Goal: Communication & Community: Ask a question

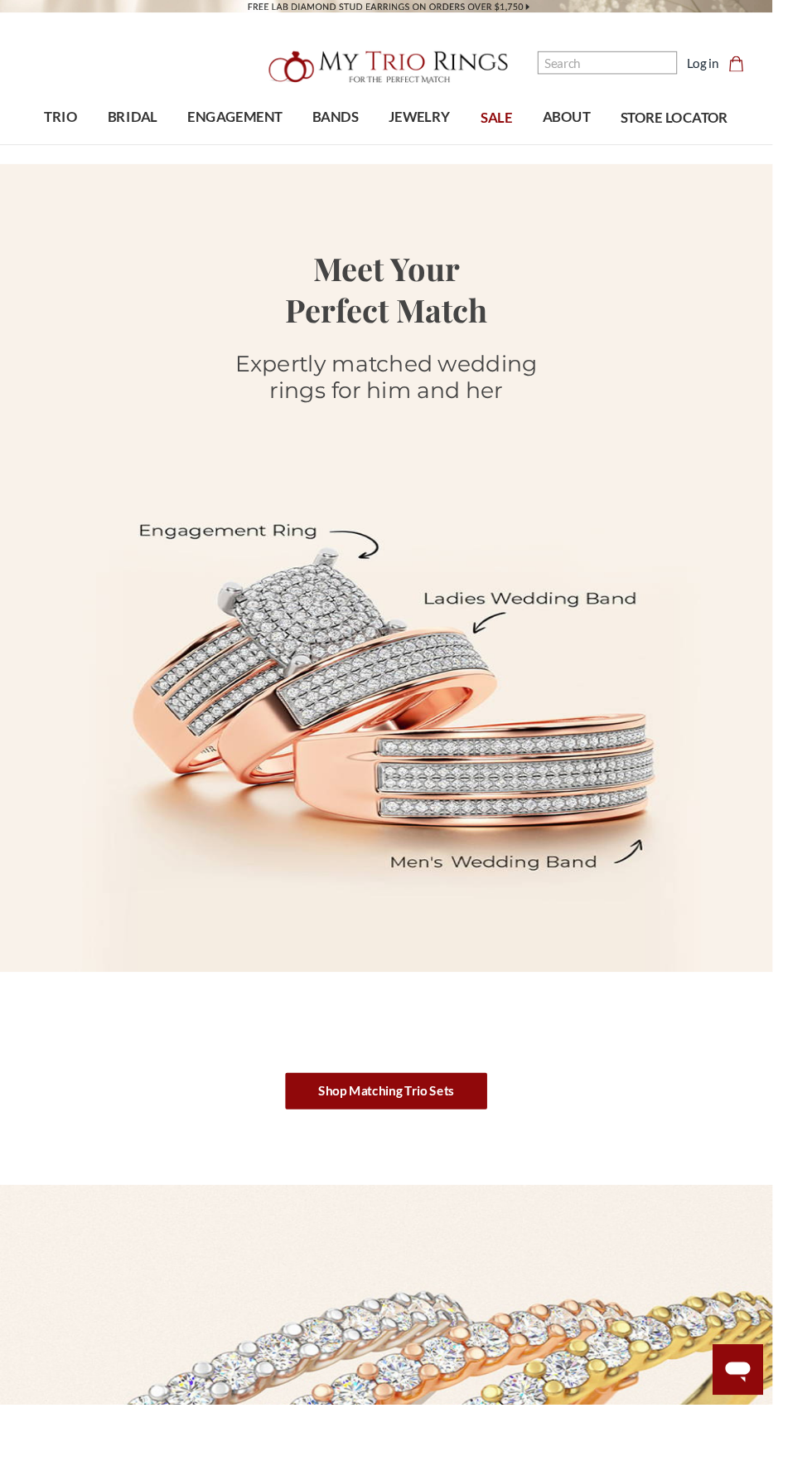
click at [789, 1452] on icon at bounding box center [775, 1442] width 27 height 22
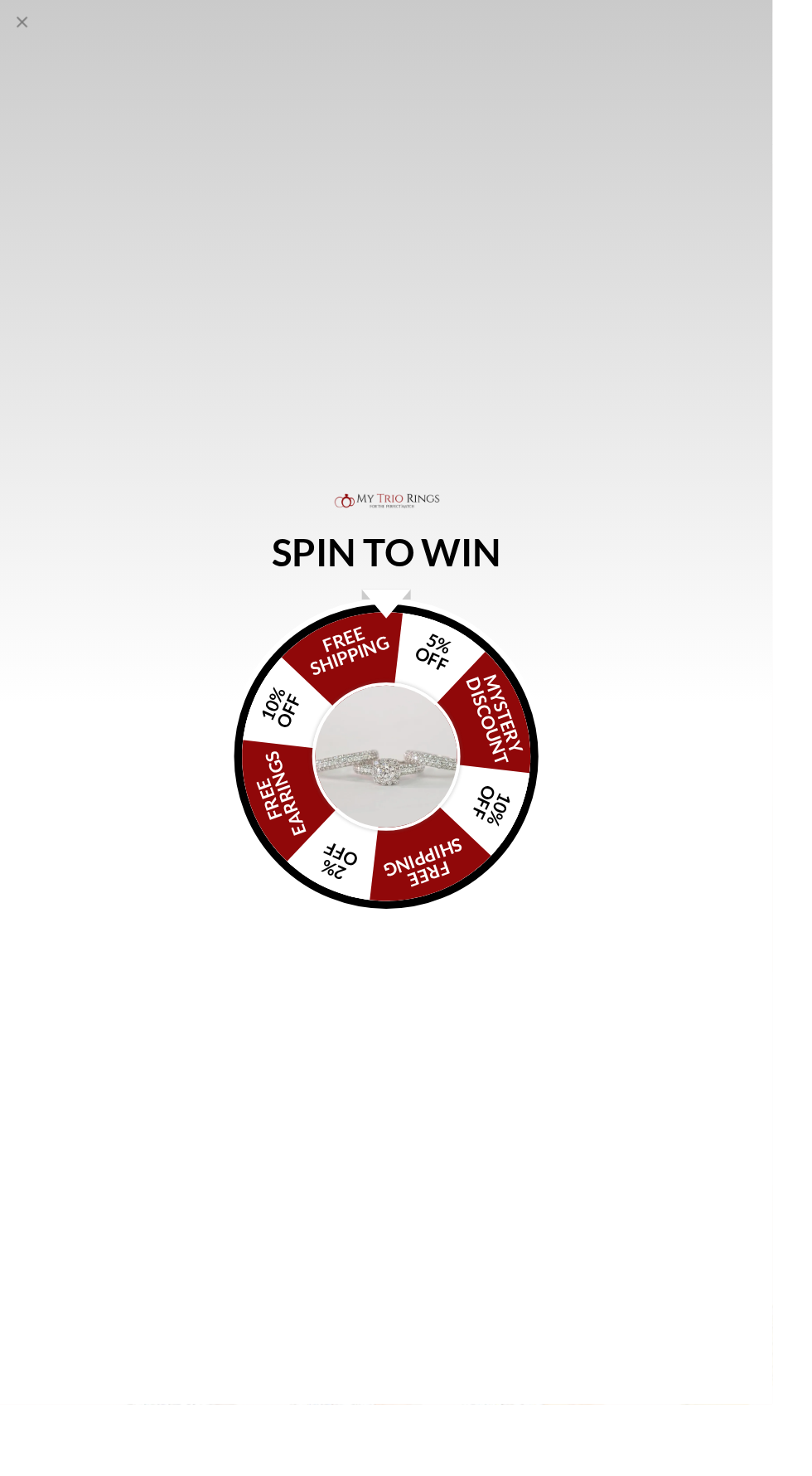
click at [30, 5] on div "SPIN TO WIN FREE SHIPPING 5% OFF Mystery Discount 10% OFF FREE SHIPPING 2% OFF …" at bounding box center [406, 738] width 812 height 1476
click at [23, 23] on icon "Close popup" at bounding box center [23, 23] width 12 height 12
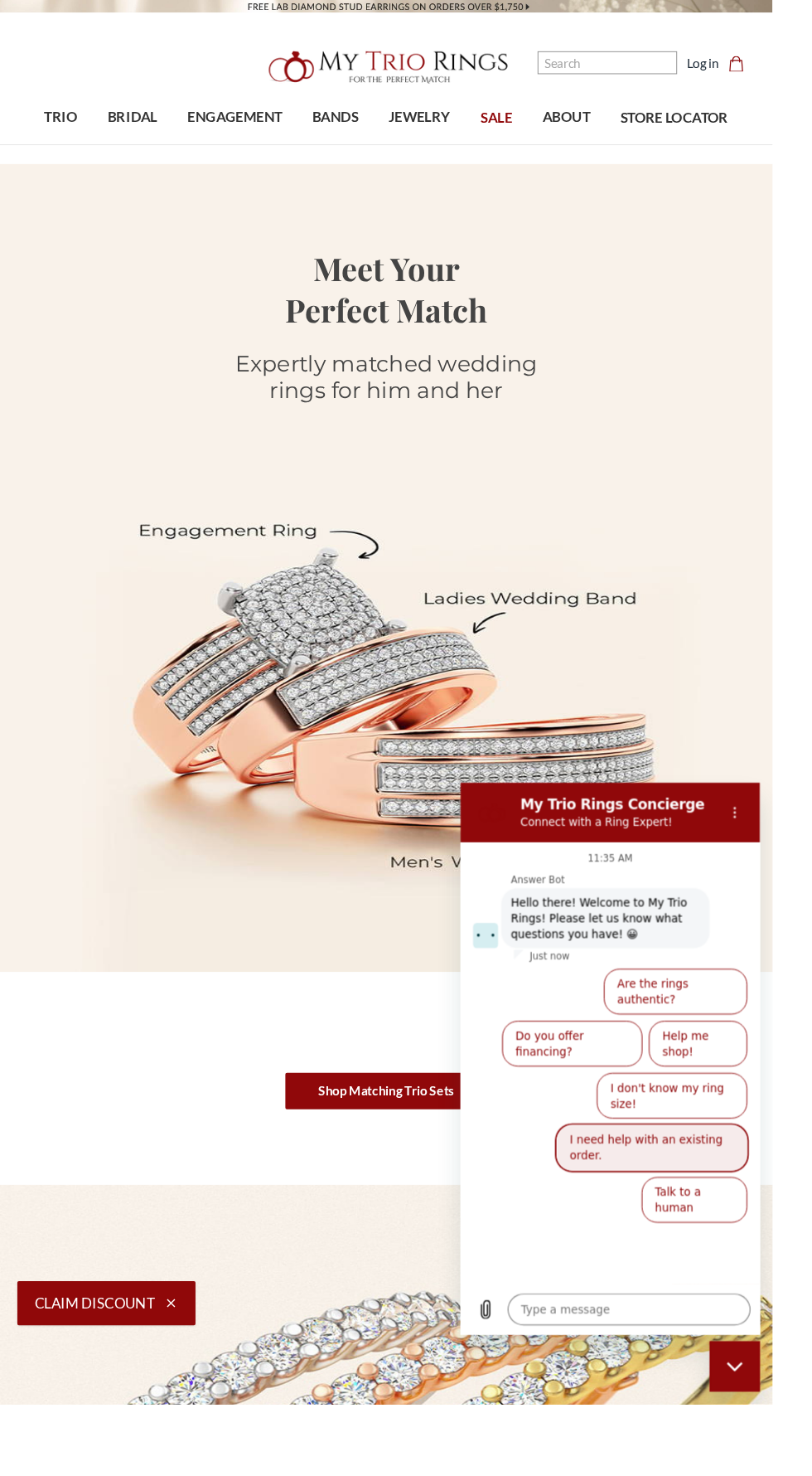
click at [604, 1141] on button "I need help with an existing order." at bounding box center [661, 1165] width 200 height 48
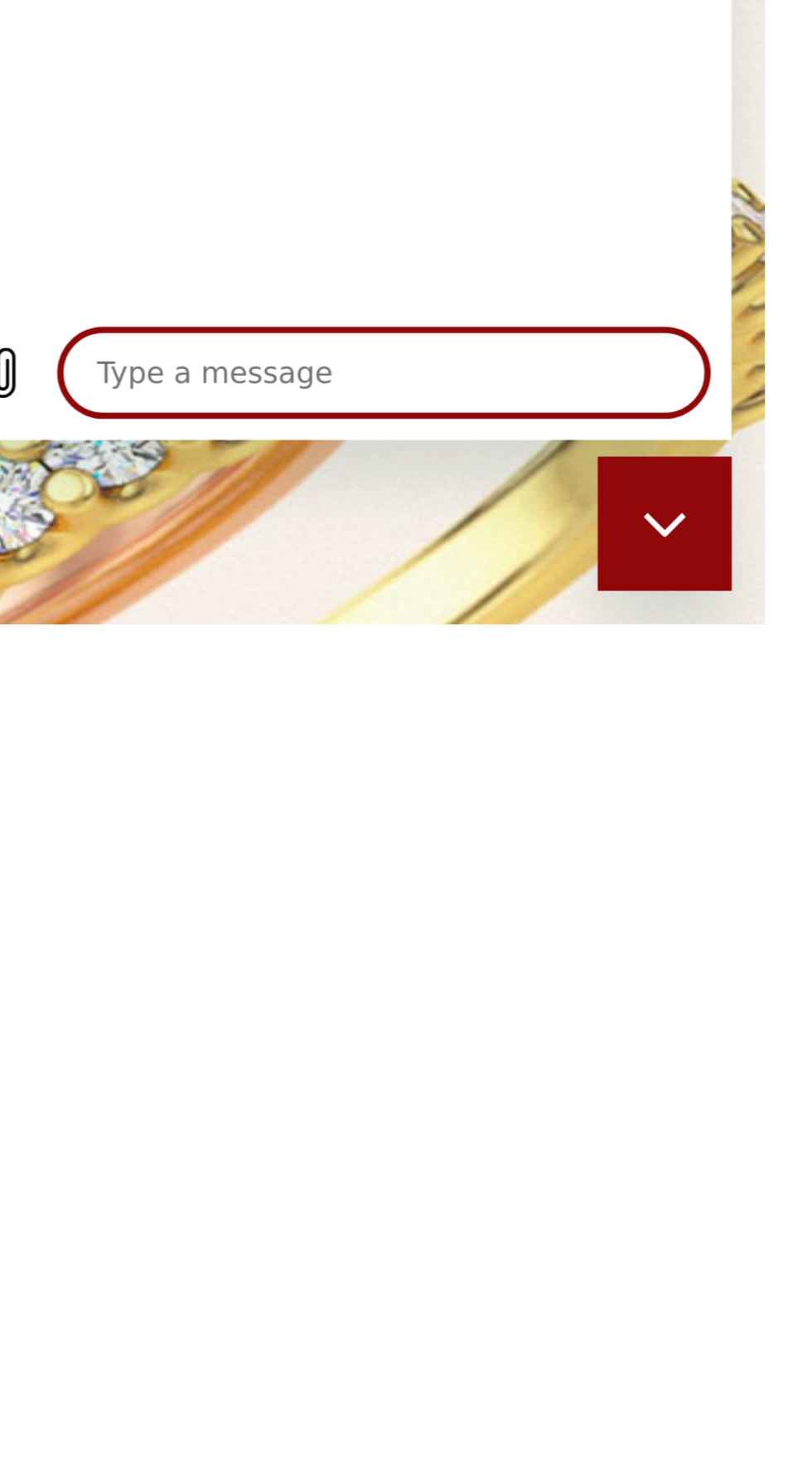
scroll to position [62, 0]
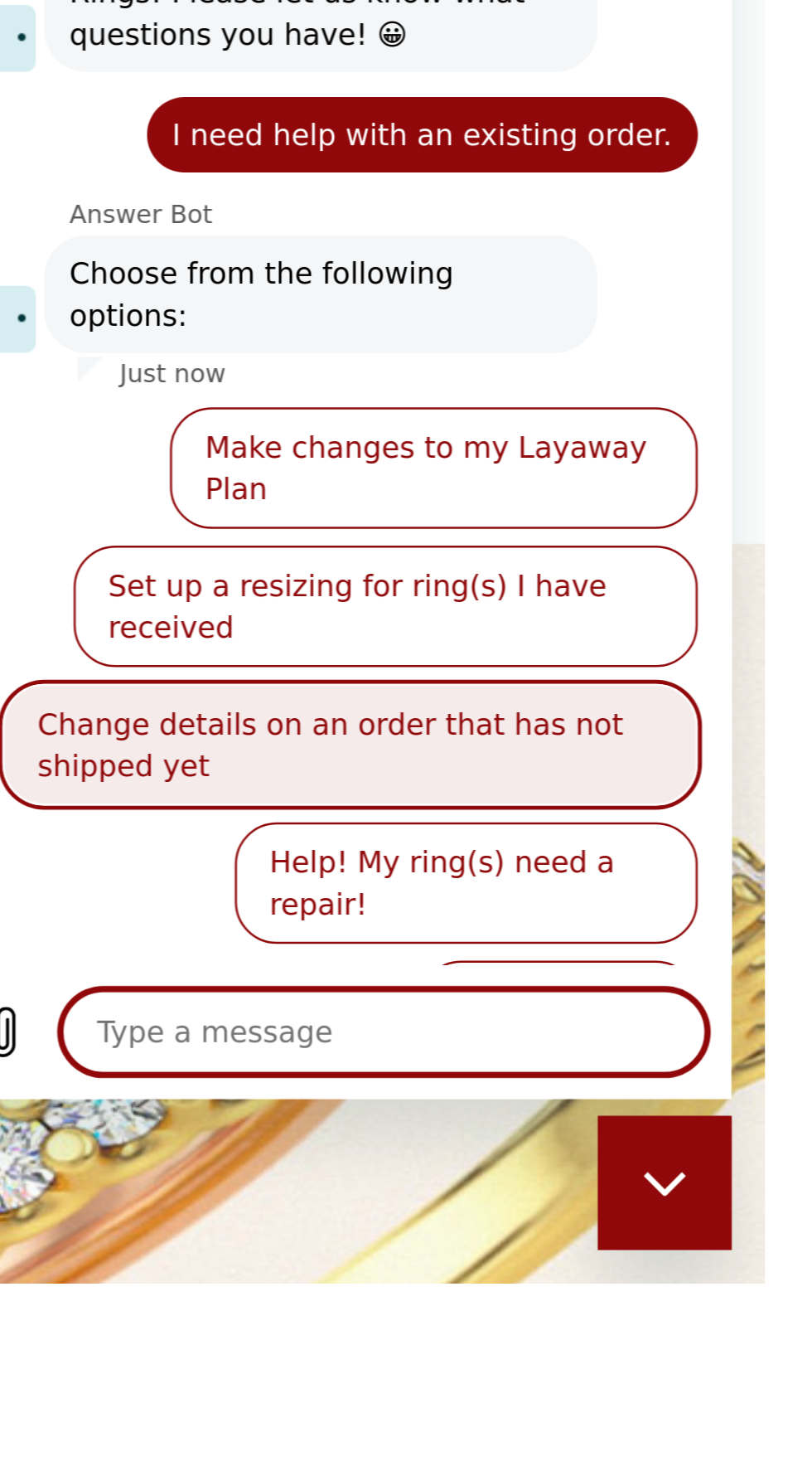
click at [219, 48] on button "Change details on an order that has not shipped yet" at bounding box center [101, 72] width 275 height 48
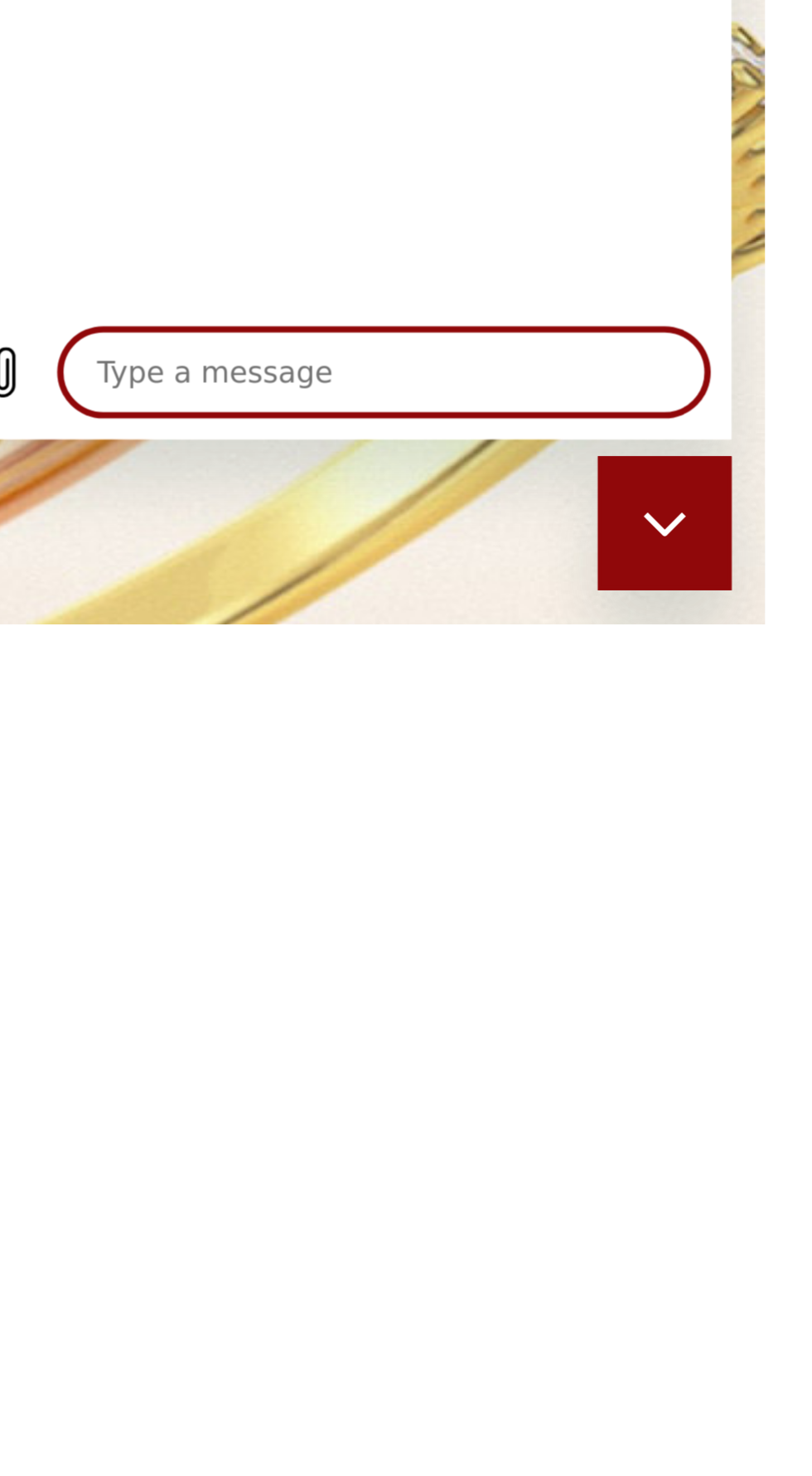
scroll to position [124, 0]
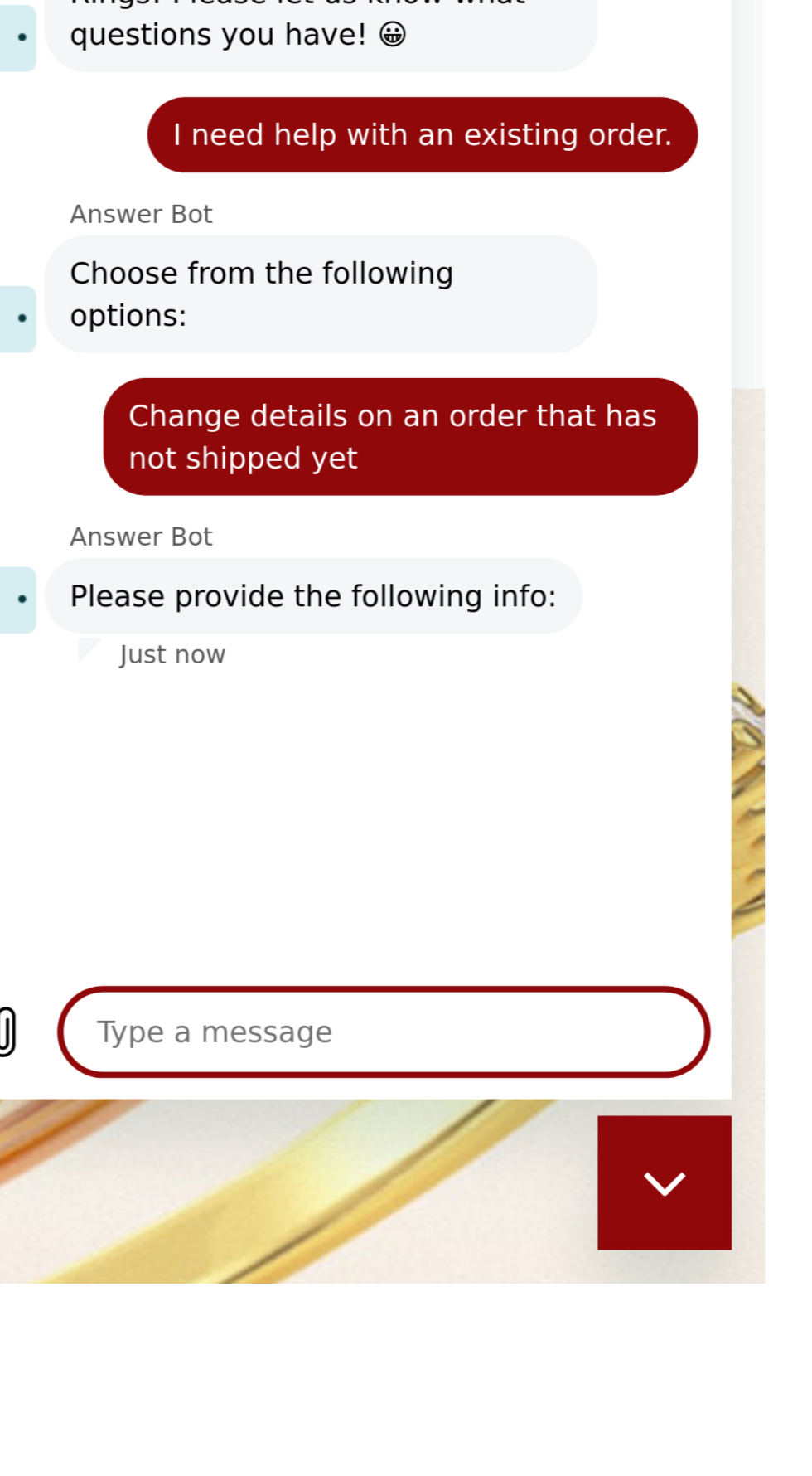
type textarea "x"
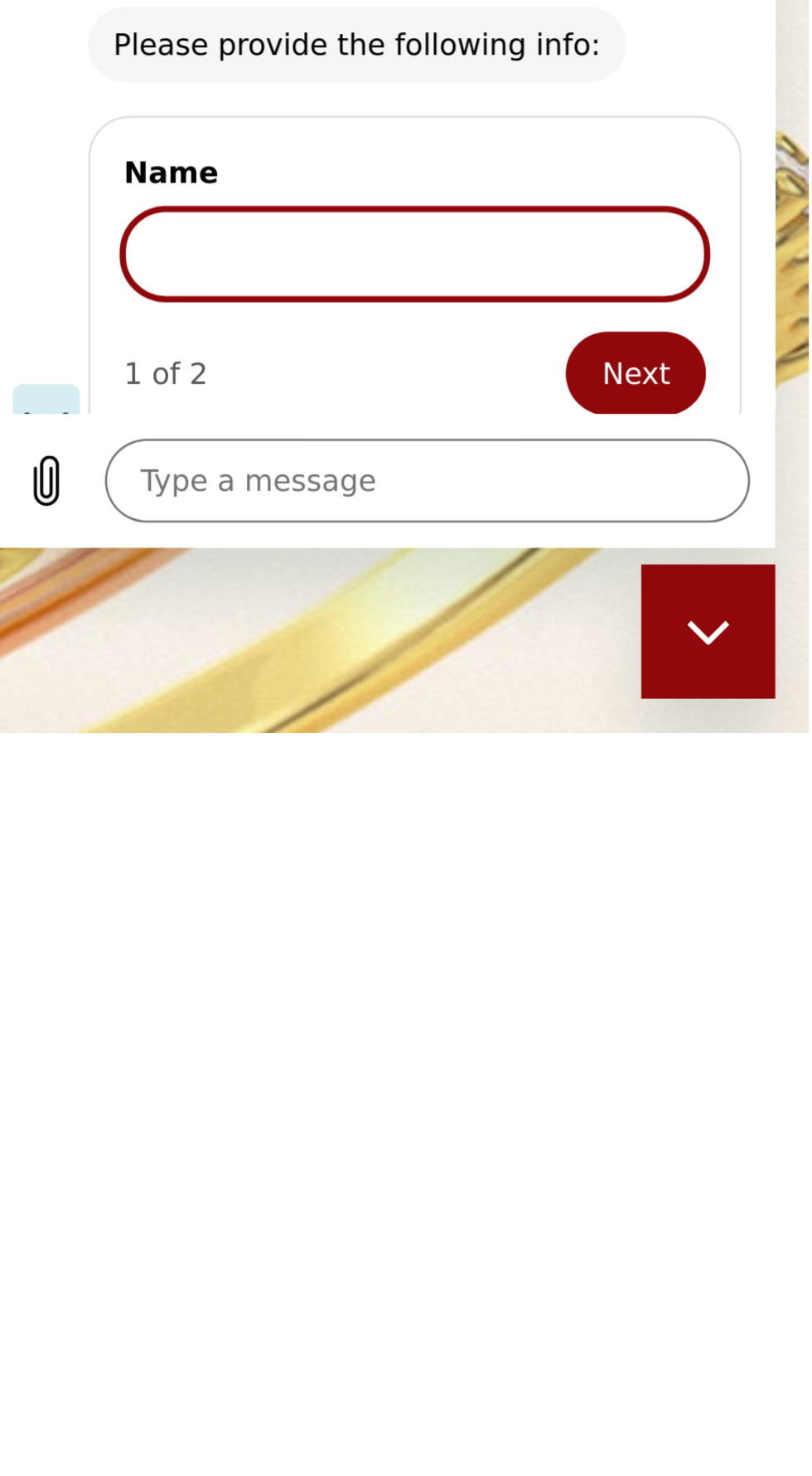
scroll to position [0, 0]
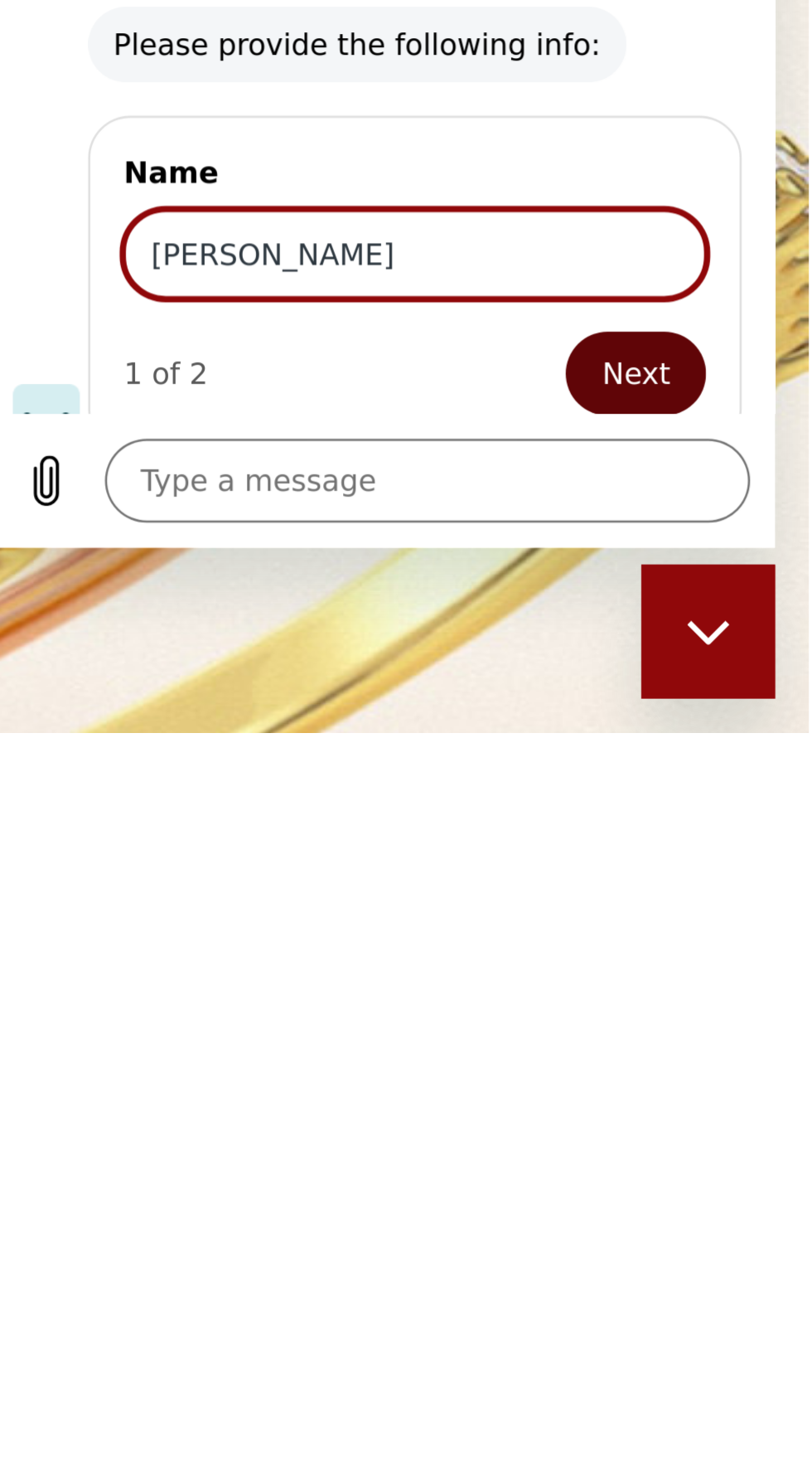
type input "[PERSON_NAME]"
type textarea "x"
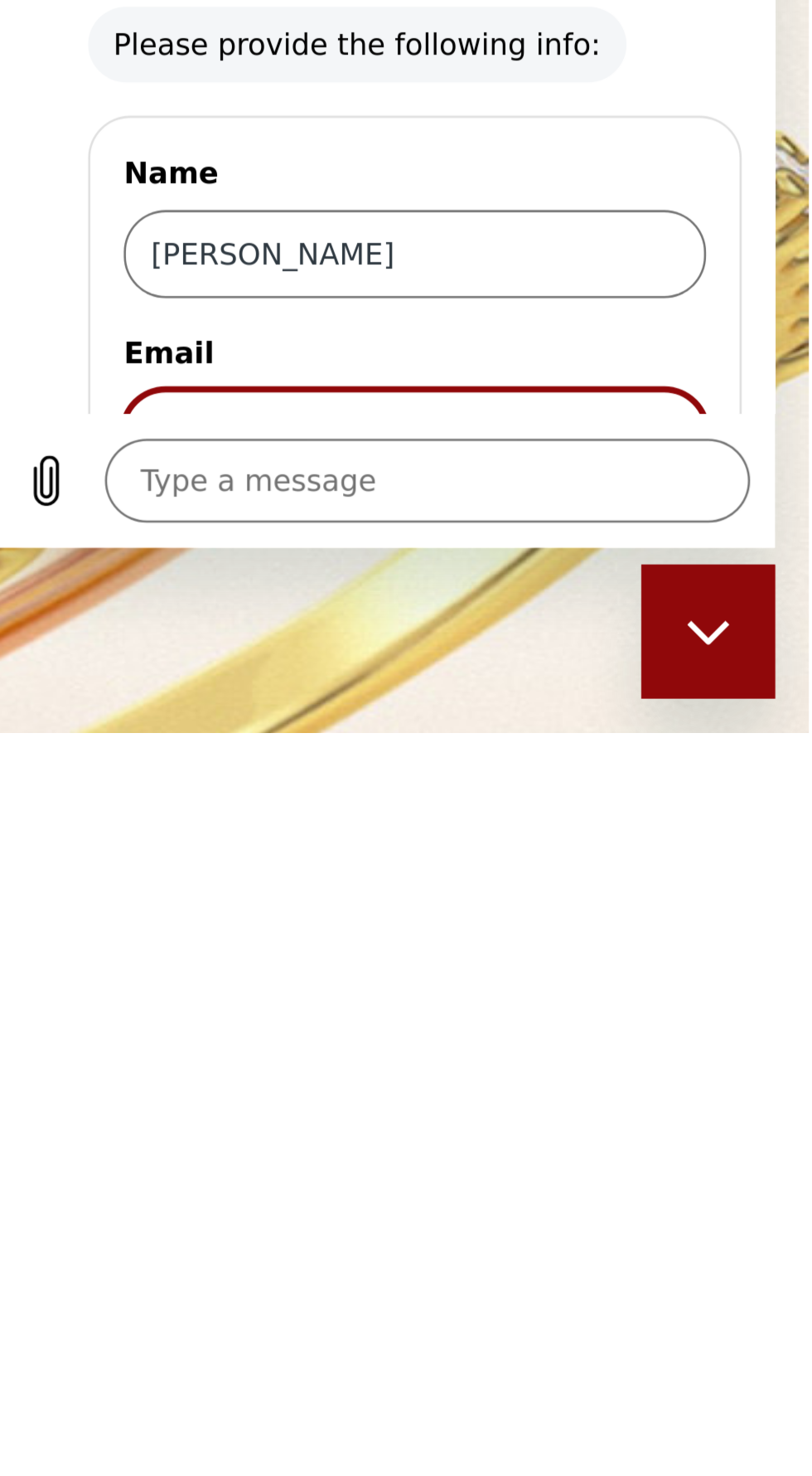
scroll to position [69, 0]
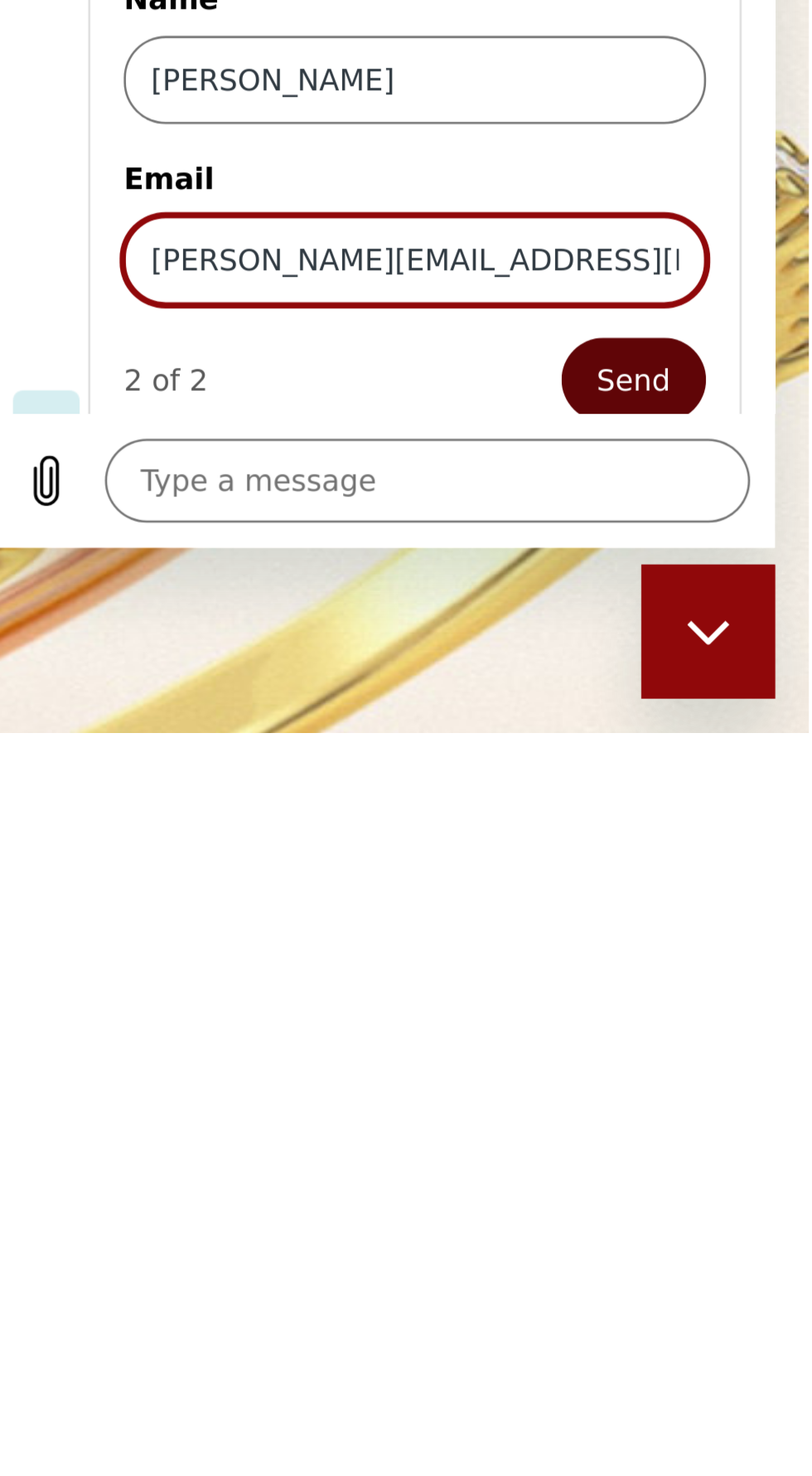
type input "[PERSON_NAME][EMAIL_ADDRESS][DOMAIN_NAME]"
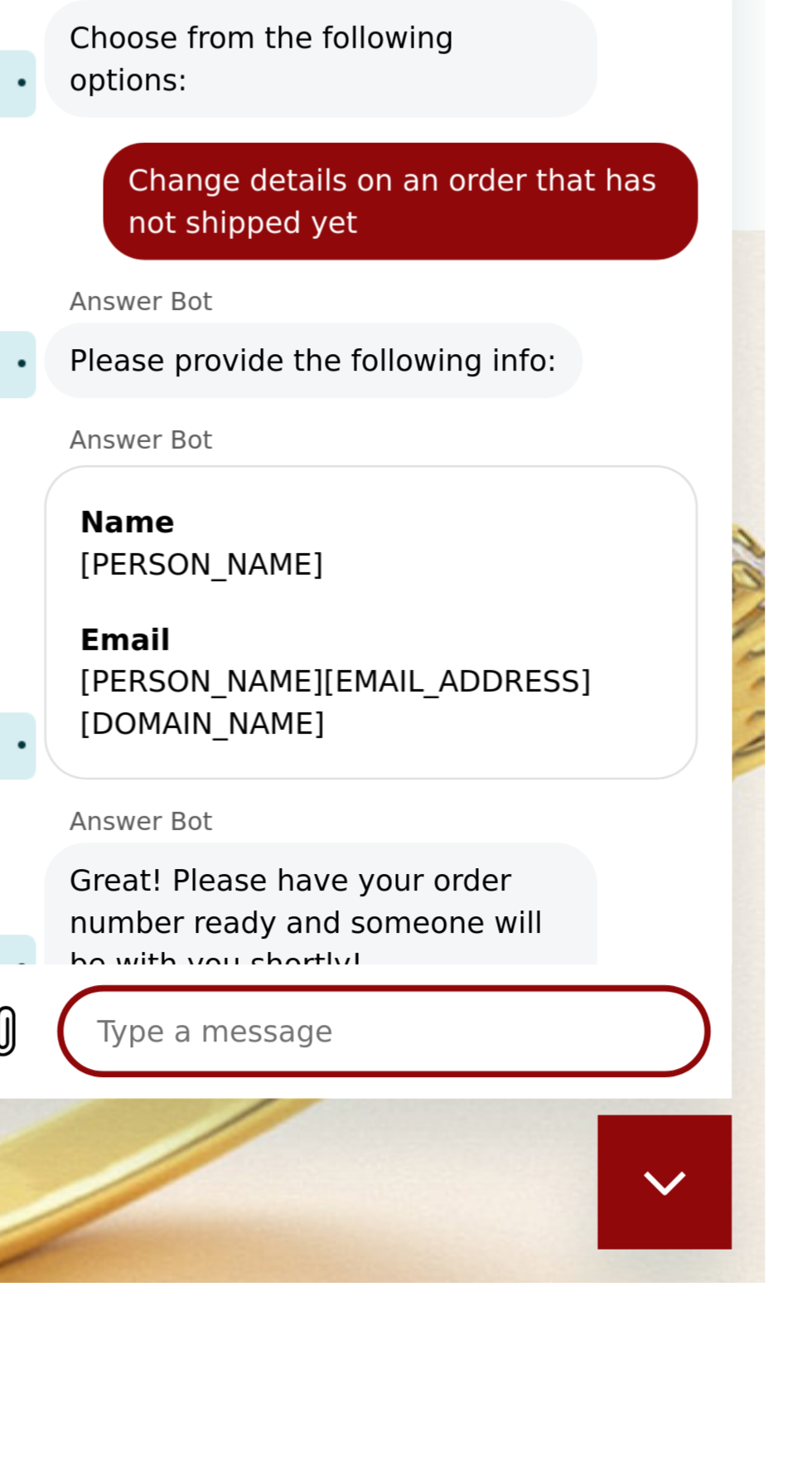
scroll to position [185, 0]
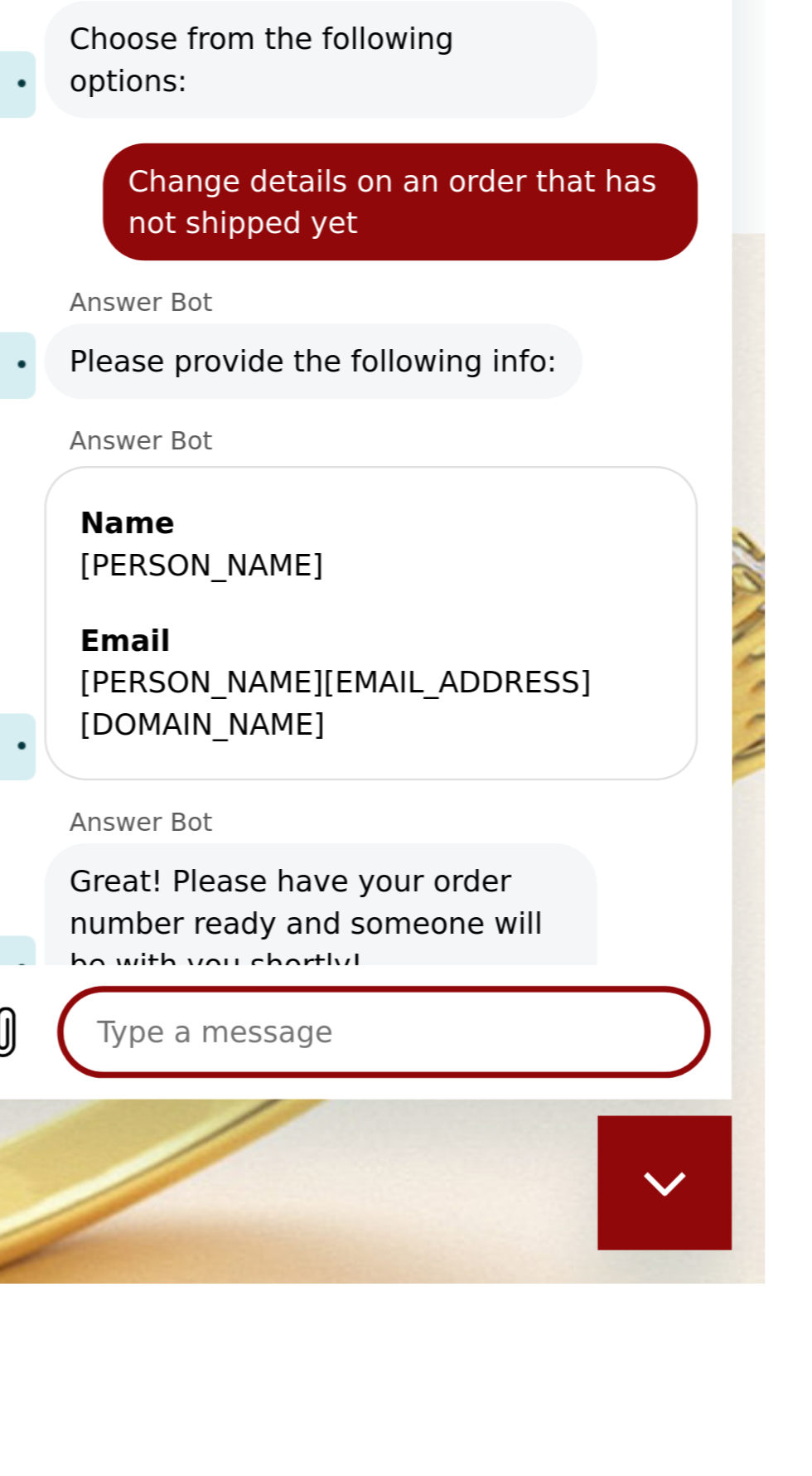
type textarea "x"
click at [101, 180] on textarea at bounding box center [114, 185] width 255 height 33
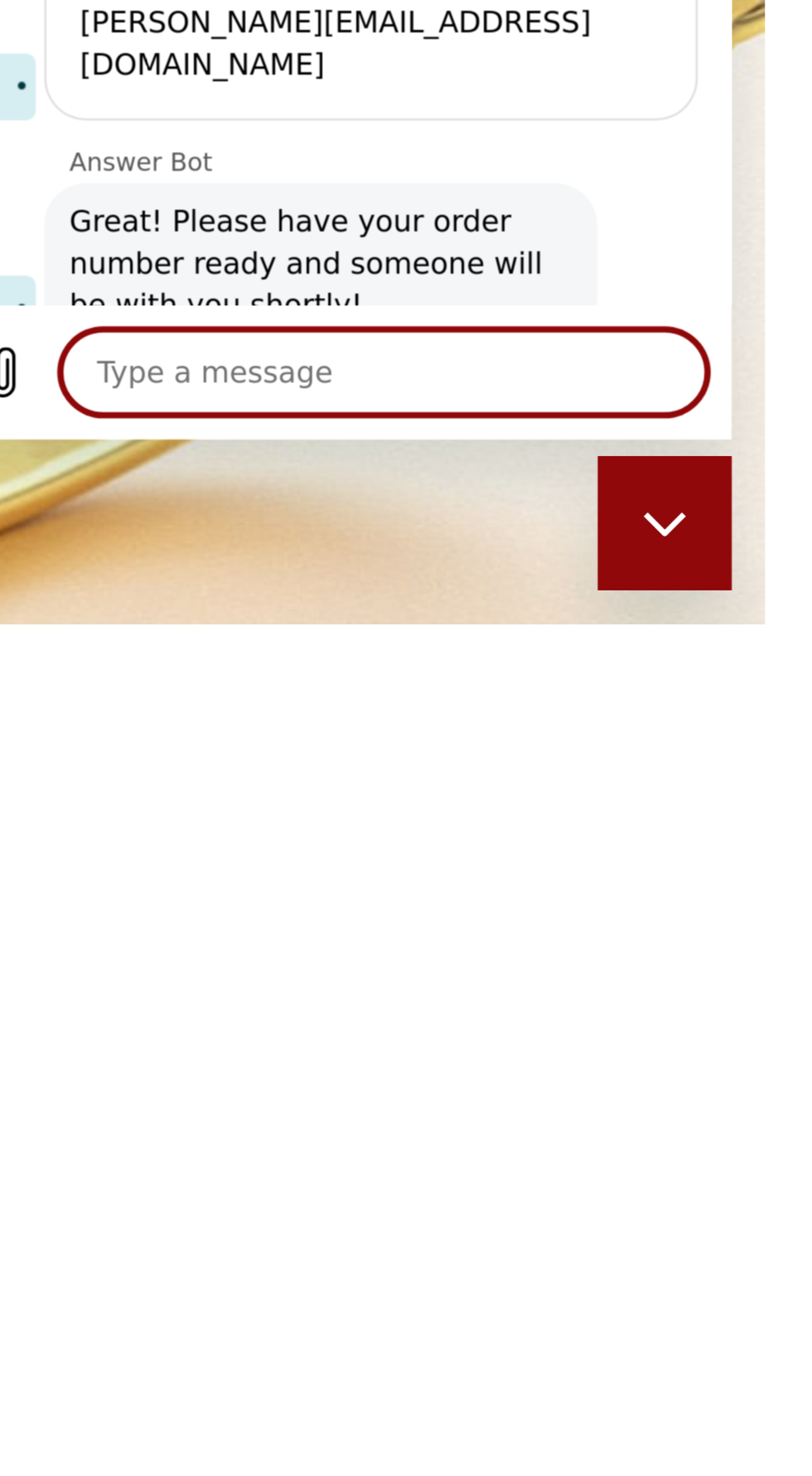
scroll to position [247, 0]
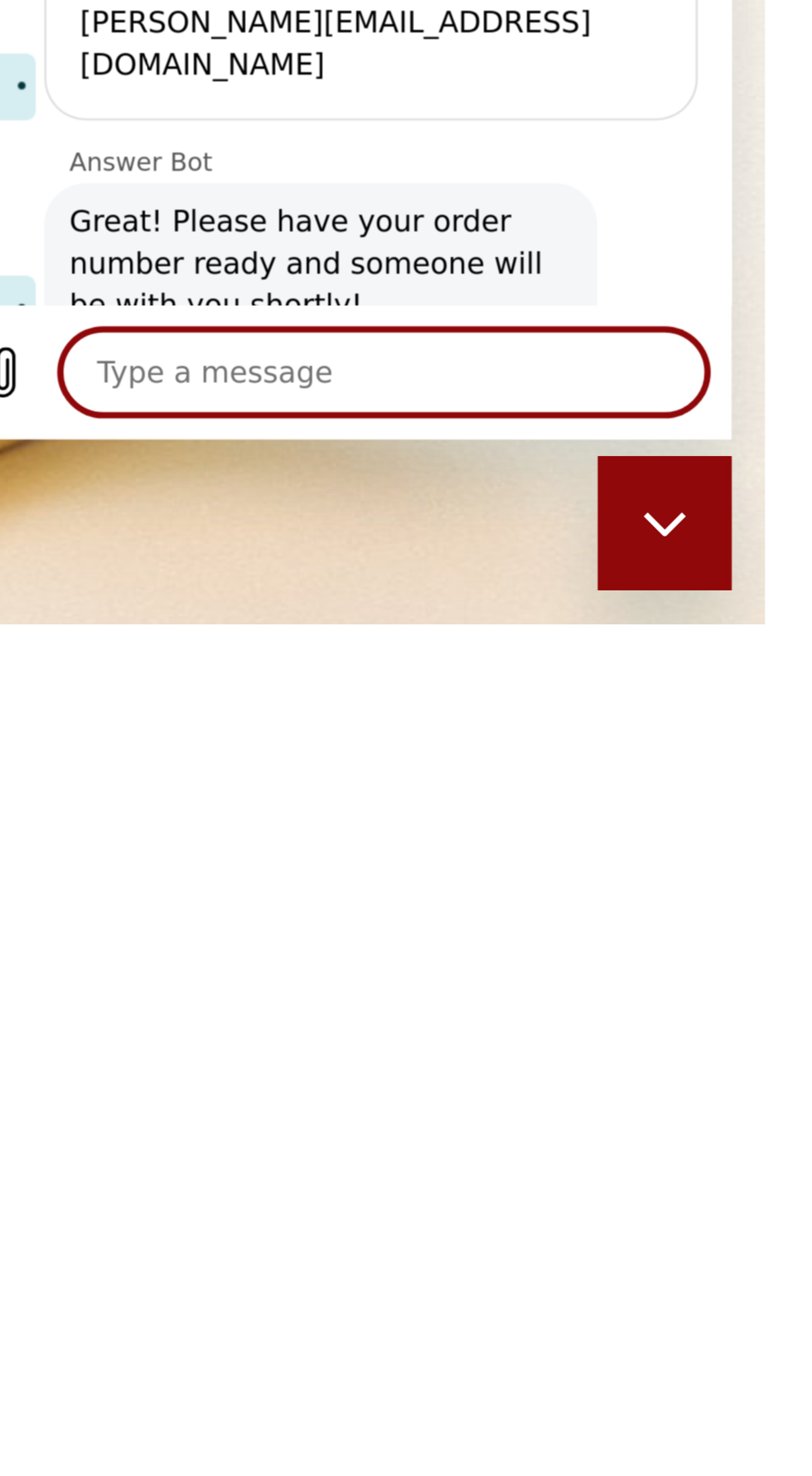
type textarea "Order number: 100154715"
type textarea "x"
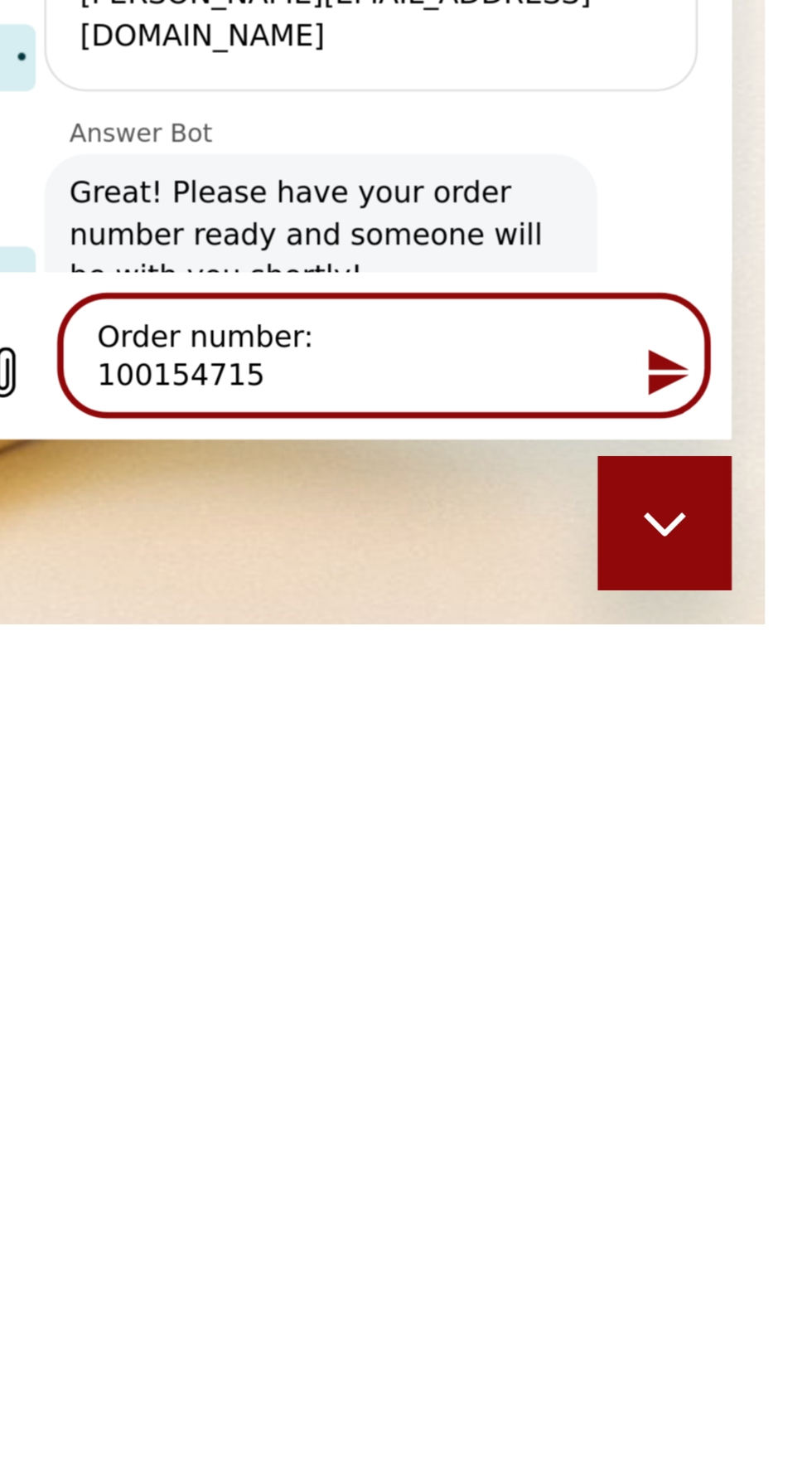
scroll to position [106, 0]
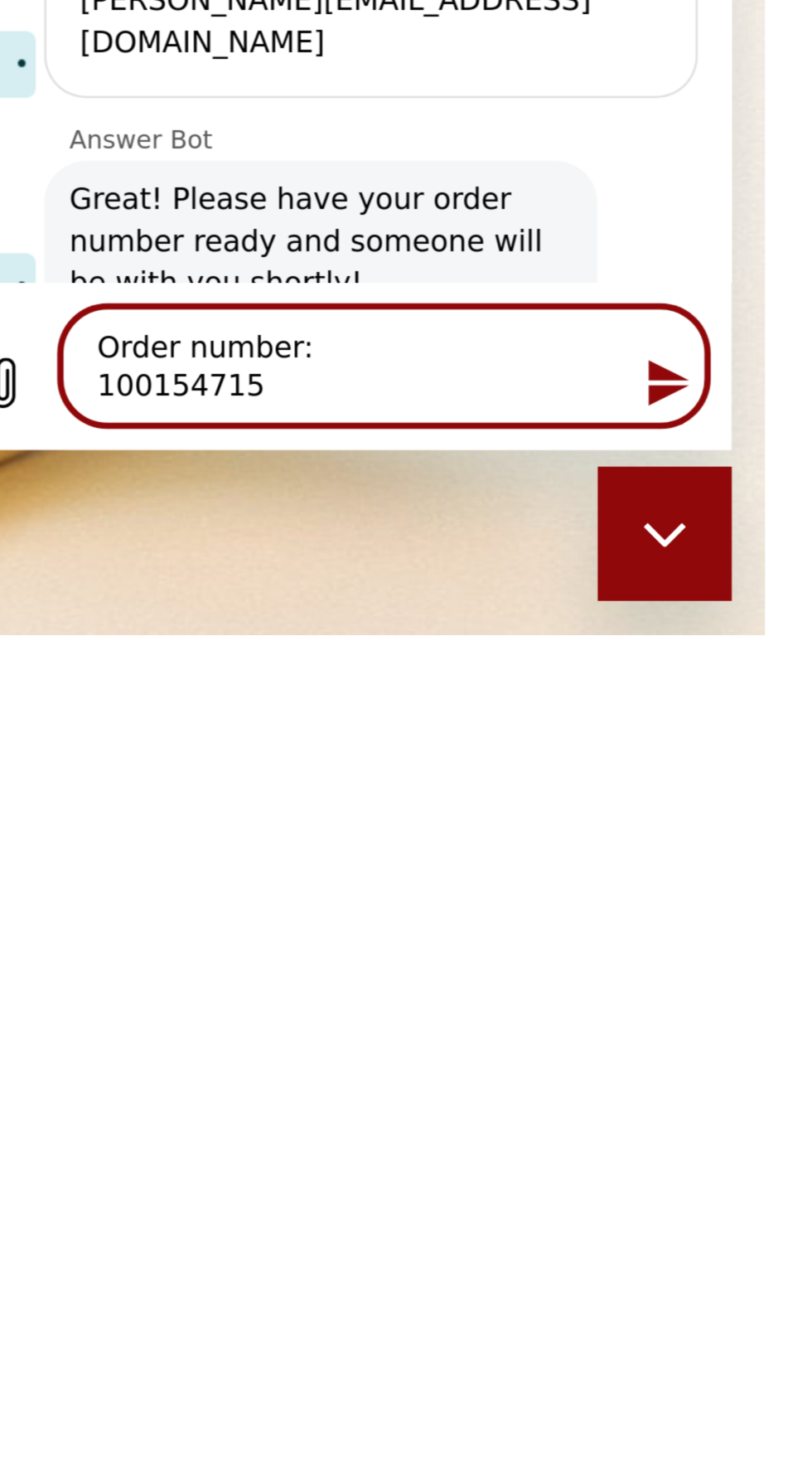
scroll to position [246, 0]
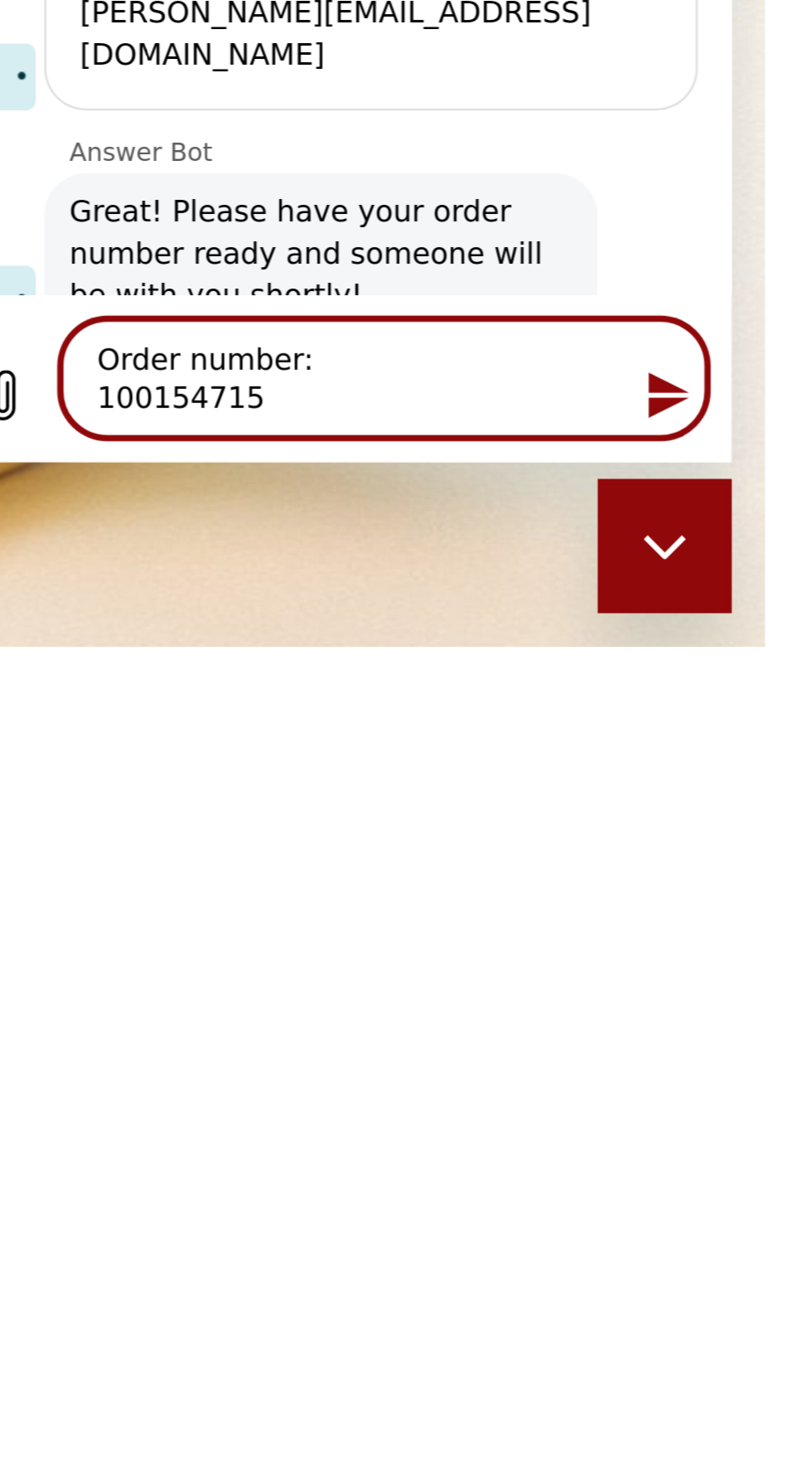
type textarea "[PERSON_NAME] number: 100154715"
type textarea "x"
type textarea "CaOrder number: 100154715"
type textarea "x"
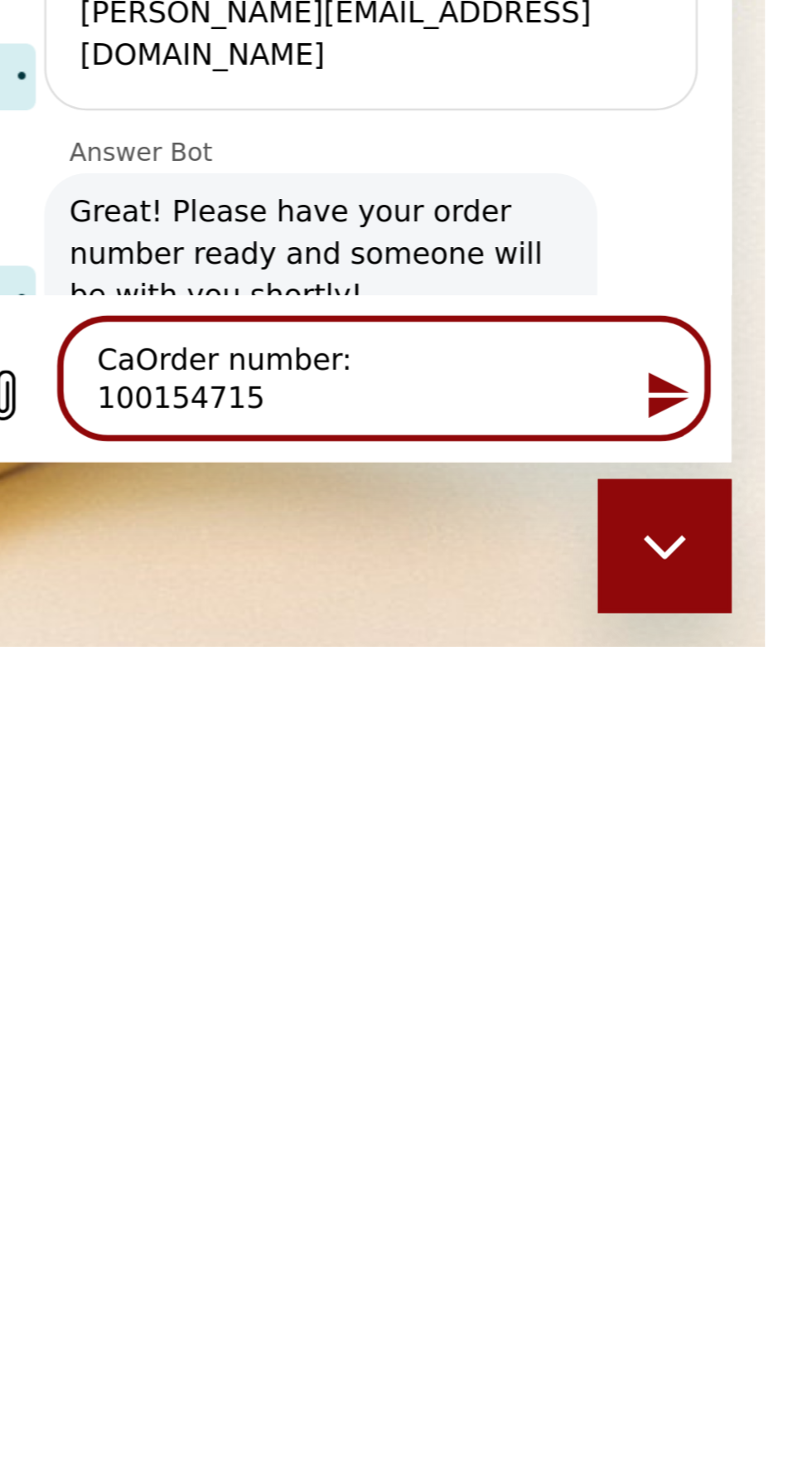
type textarea "CanOrder number: 100154715"
type textarea "x"
type textarea "Can Order number: 100154715"
type textarea "x"
type textarea "Can iOrder number: 100154715"
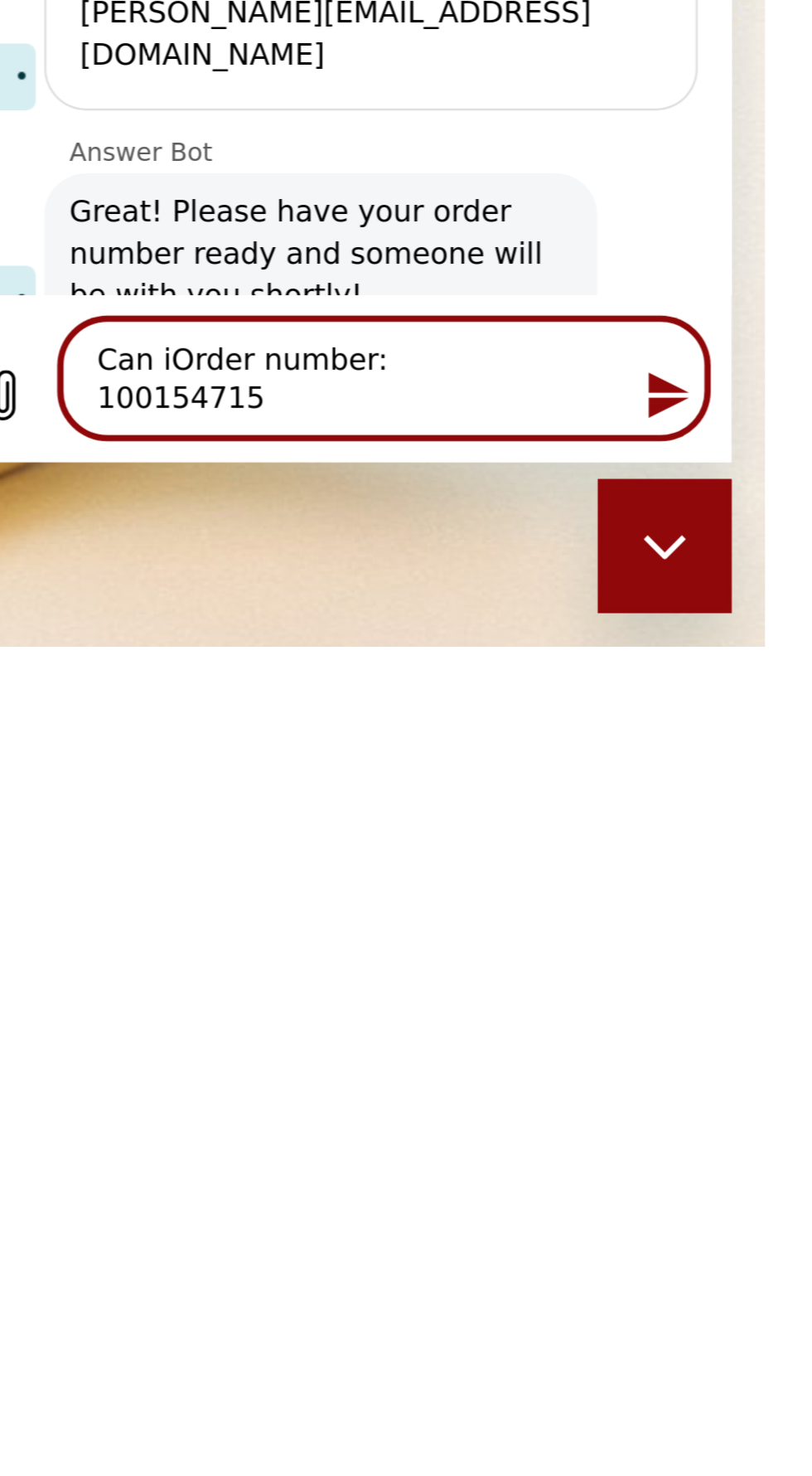
type textarea "x"
type textarea "Can i Order number: 100154715"
type textarea "x"
type textarea "Can i uOrder number: 100154715"
type textarea "x"
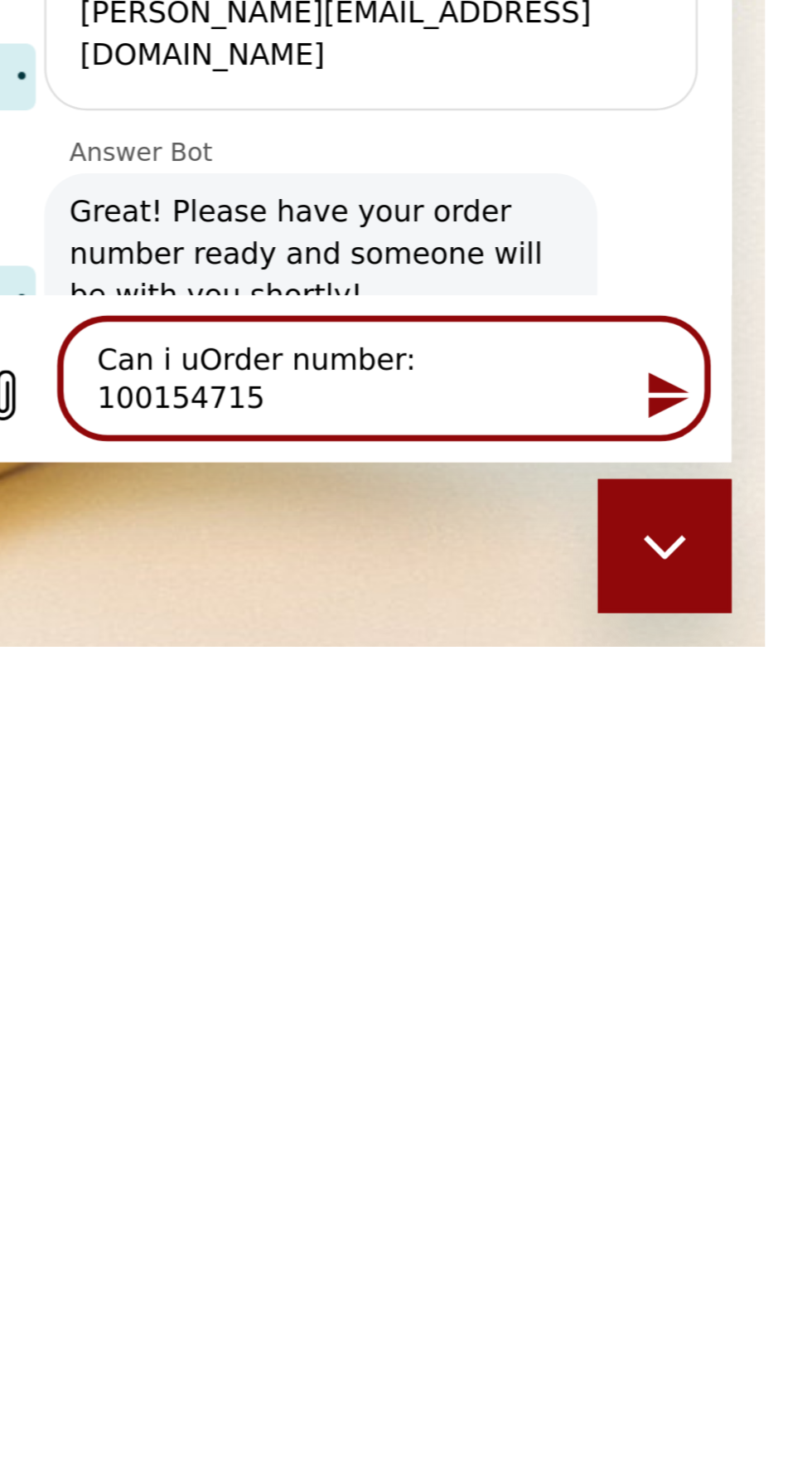
type textarea "Can i upOrder number: 100154715"
type textarea "x"
type textarea "Can i updOrder number: 100154715"
type textarea "x"
type textarea "Can i updaOrder number: 100154715"
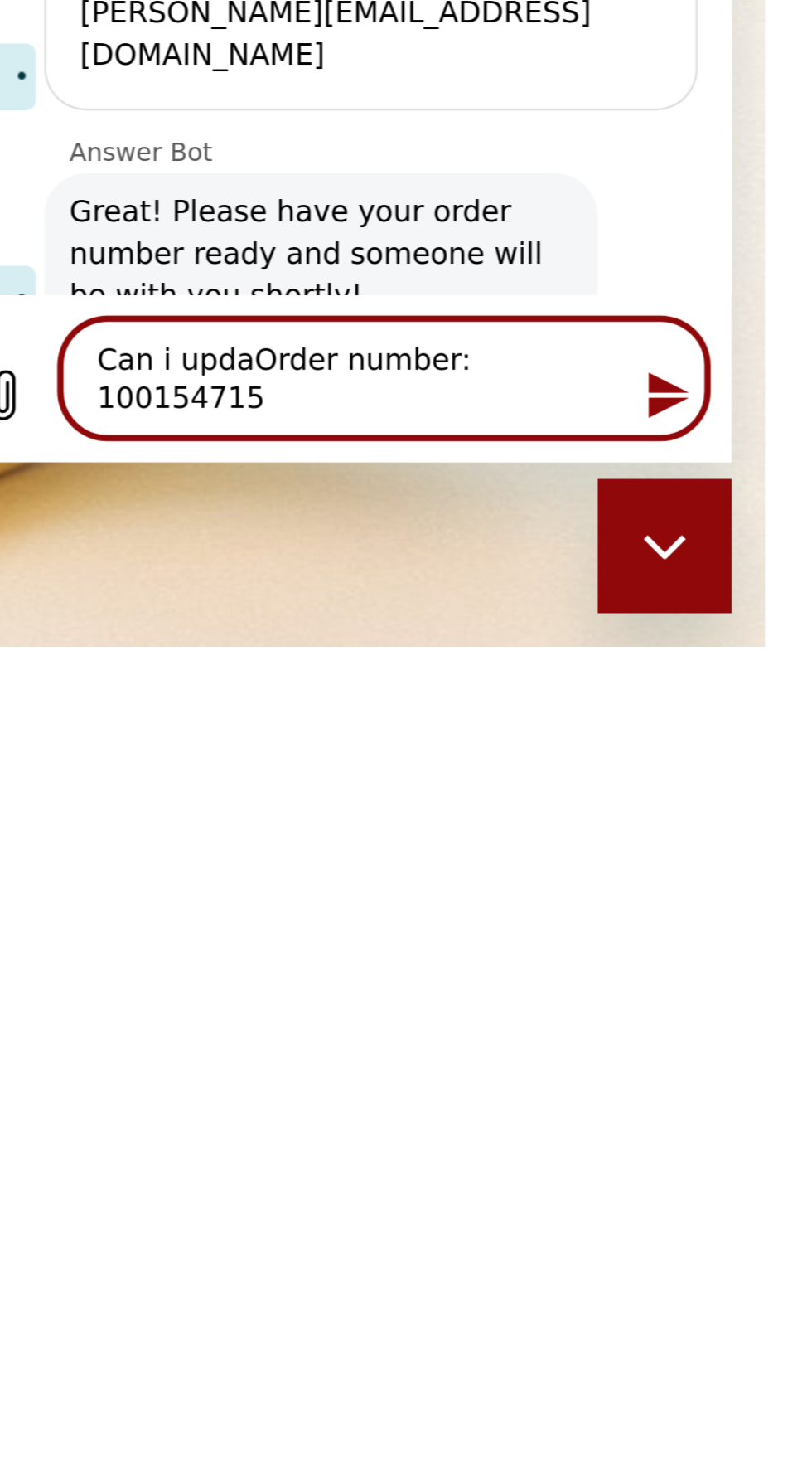
type textarea "x"
type textarea "Can i updOrder number: 100154715"
type textarea "x"
type textarea "Can i upOrder number: 100154715"
type textarea "x"
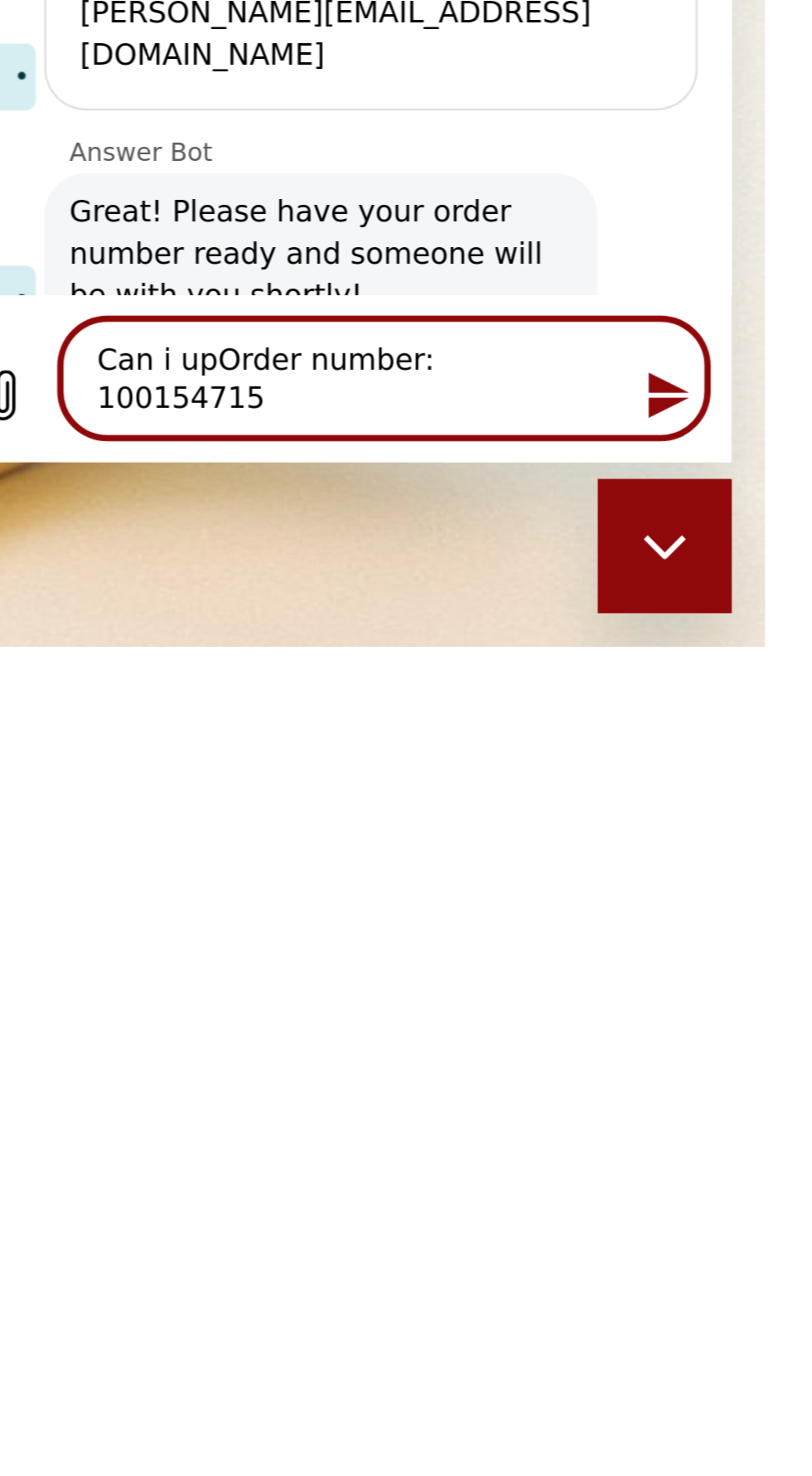
type textarea "Can i uOrder number: 100154715"
type textarea "x"
type textarea "Can i Order number: 100154715"
type textarea "x"
type textarea "Can i eOrder number: 100154715"
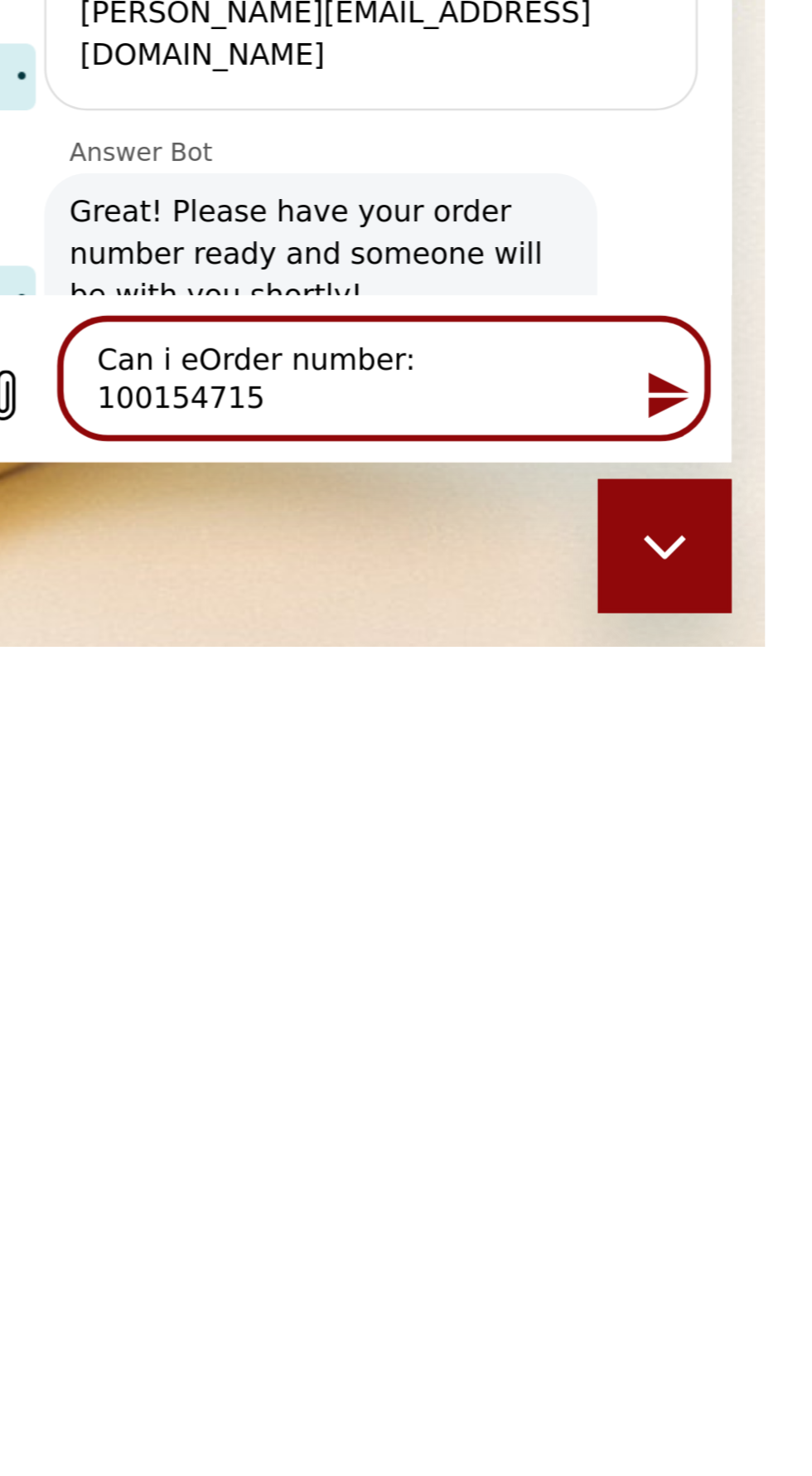
type textarea "x"
type textarea "Can i edOrder number: 100154715"
type textarea "x"
type textarea "Can i ediOrder number: 100154715"
type textarea "x"
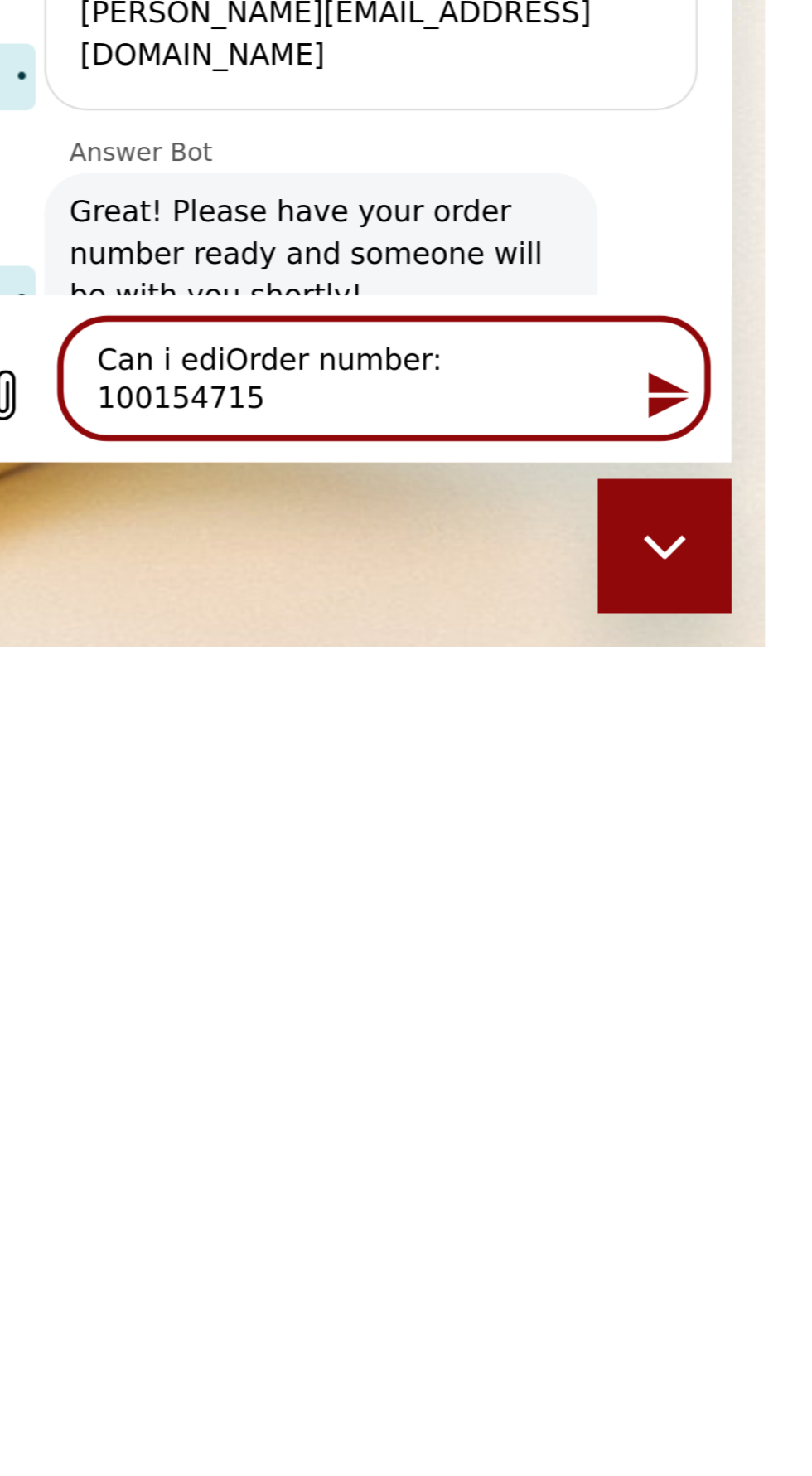
type textarea "Can i editOrder number: 100154715"
type textarea "x"
type textarea "Can i edit Order number: 100154715"
type textarea "x"
type textarea "Can i edit mOrder number: 100154715"
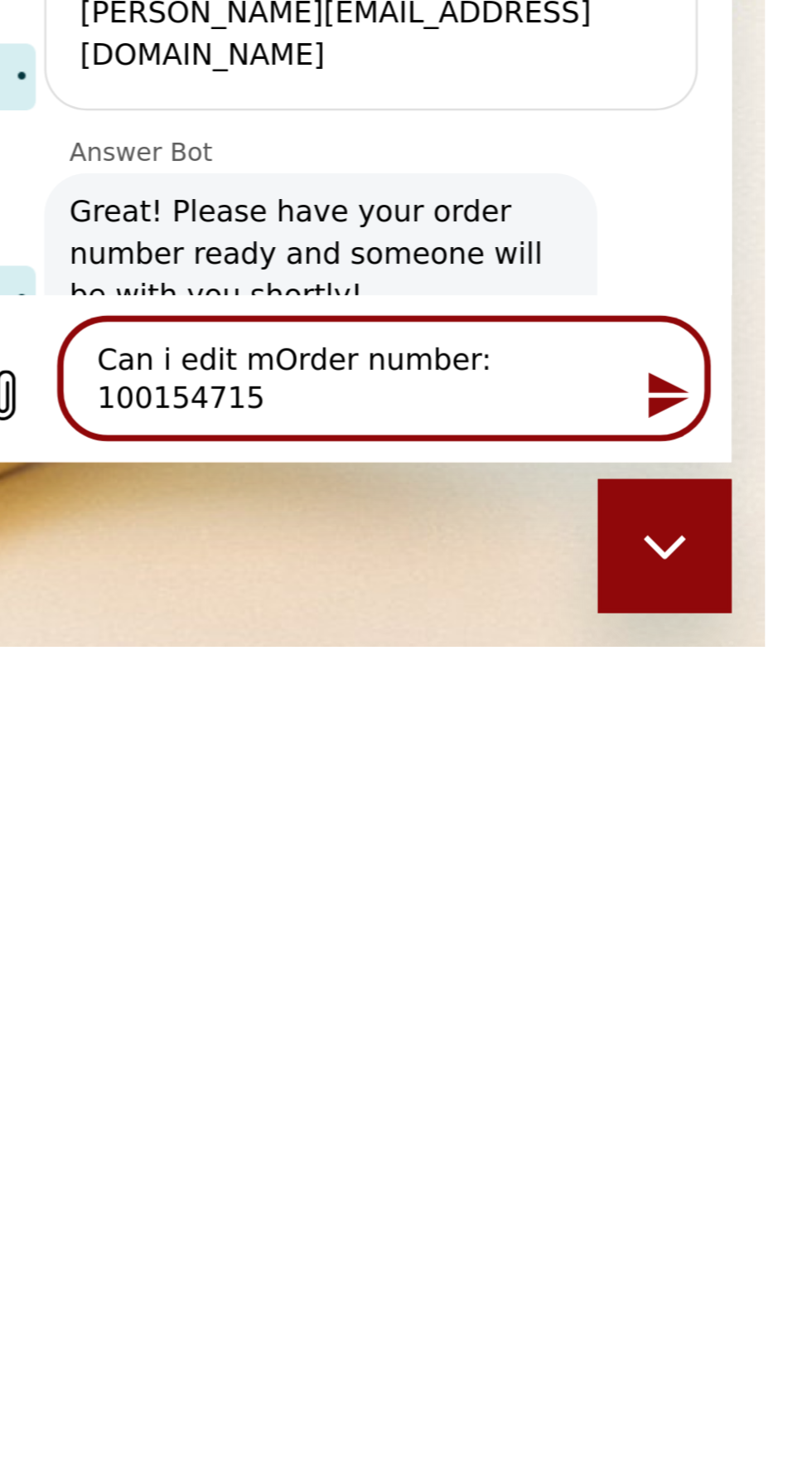
type textarea "x"
type textarea "Can i edit myOrder number: 100154715"
type textarea "x"
type textarea "Can i edit my Order number: 100154715"
type textarea "x"
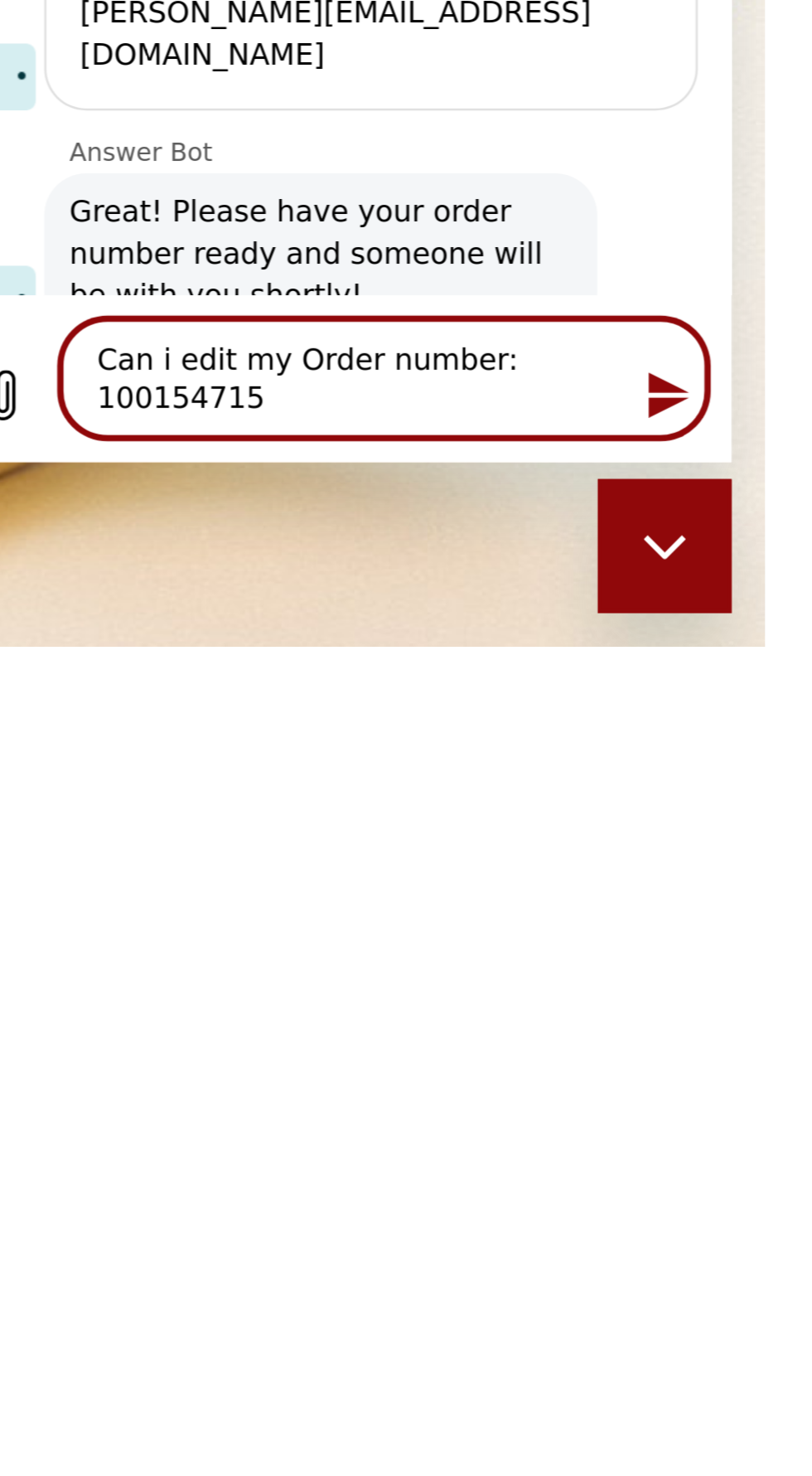
type textarea "Can i edit my oOrder number: 100154715"
type textarea "x"
type textarea "Can i edit my orOrder number: 100154715"
type textarea "x"
type textarea "Can i edit my ordOrder number: 100154715"
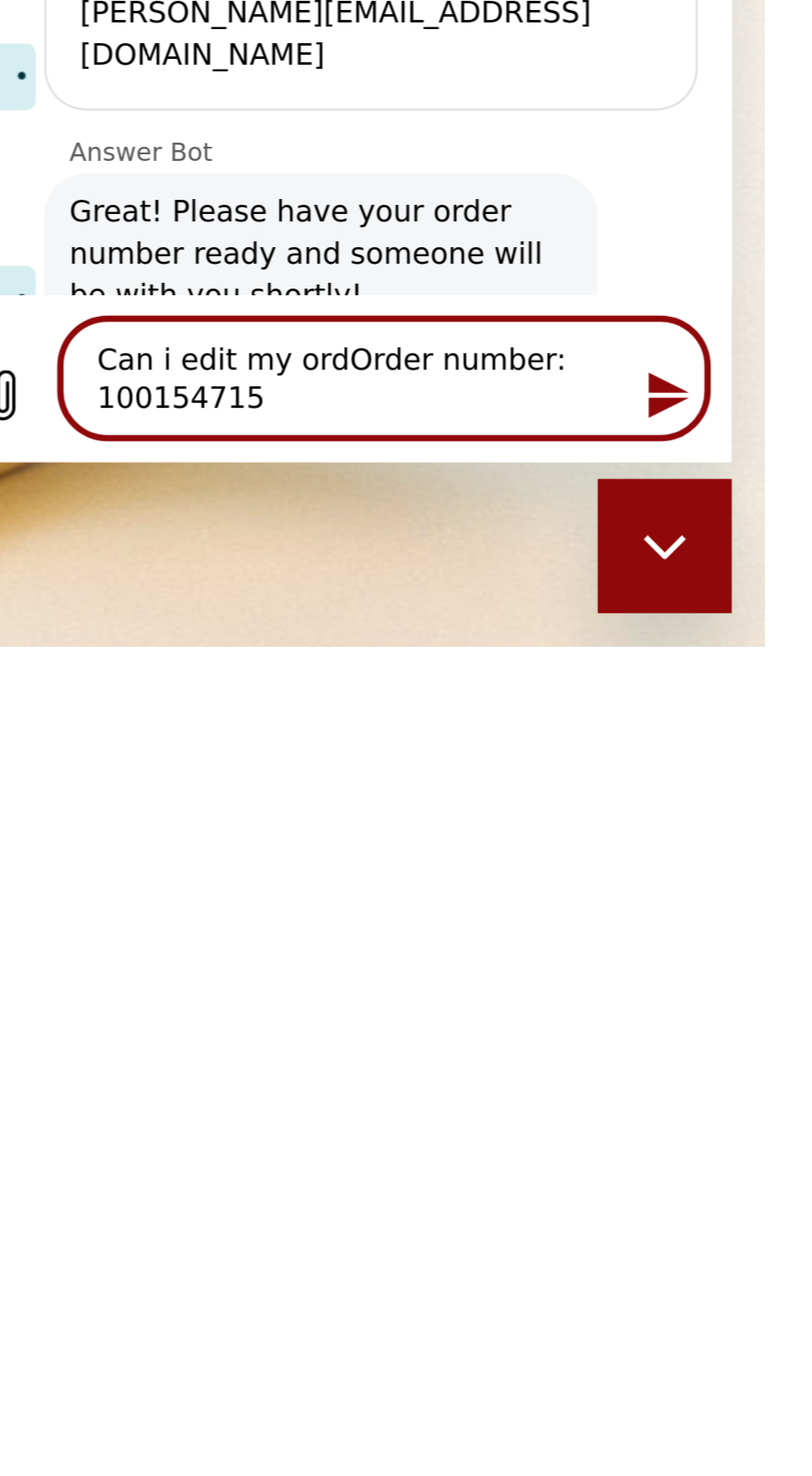
type textarea "x"
type textarea "Can i edit my orOrder number: 100154715"
type textarea "x"
type textarea "Can i edit my oOrder number: 100154715"
type textarea "x"
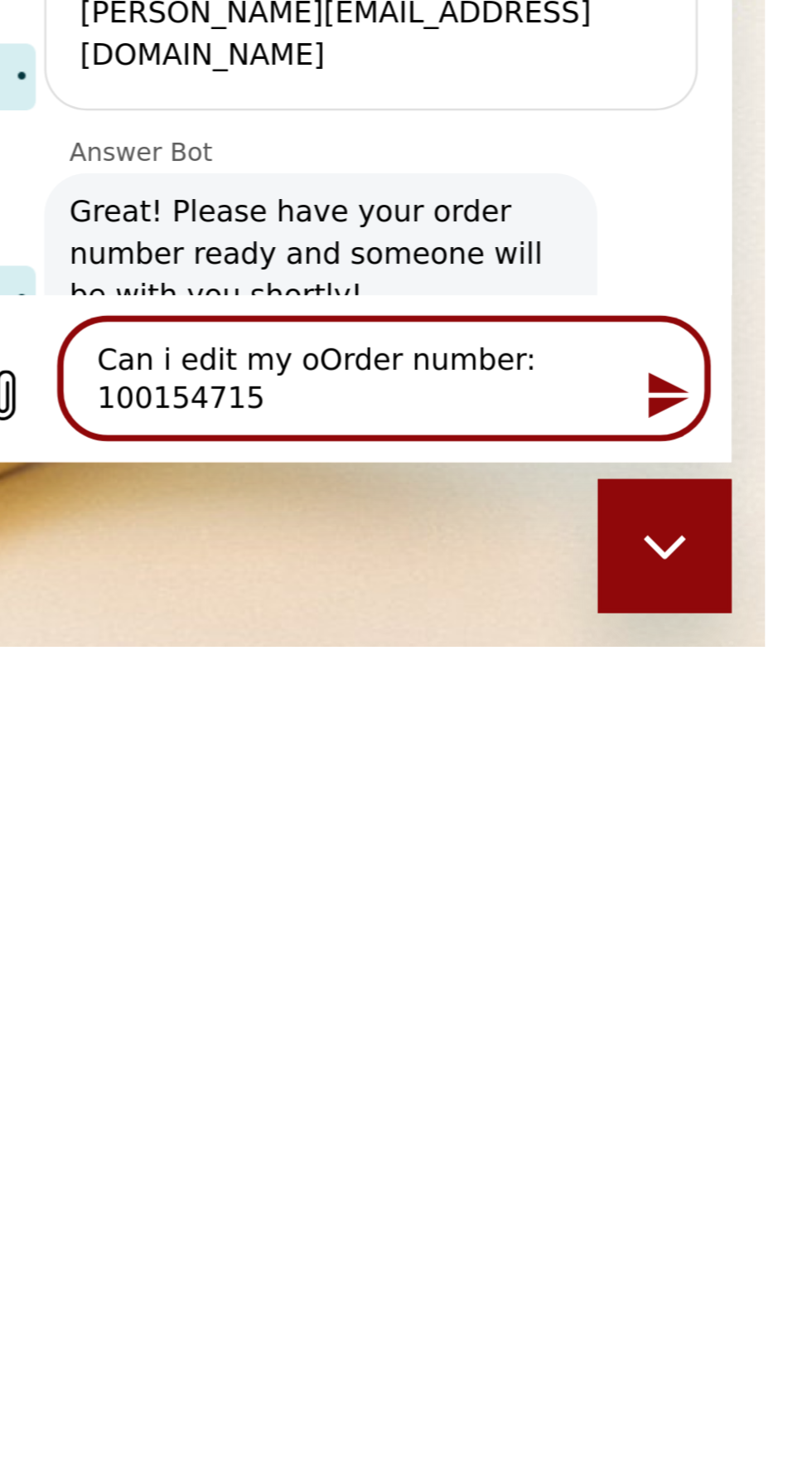
type textarea "Can i edit my Order number: 100154715"
type textarea "x"
type textarea "Can i edit my rOrder number: 100154715"
type textarea "x"
type textarea "Can i edit my riOrder number: 100154715"
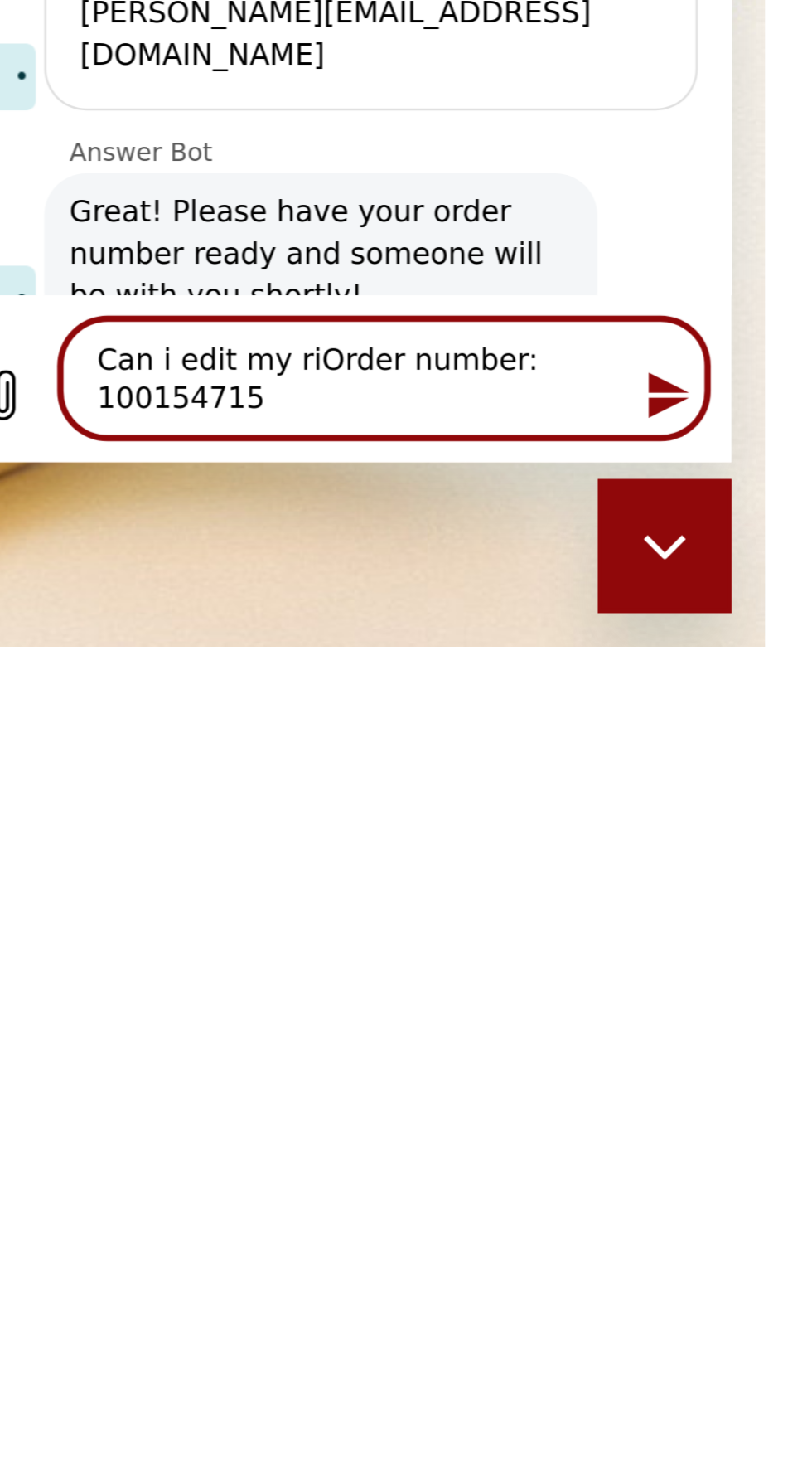
type textarea "x"
type textarea "Can i edit my rinOrder number: 100154715"
type textarea "x"
type textarea "Can i edit my ringOrder number: 100154715"
type textarea "x"
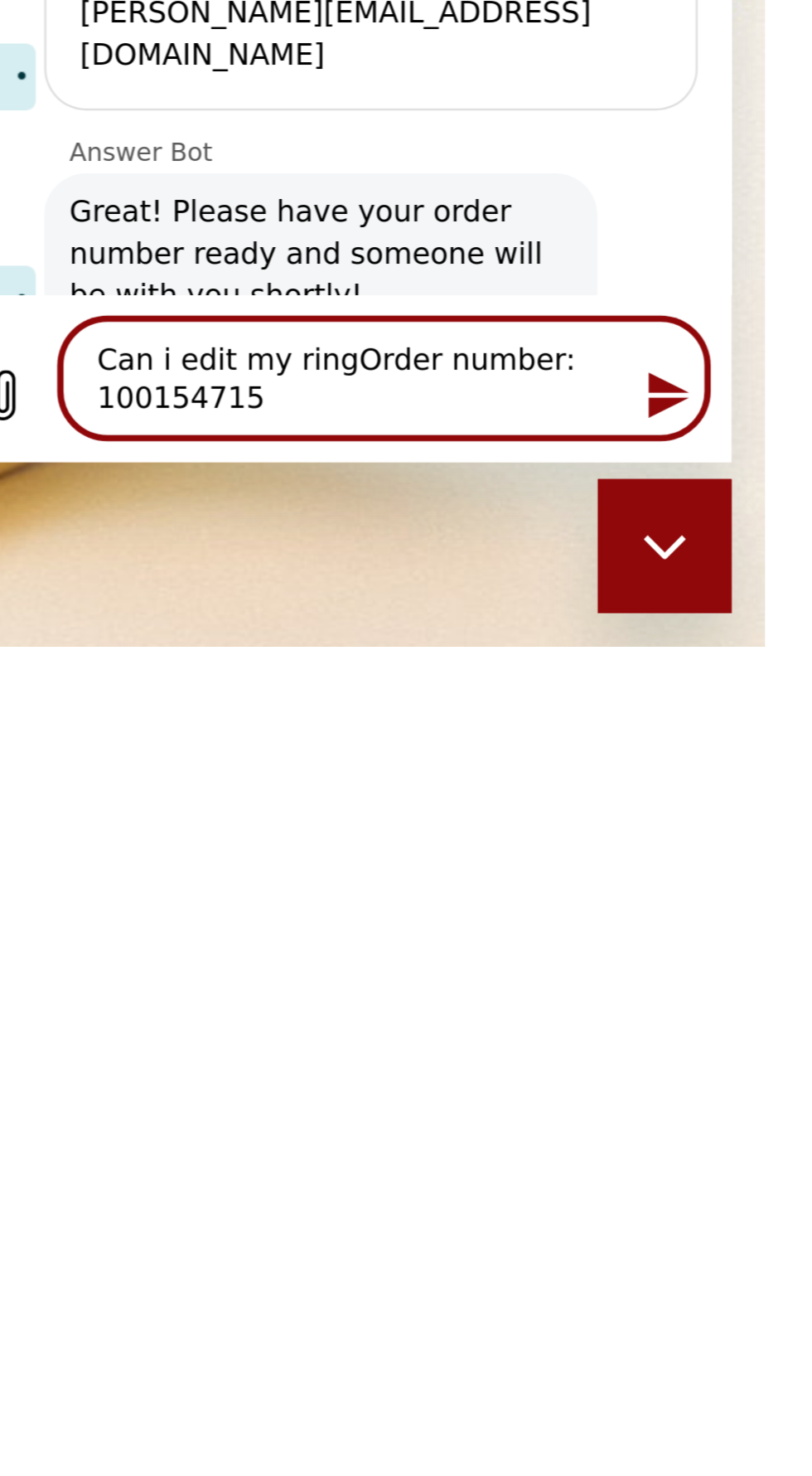
type textarea "Can i edit my ring Order number: 100154715"
type textarea "x"
type textarea "Can i edit my ring sOrder number: 100154715"
type textarea "x"
type textarea "Can i edit my ring siOrder number: 100154715"
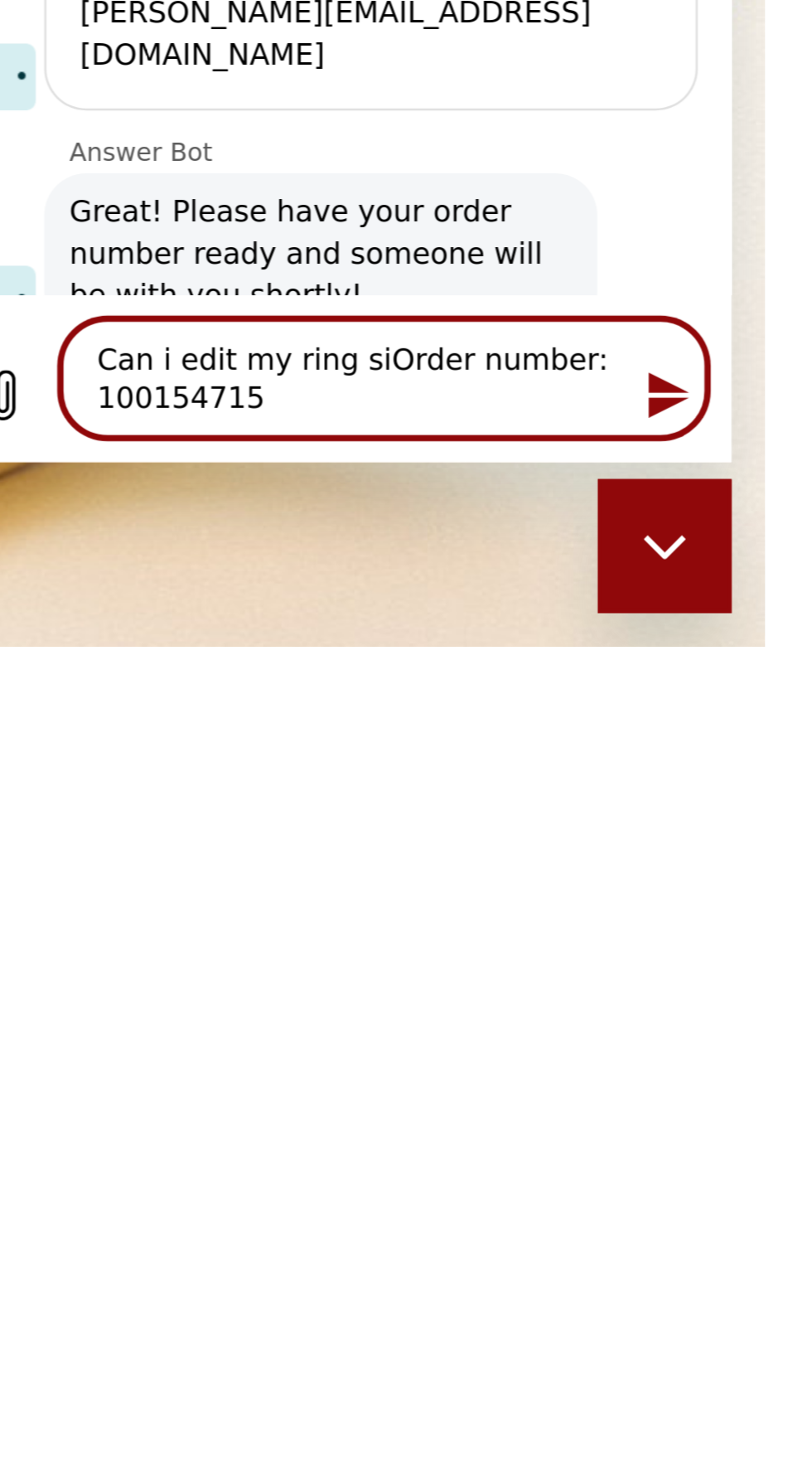
type textarea "x"
type textarea "Can i edit my ring sOrder number: 100154715"
type textarea "x"
type textarea "Can i edit my ring Order number: 100154715"
type textarea "x"
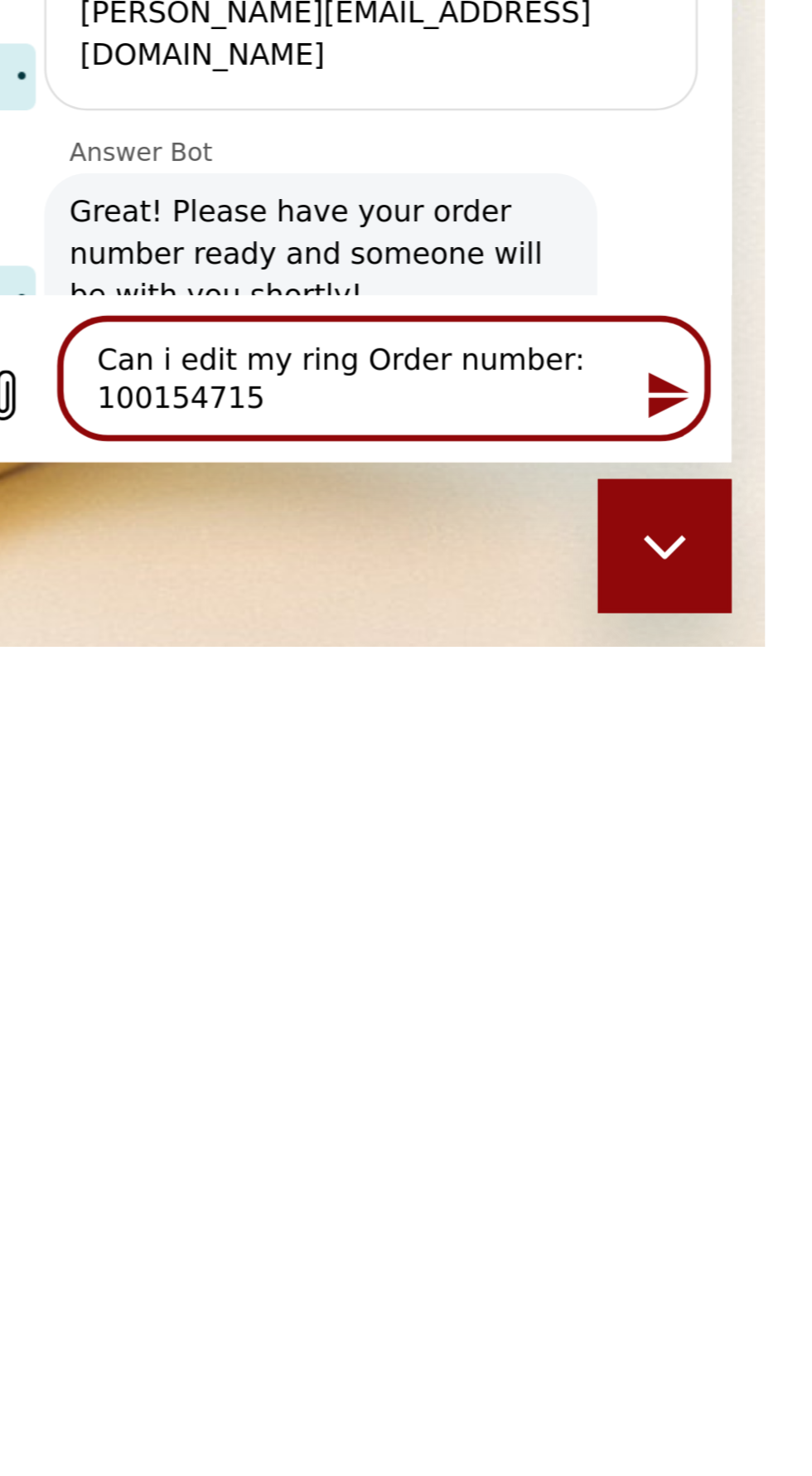
type textarea "Can i edit my ring sOrder number: 100154715"
type textarea "x"
type textarea "Can i edit my ring siOrder number: 100154715"
type textarea "x"
type textarea "Can i edit my ring sizOrder number: 100154715"
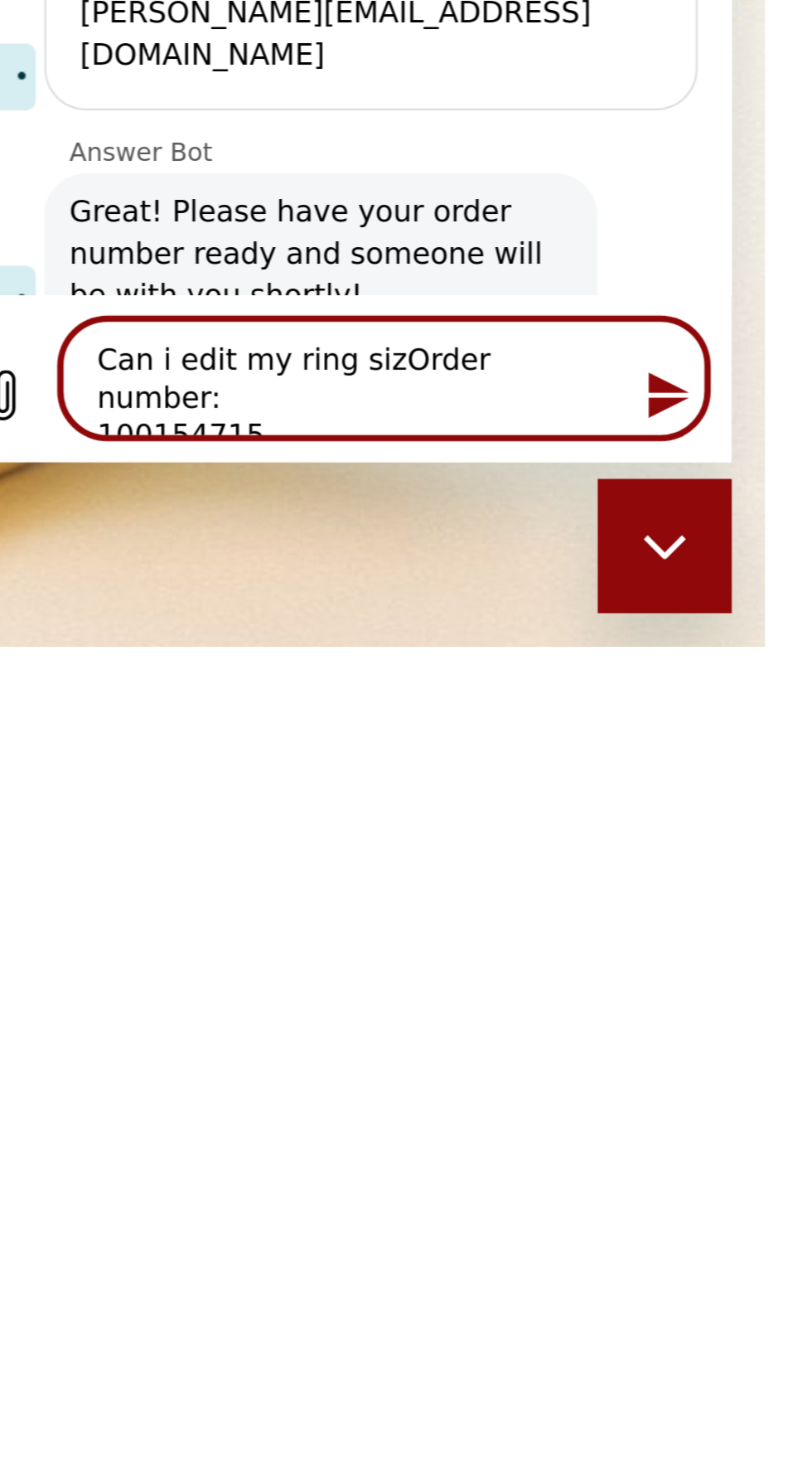
type textarea "x"
type textarea "Can i edit my ring sizeOrder number: 100154715"
type textarea "x"
type textarea "Can i edit my ring size Order number: 100154715"
type textarea "x"
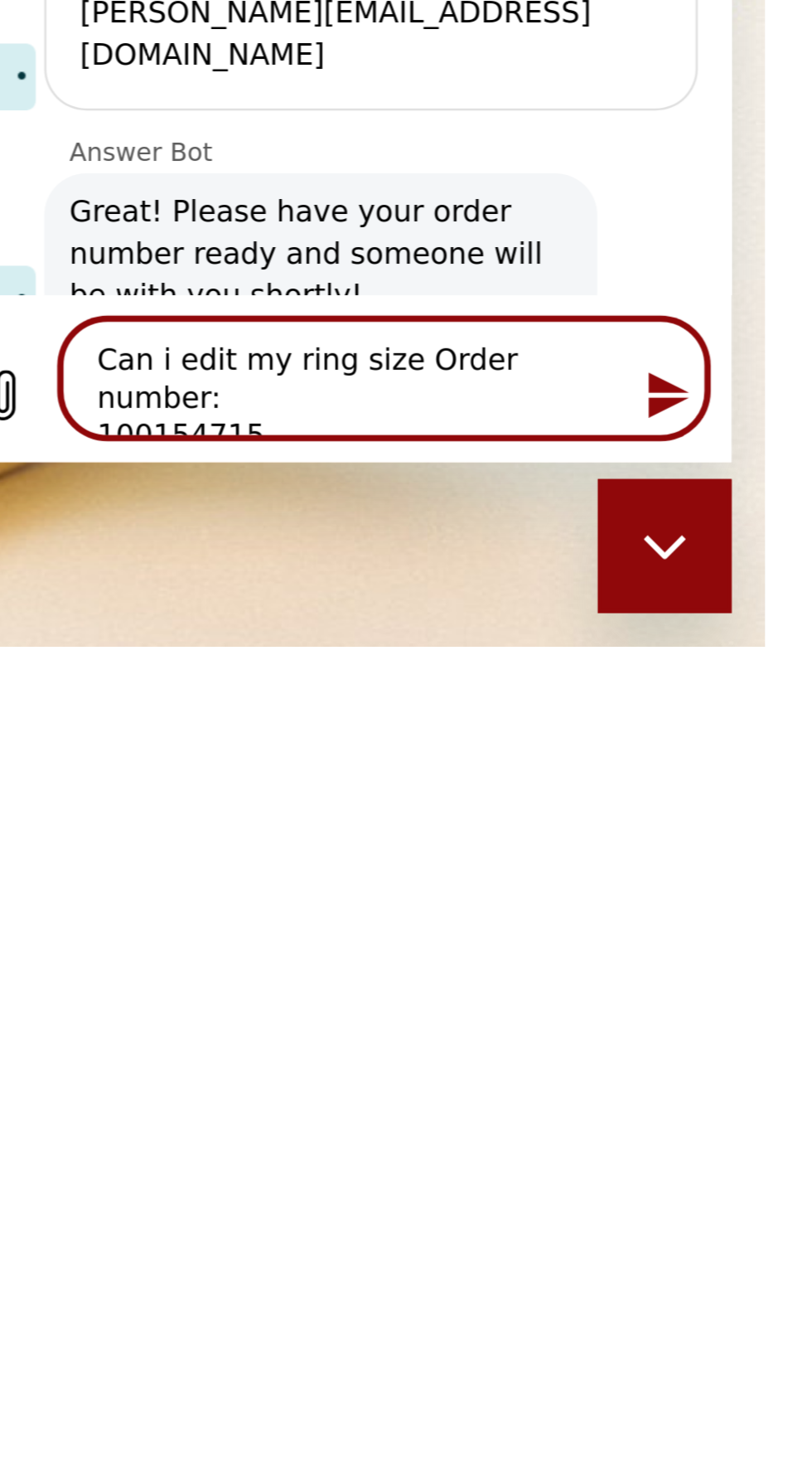
type textarea "Can i edit my ring size tOrder number: 100154715"
type textarea "x"
type textarea "Can i edit my ring size toOrder number: 100154715"
type textarea "x"
type textarea "Can i edit my ring size to Order number: 100154715"
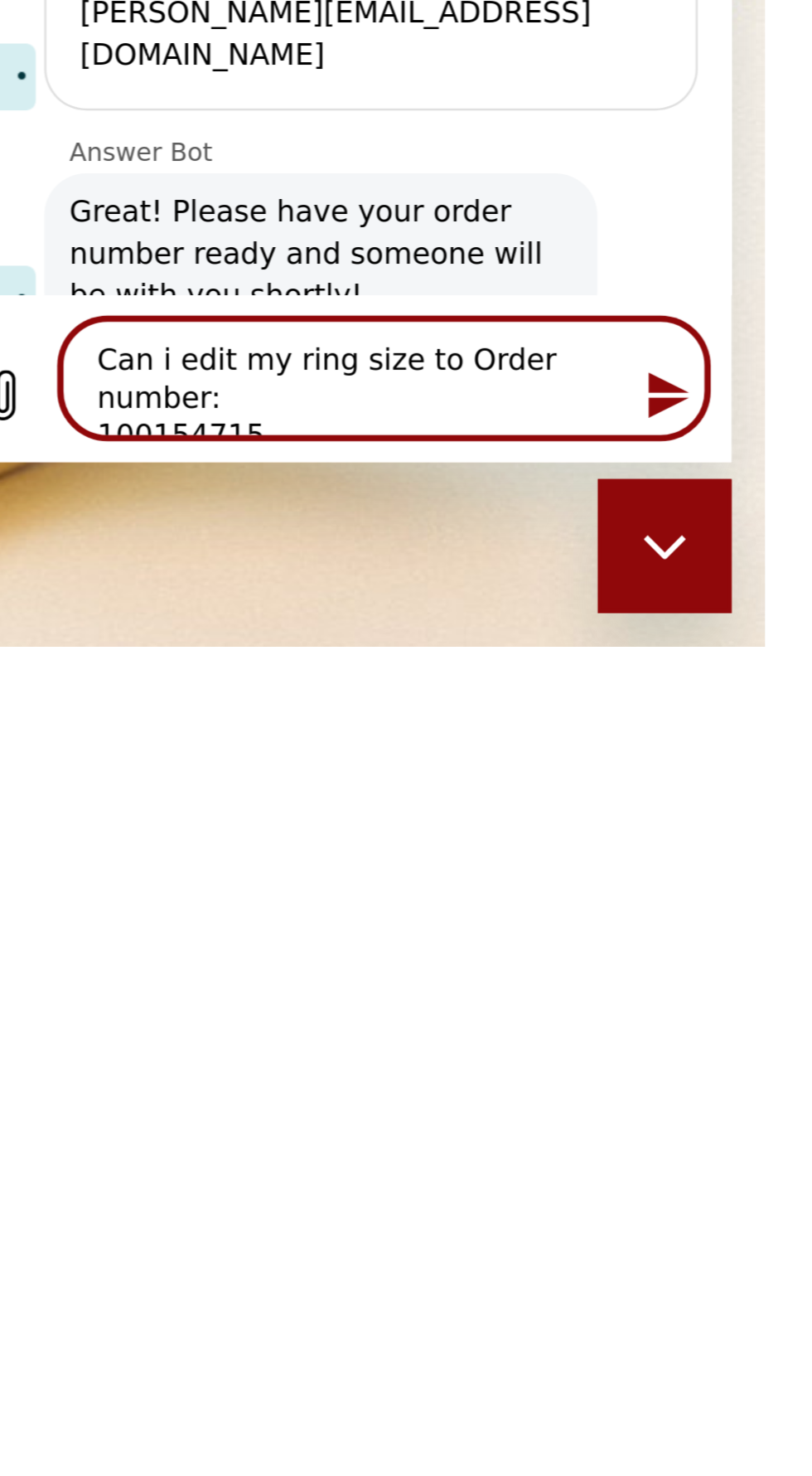
type textarea "x"
type textarea "Can i edit my ring size to 8Order number: 100154715"
type textarea "x"
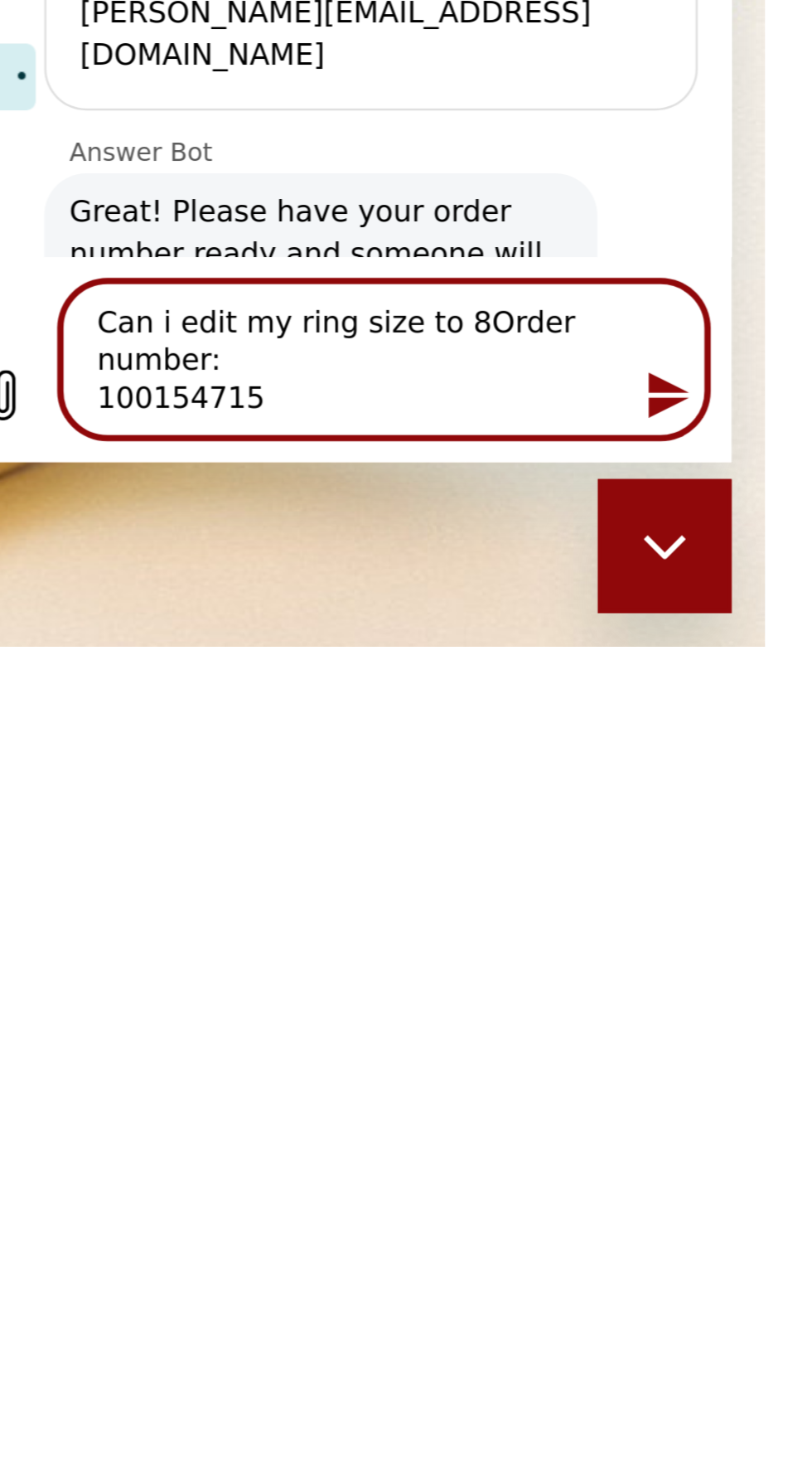
type textarea "Can i edit my ring size to 8.Order number: 100154715"
type textarea "x"
type textarea "Can i edit my ring size to 8.2Order number: 100154715"
type textarea "x"
type textarea "Can i edit my ring size to 8.25Order number: 100154715"
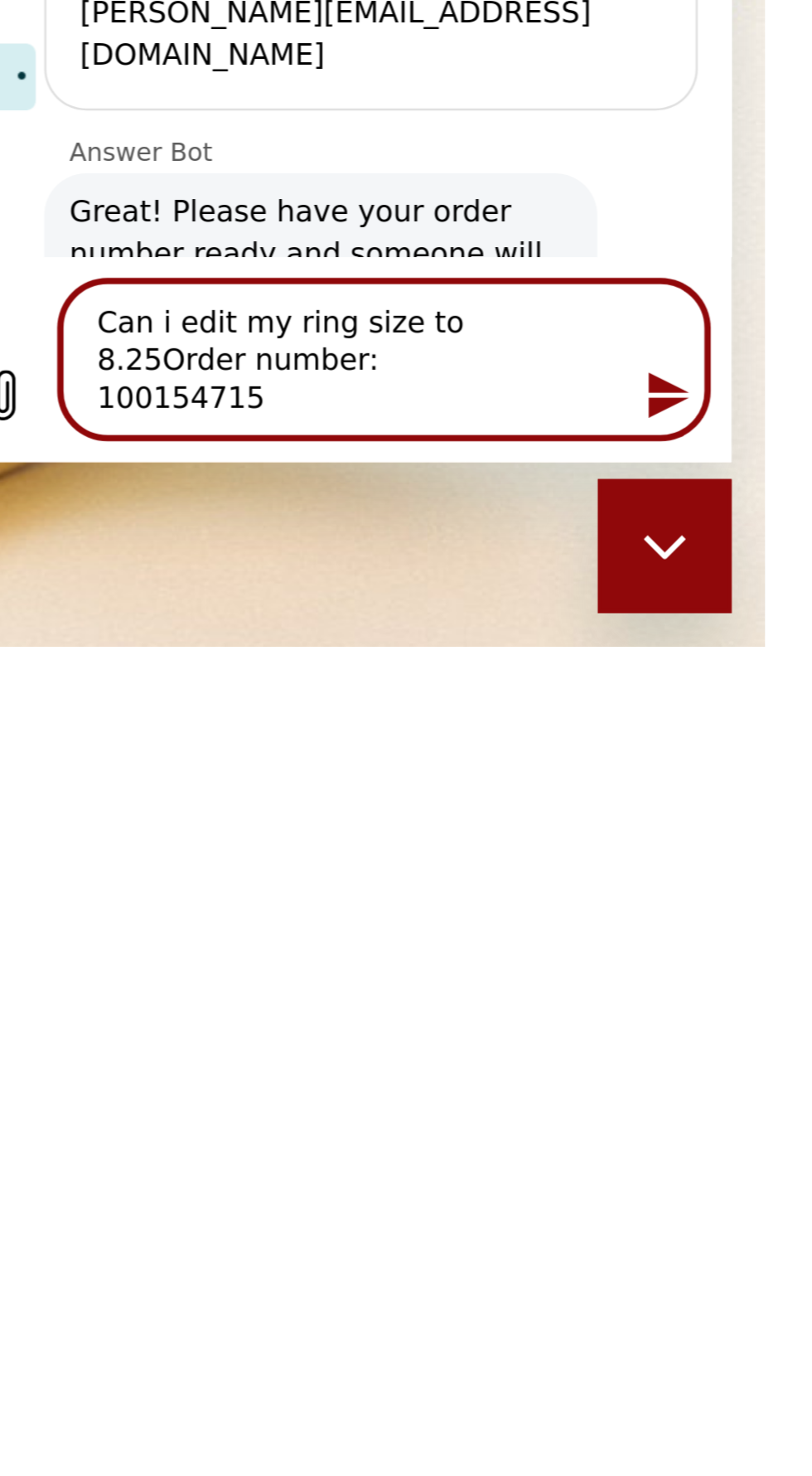
type textarea "x"
type textarea "Can i edit my ring size to 8.25 Order number: 100154715"
type textarea "x"
type textarea "Can i edit my ring size to 8.25 fOrder number: 100154715"
type textarea "x"
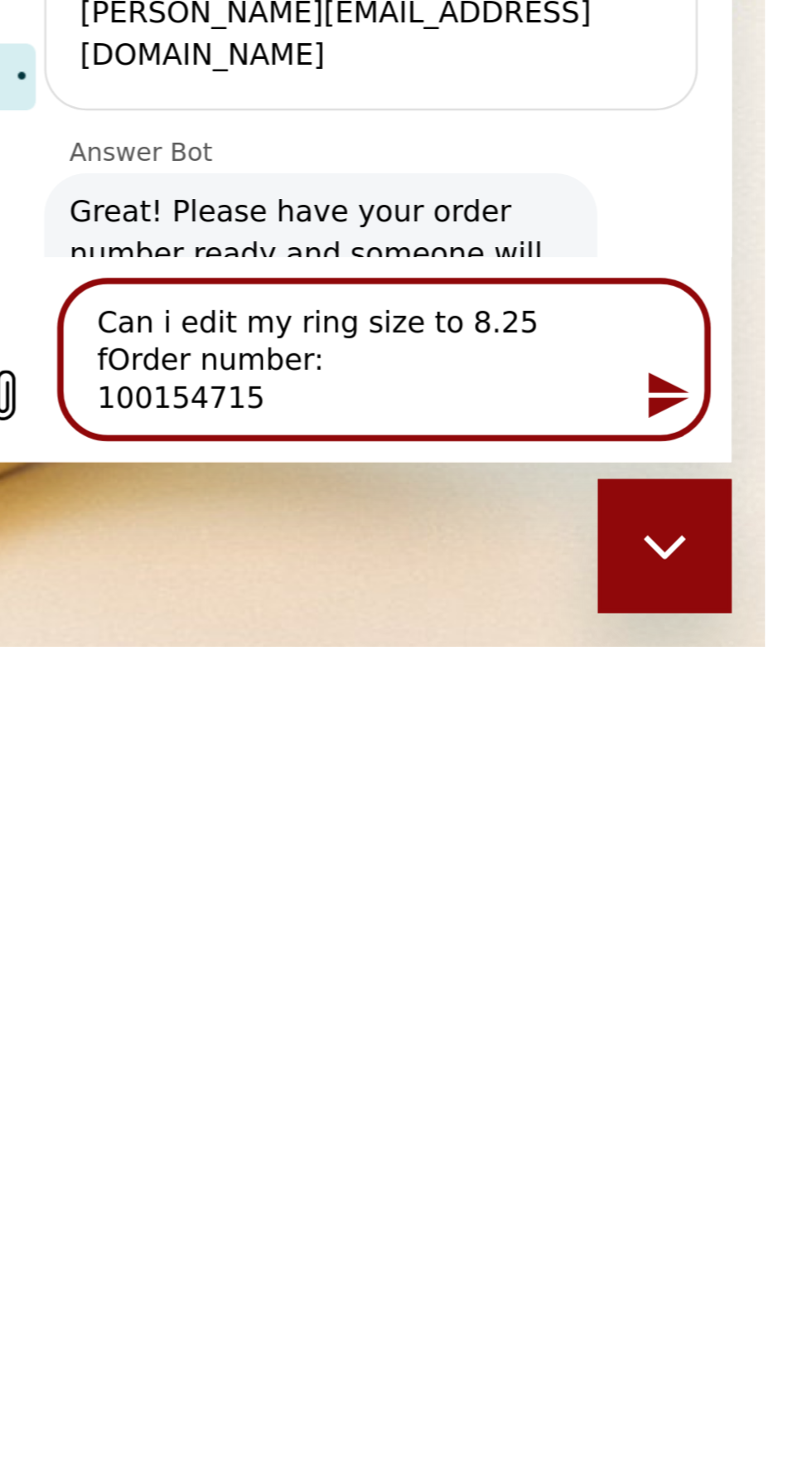
type textarea "Can i edit my ring size to 8.25 foOrder number: 100154715"
type textarea "x"
type textarea "Can i edit my ring size to 8.25 forOrder number: 100154715"
type textarea "x"
type textarea "Can i edit my ring size to 8.25 for Order number: 100154715"
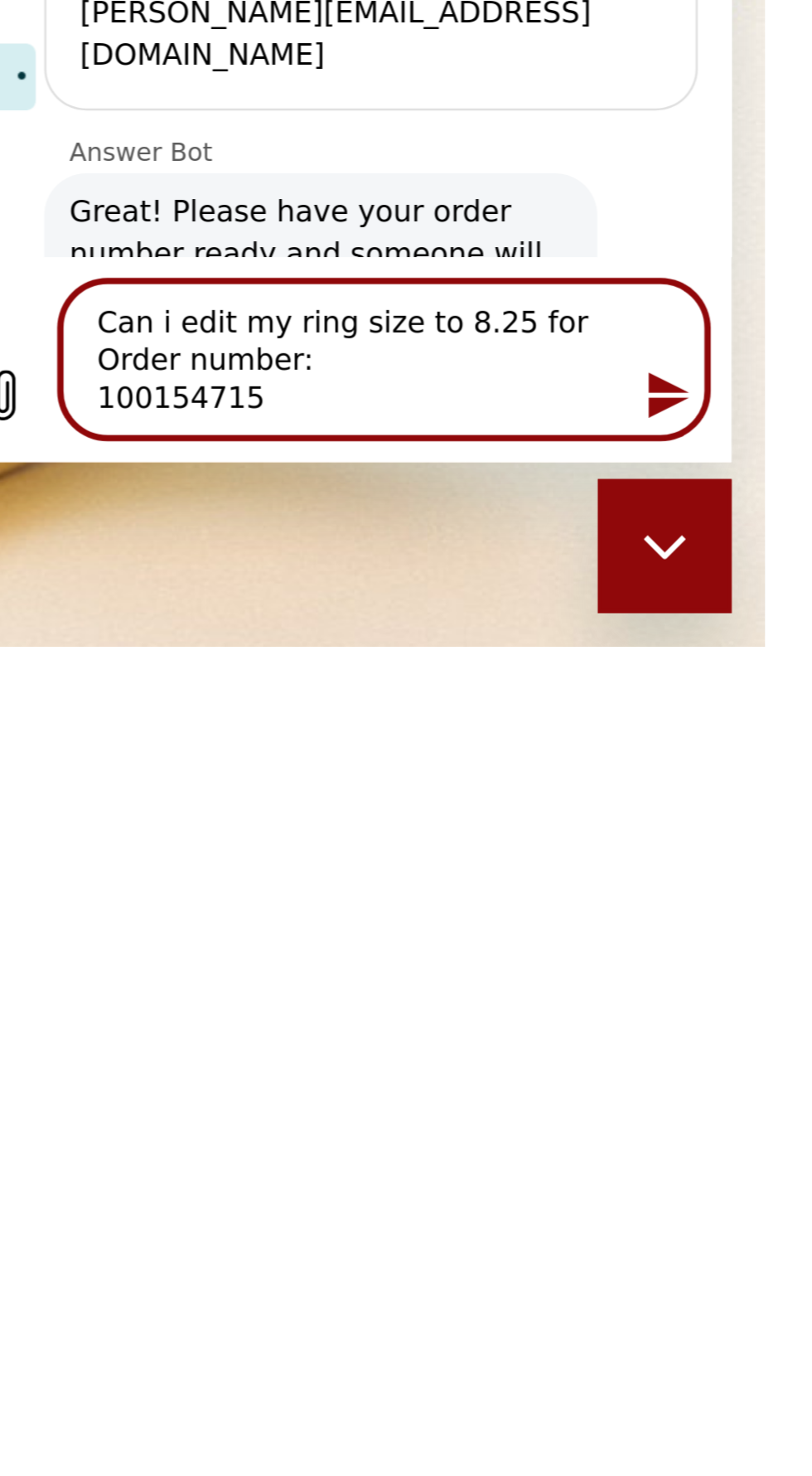
type textarea "x"
type textarea "Can i edit my ring size to 8.25 for mOrder number: 100154715"
type textarea "x"
type textarea "Can i edit my ring size to 8.25 for myOrder number: 100154715"
type textarea "x"
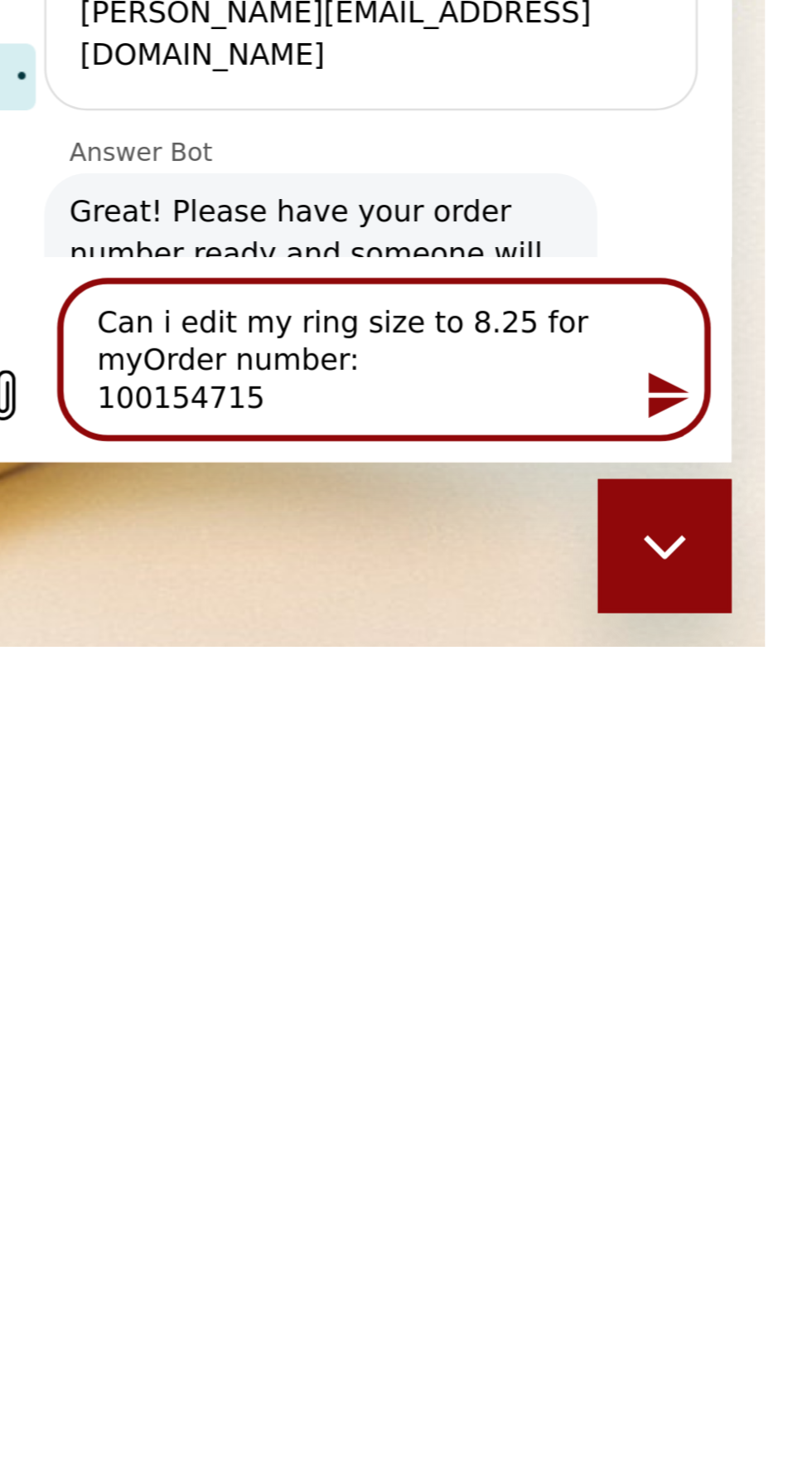
type textarea "Can i edit my ring size to 8.25 for my Order number: 100154715"
type textarea "x"
type textarea "Can i edit my ring size to 8.25 for my [PERSON_NAME] number: 100154715"
type textarea "x"
type textarea "Can i edit my ring size to 8.25 for my Order number: 100154715"
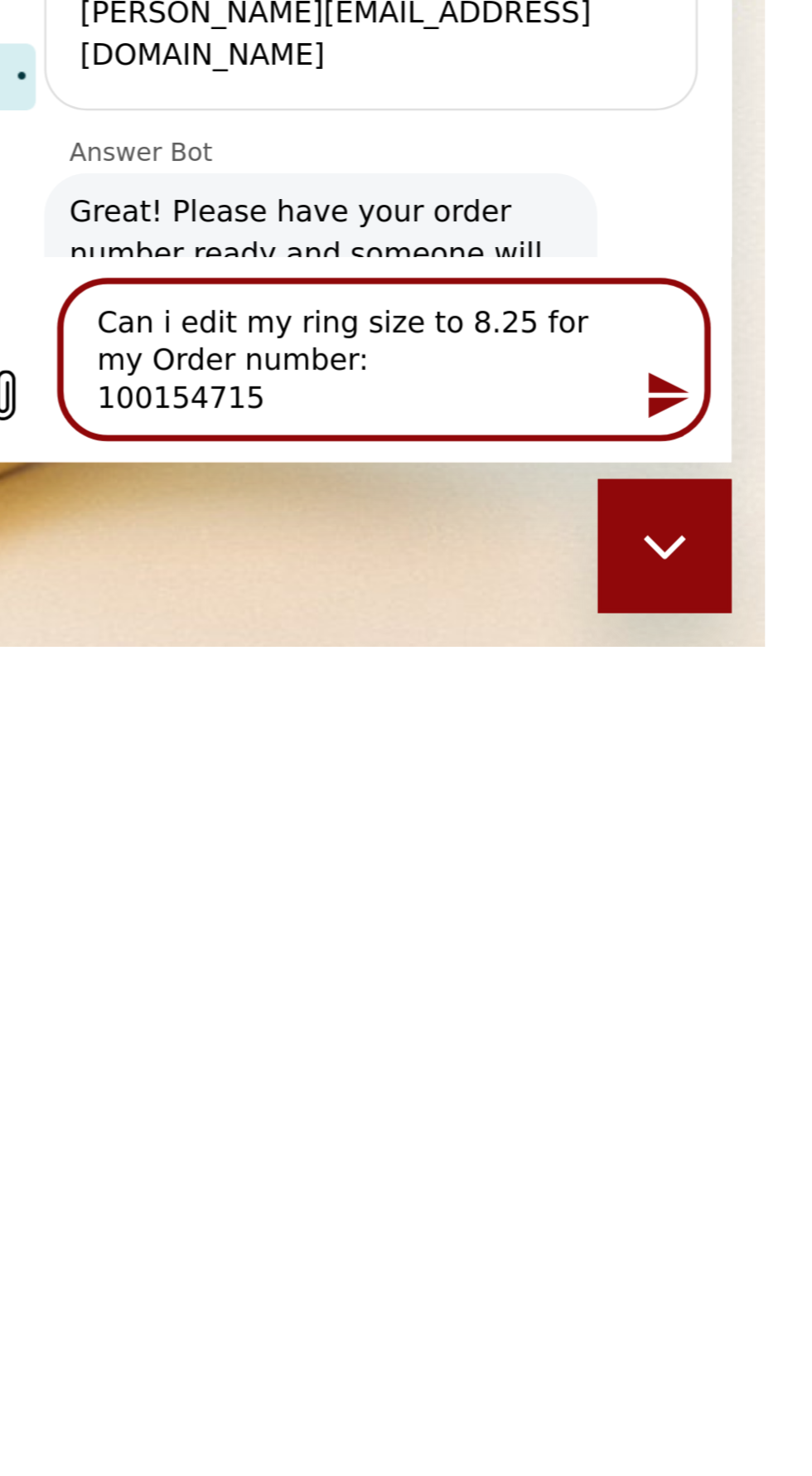
type textarea "x"
type textarea "Can i edit my ring size to 8.25 for my [PERSON_NAME] number: 100154715"
type textarea "x"
type textarea "Can i edit my ring size to 8.25 for my paOrder number: 100154715"
type textarea "x"
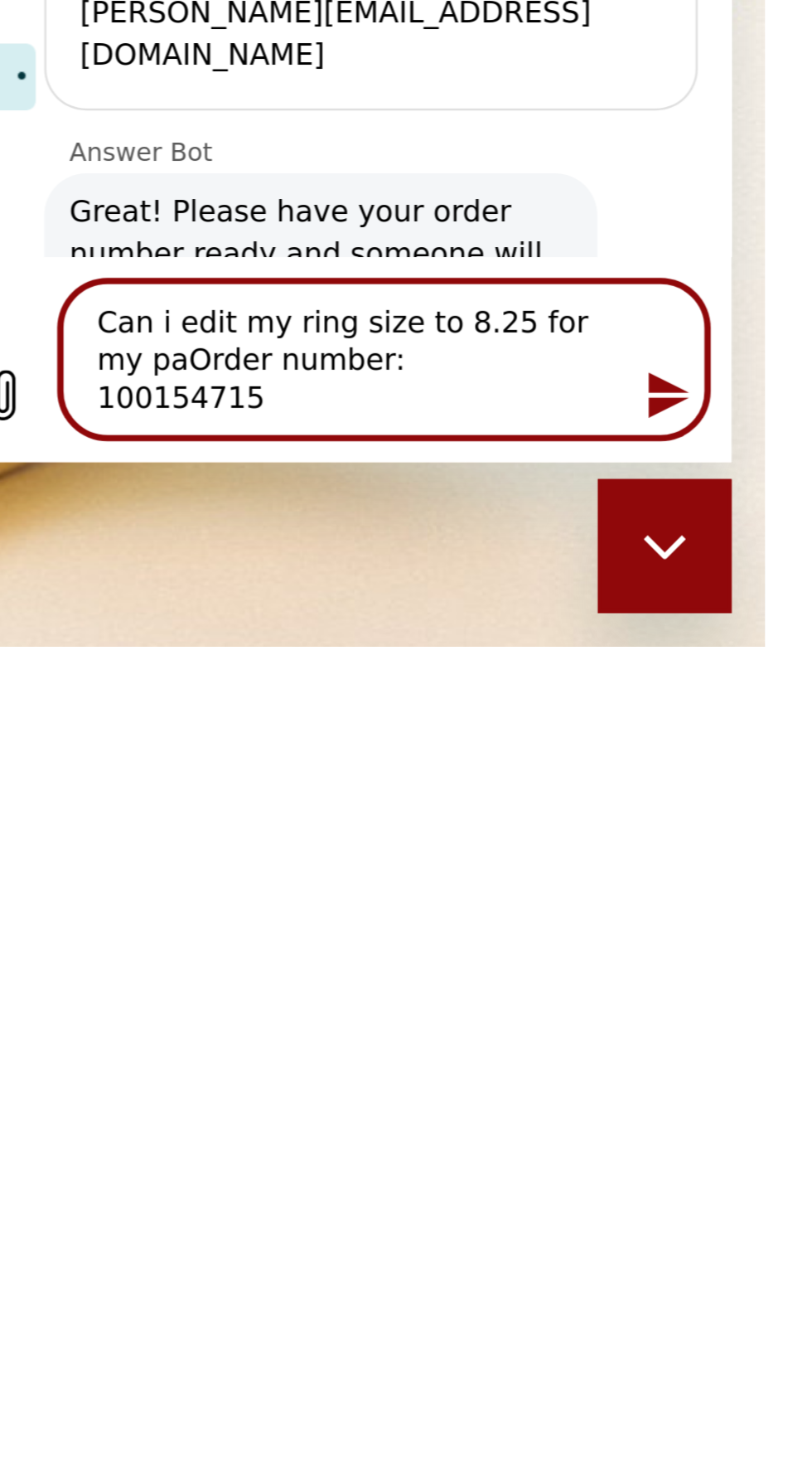
type textarea "Can i edit my ring size to 8.25 for my parOrder number: 100154715"
type textarea "x"
type textarea "Can i edit my ring size to 8.25 for my partOrder number: 100154715"
type textarea "x"
type textarea "Can i edit my ring size to 8.25 for my partiOrder number: 100154715"
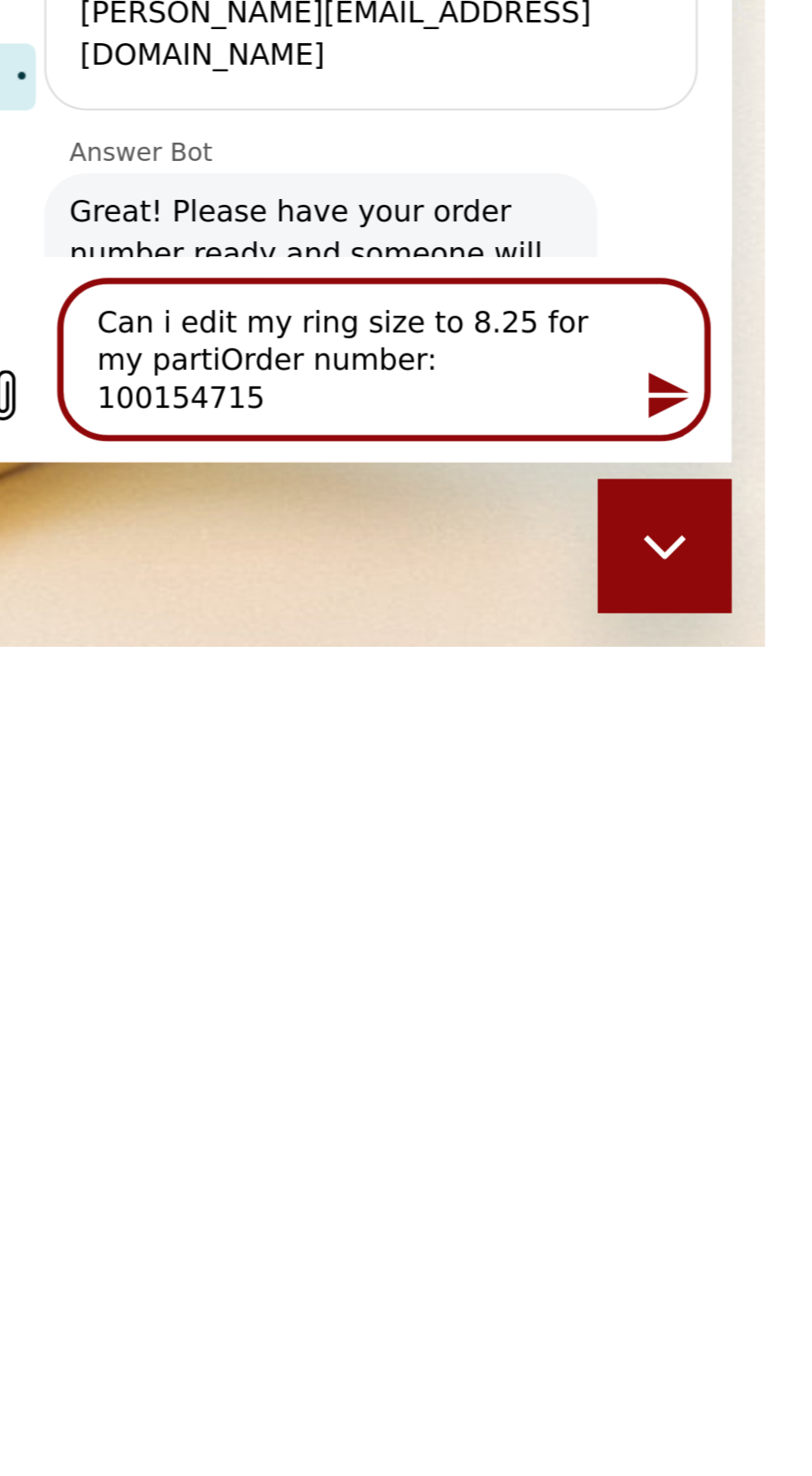
type textarea "x"
type textarea "Can i edit my ring size to 8.25 for my partialy Order number: 100154715"
type textarea "x"
type textarea "Can i edit my ring size to 8.25 for my partialy iOrder number: 100154715"
type textarea "x"
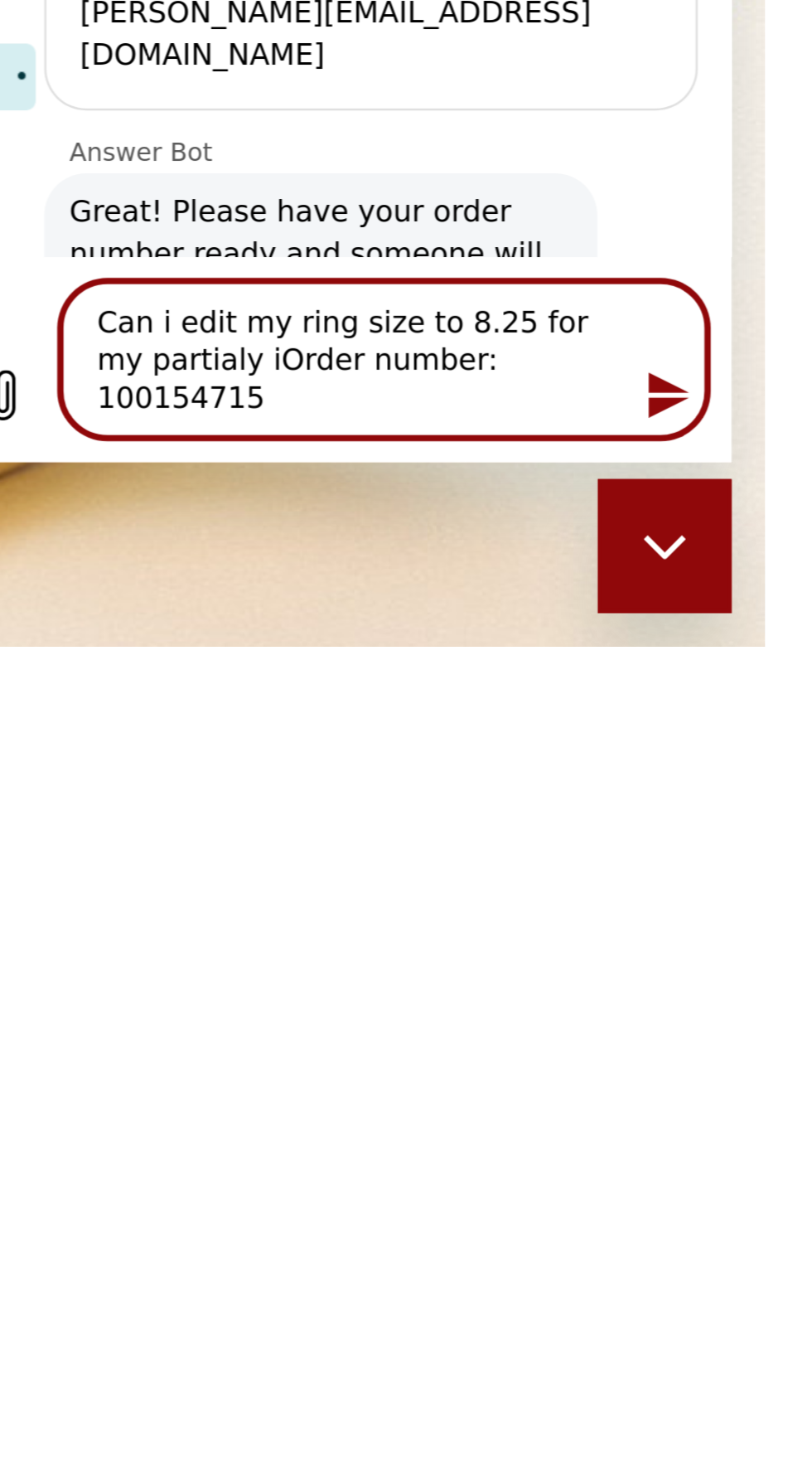
type textarea "Can i edit my ring size to 8.25 for my partialy irOrder number: 100154715"
type textarea "x"
type textarea "Can i edit my ring size to 8.25 for my partialy irdOrder number: 100154715"
type textarea "x"
type textarea "Can i edit my ring size to 8.25 for my partialy irdeOrder number: 100154715"
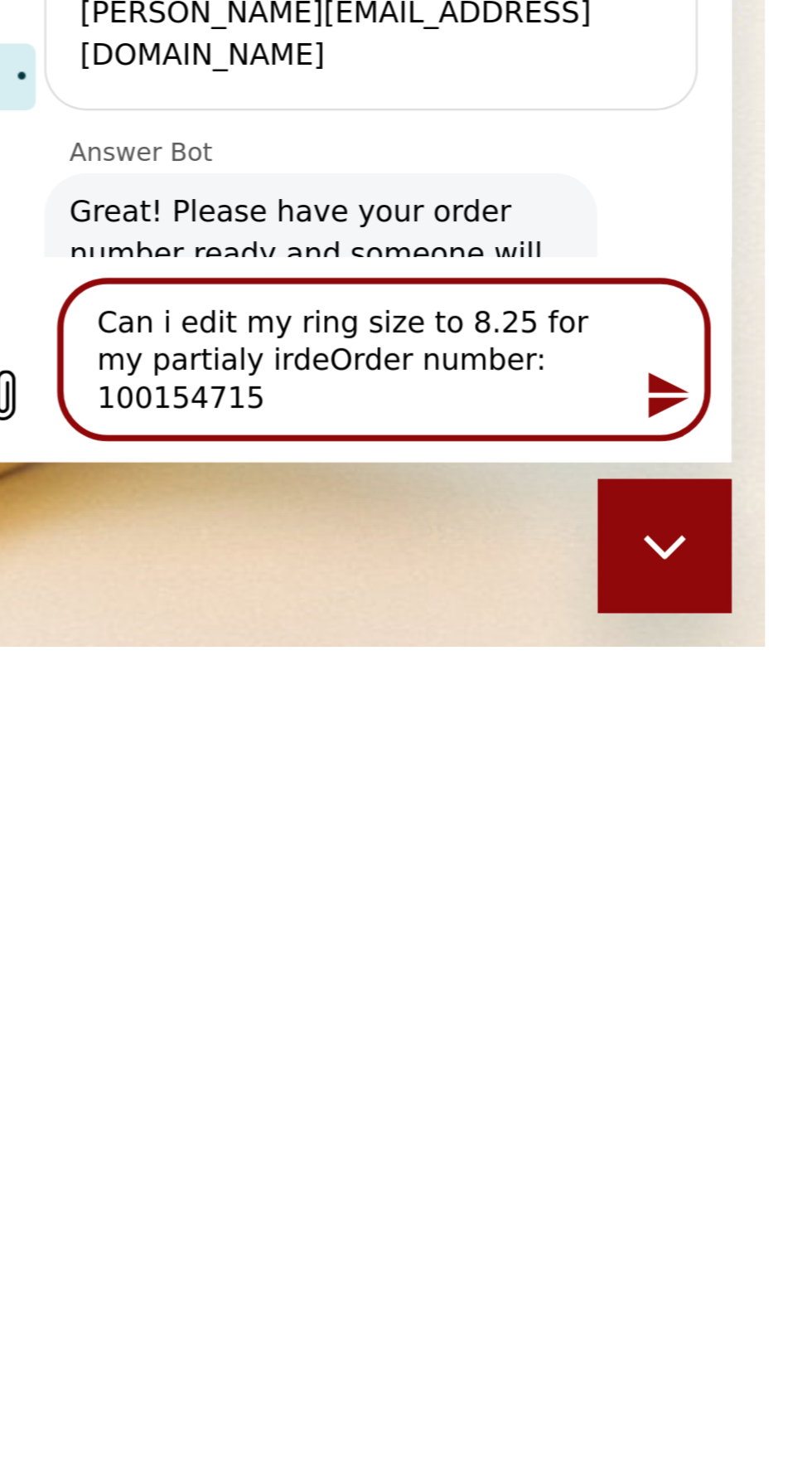
type textarea "x"
type textarea "Can i edit my ring size to 8.25 for my partialy irderOrder number: 100154715"
type textarea "x"
type textarea "Can i edit my ring size to 8.25 for my partialy order Order number: 100154715"
type textarea "x"
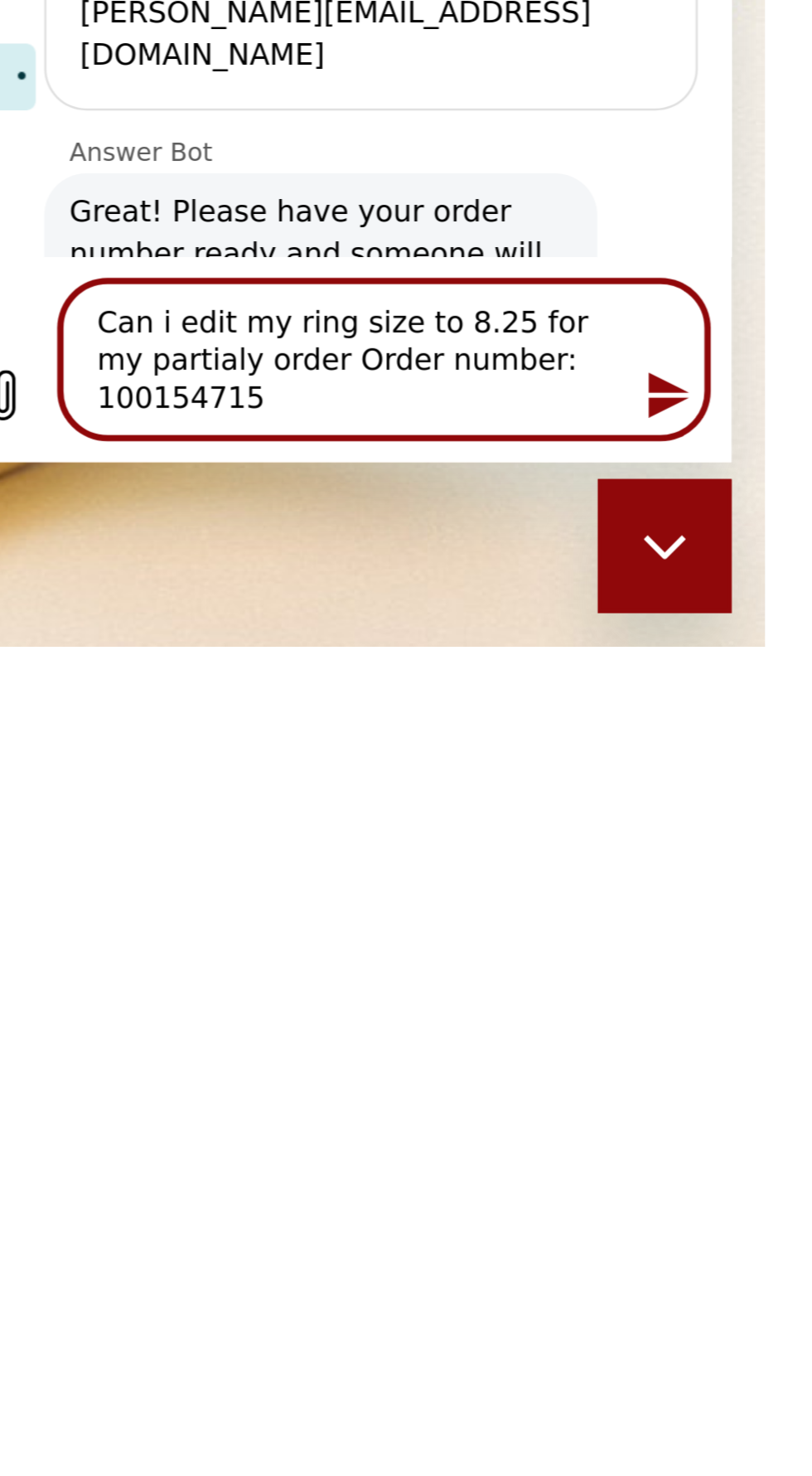
type textarea "Can i edit my ring size to 8.25 for my partialy orderOrder number: 100154715"
type textarea "x"
type textarea "Can i edit my ring size to 8.25 for my partialy order.Order number: 100154715"
type textarea "x"
type textarea "Can i edit my ring size to 8.25 for my partialy orderOrder number: 100154715"
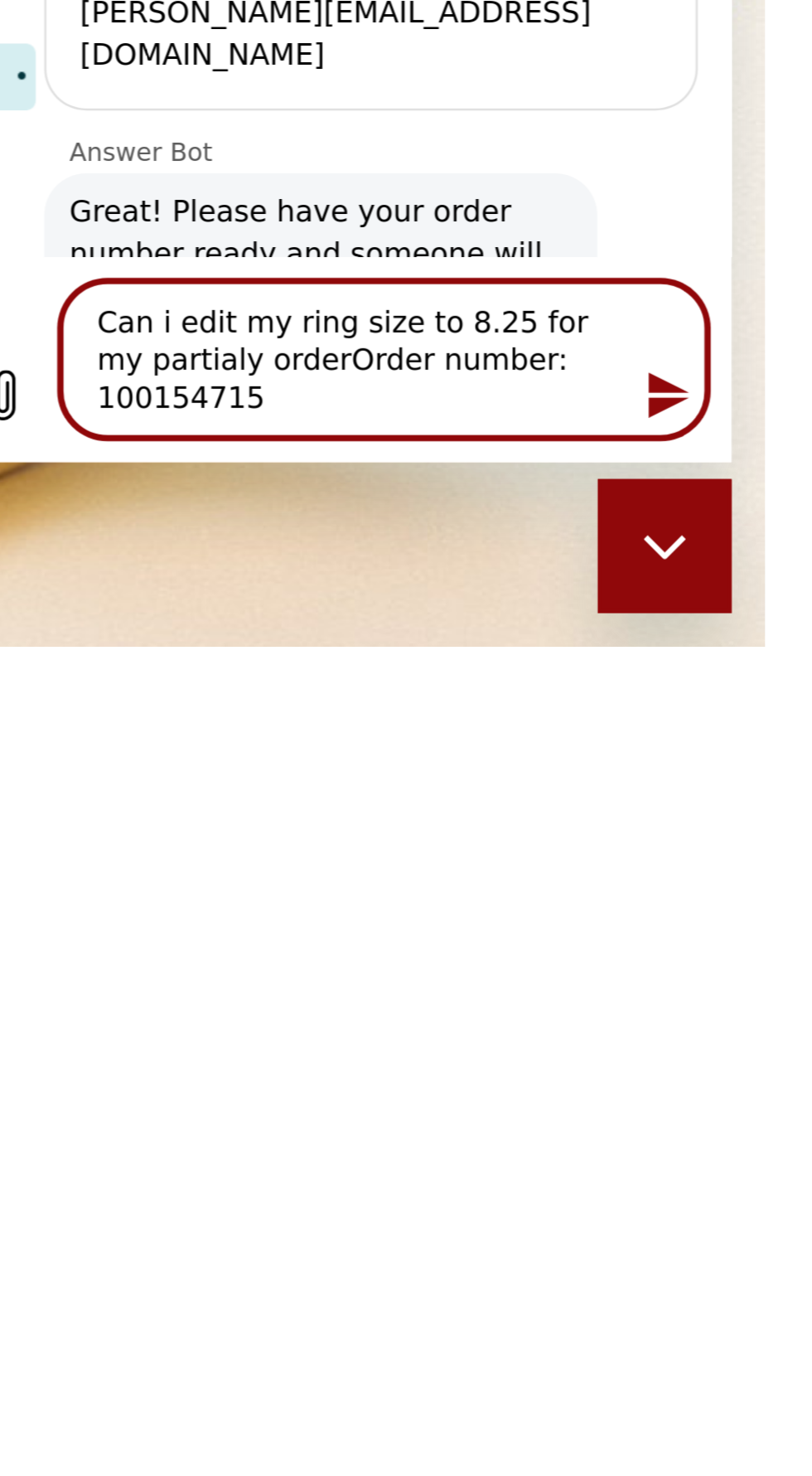
type textarea "x"
type textarea "Can i edit my ring size to 8.25 for my partialy order?Order number: 100154715"
type textarea "x"
type textarea "Can i edit my ring size to 8.25 for my partialy order? Order number: 100154715"
type textarea "x"
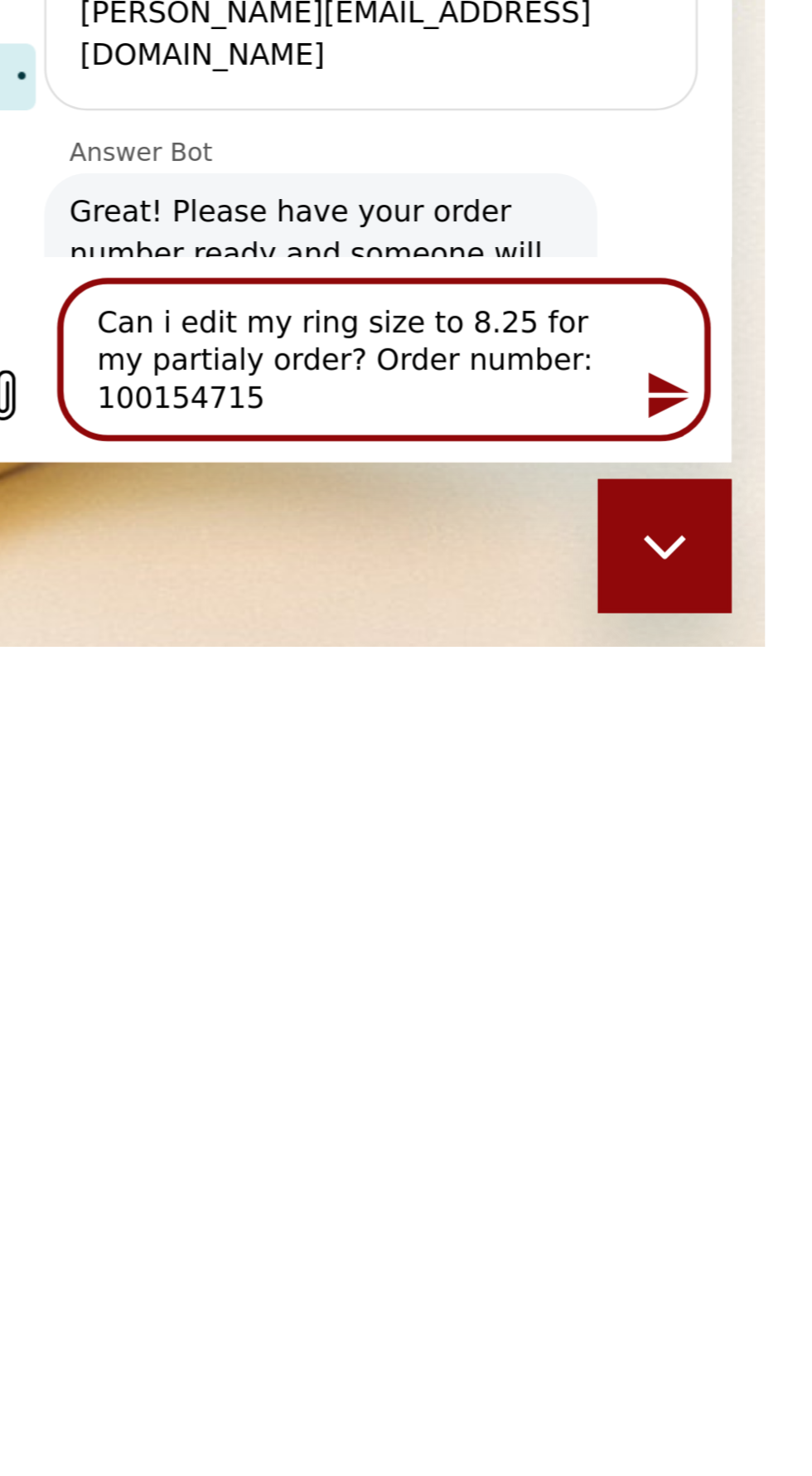
type textarea "Can i edit my ring size to 8.25 for my partialy order? IOrder number: 100154715"
type textarea "x"
type textarea "Can i edit my ring size to 8.25 for my partialy order? I Order number: 100154715"
type textarea "x"
type textarea "Can i edit my ring size to 8.25 for my partialy order? I tOrder number: 1001547…"
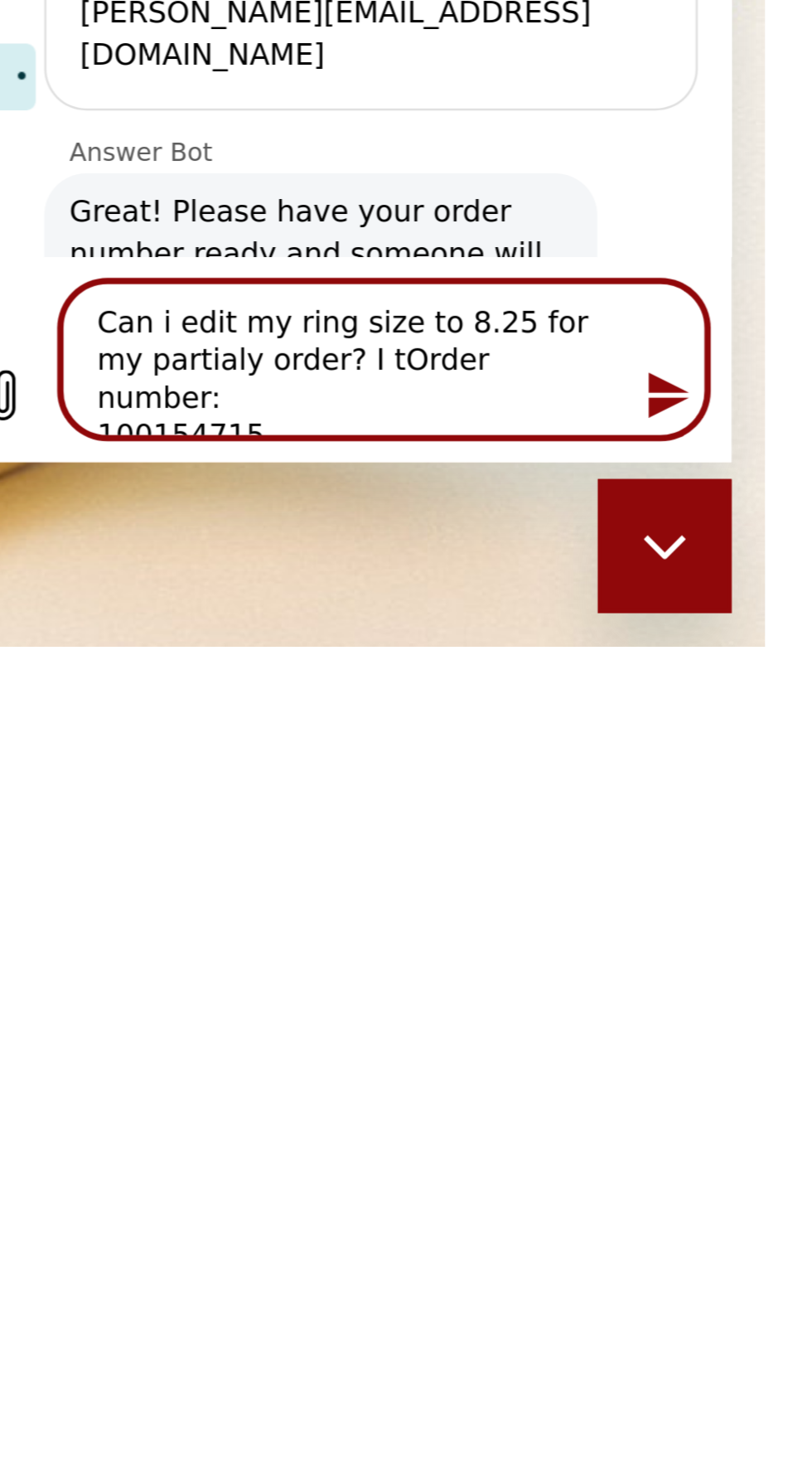
type textarea "x"
type textarea "Can i edit my ring size to 8.25 for my partialy order? I thOrder number: 100154…"
type textarea "x"
type textarea "Can i edit my ring size to 8.25 for my partialy order? I thiOrder number: 10015…"
type textarea "x"
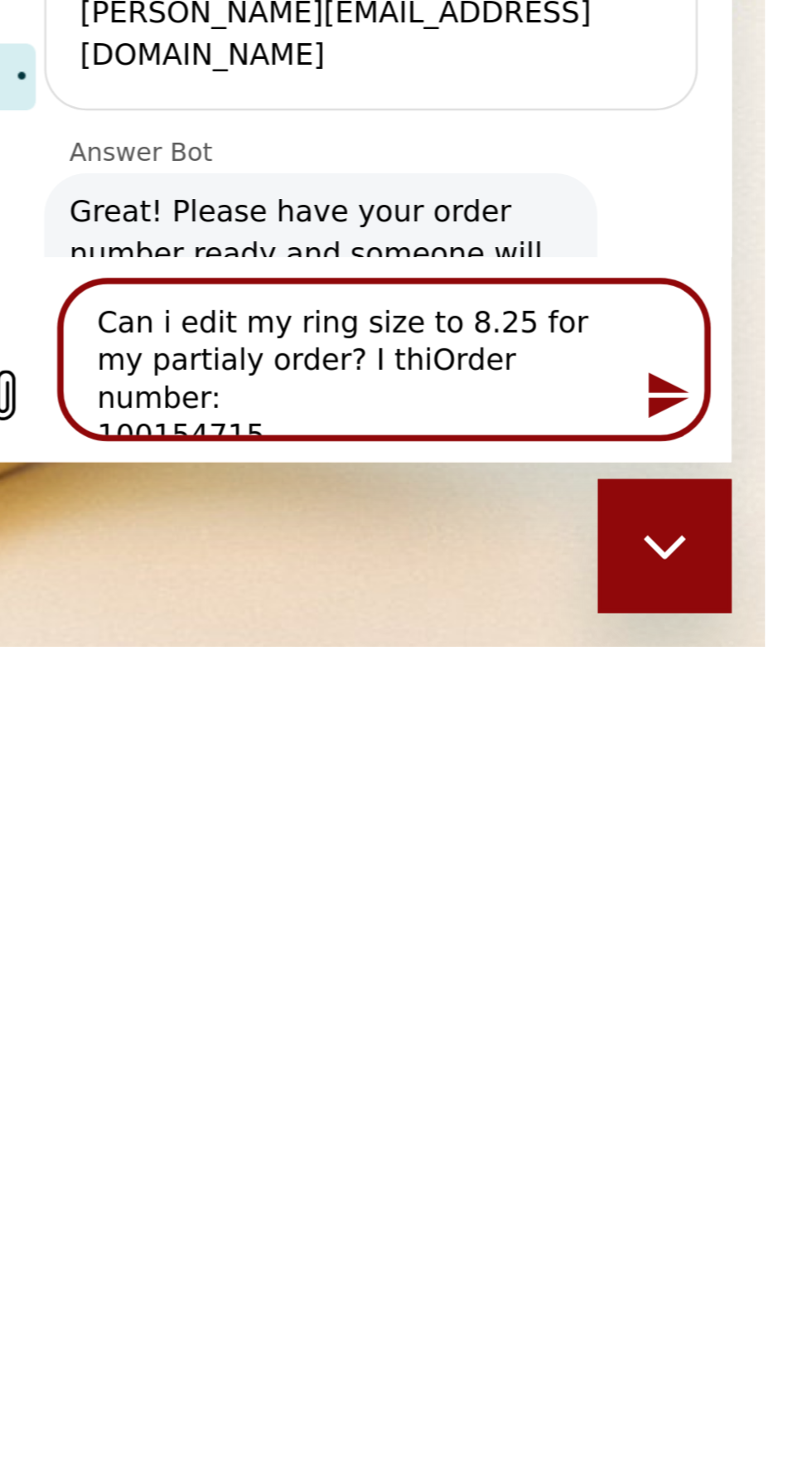
type textarea "Can i edit my ring size to 8.25 for my partialy order? I thinOrder number: 1001…"
type textarea "x"
type textarea "Can i edit my ring size to 8.25 for my partialy order? I thinkOrder number: 100…"
type textarea "x"
type textarea "Can i edit my ring size to 8.25 for my partialy order? I think Order number: 10…"
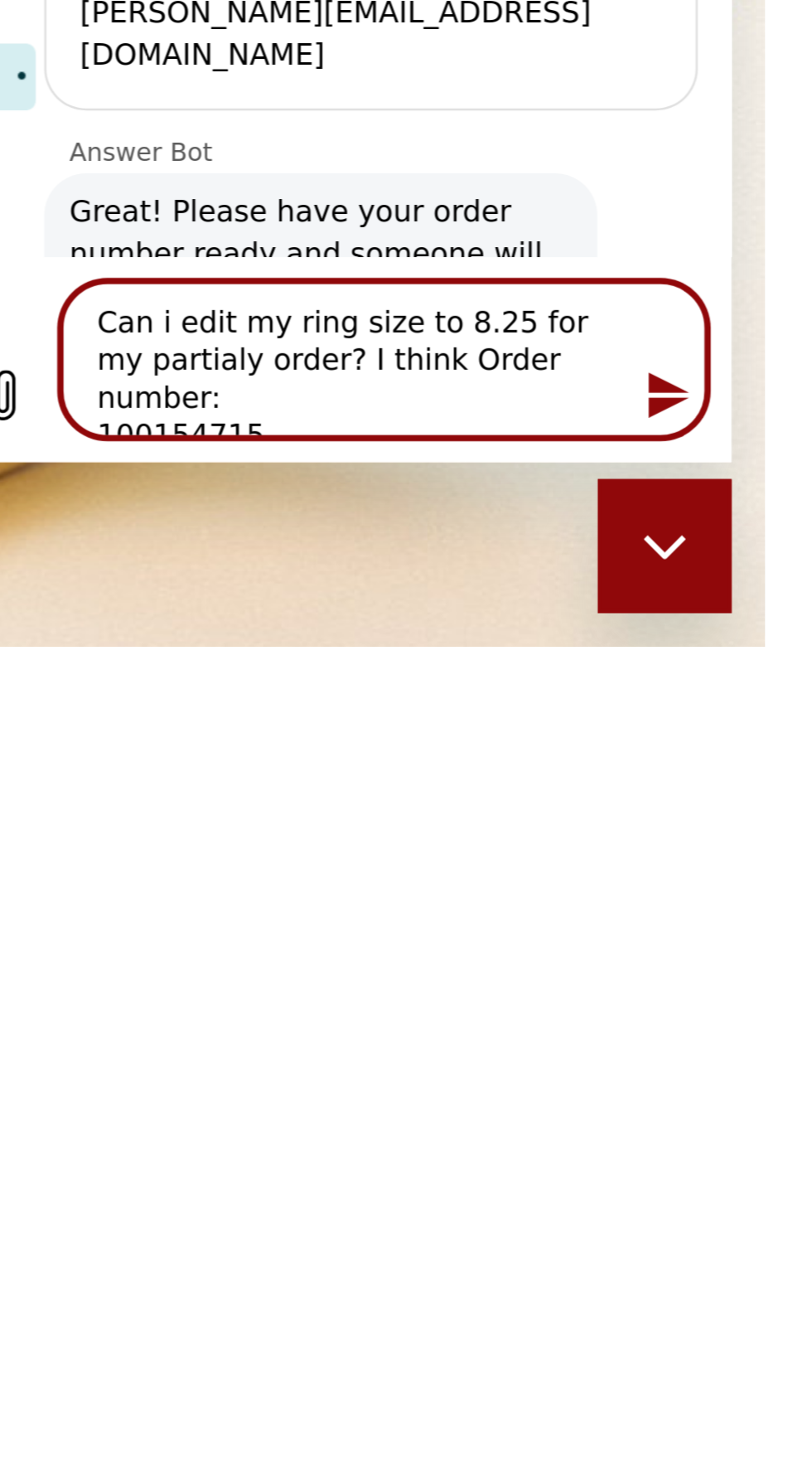
type textarea "x"
type textarea "Can i edit my ring size to 8.25 for my partialy order? I think mOrder number: 1…"
type textarea "x"
type textarea "Can i edit my ring size to 8.25 for my partialy order? I think myOrder number: …"
type textarea "x"
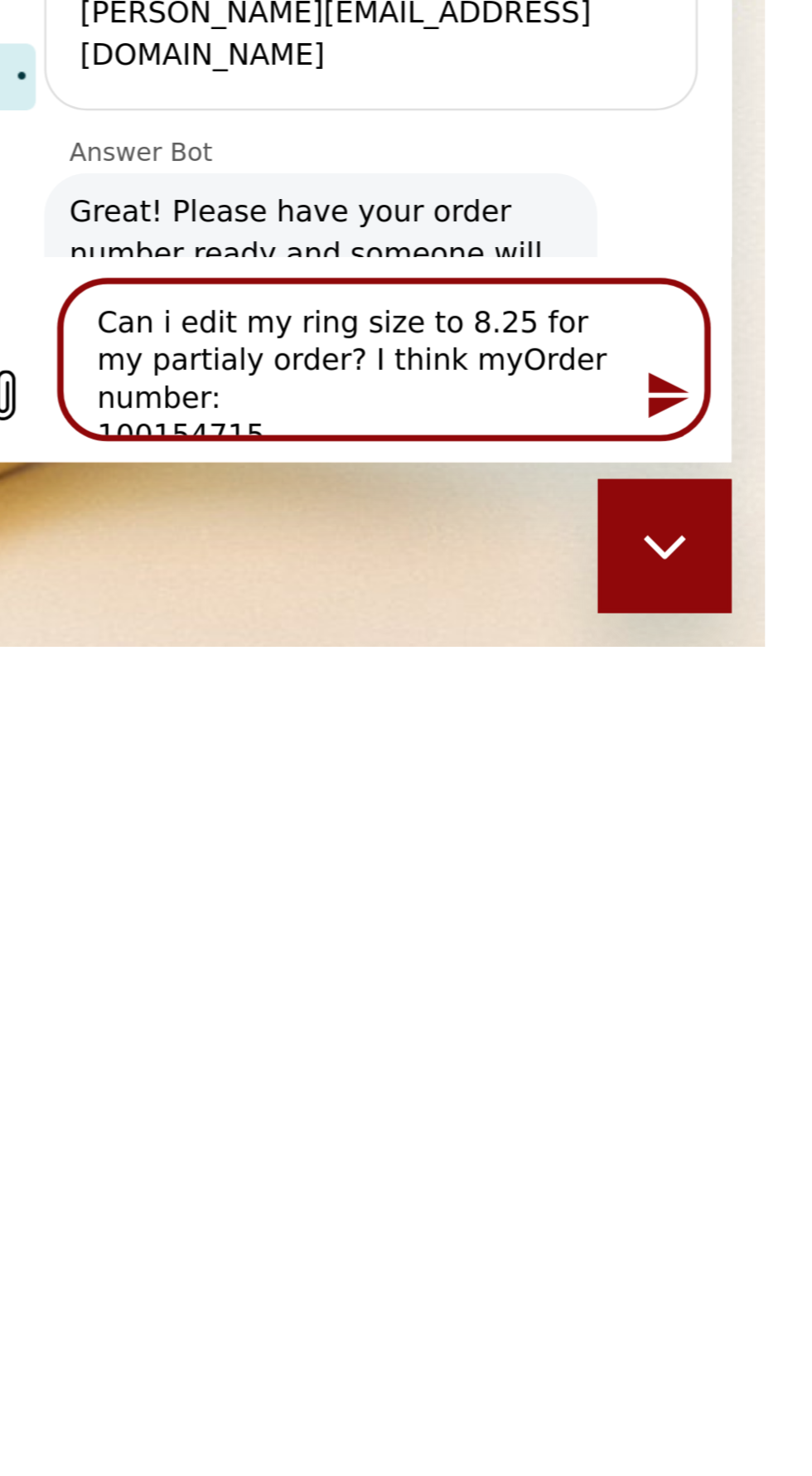
type textarea "Can i edit my ring size to 8.25 for my partialy order? I think my Order number:…"
type textarea "x"
type textarea "Can i edit my ring size to 8.25 for my partialy order? I think my Order number:…"
type textarea "x"
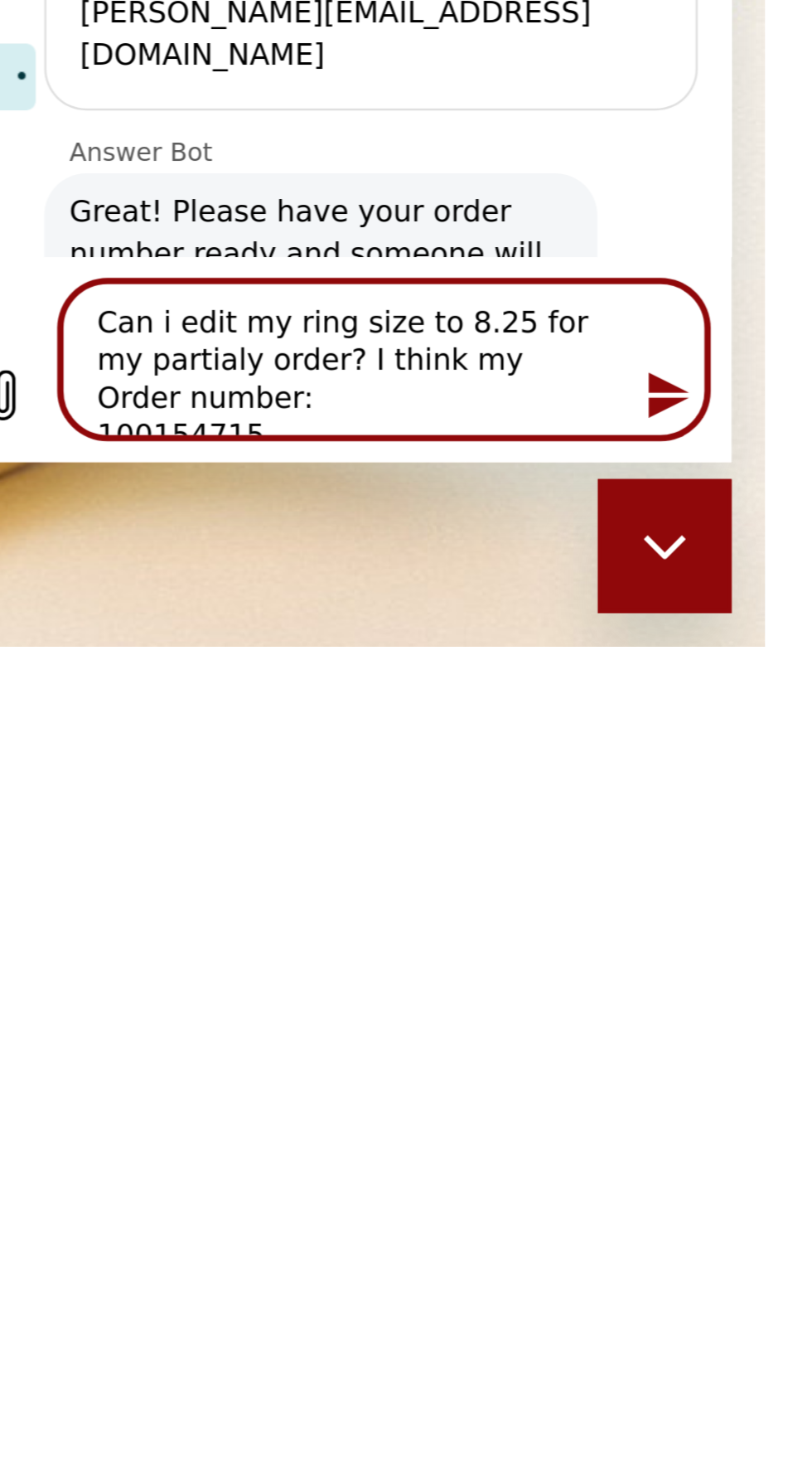
type textarea "Can i edit my ring size to 8.25 for my partialy order? I think my o Order numbe…"
type textarea "x"
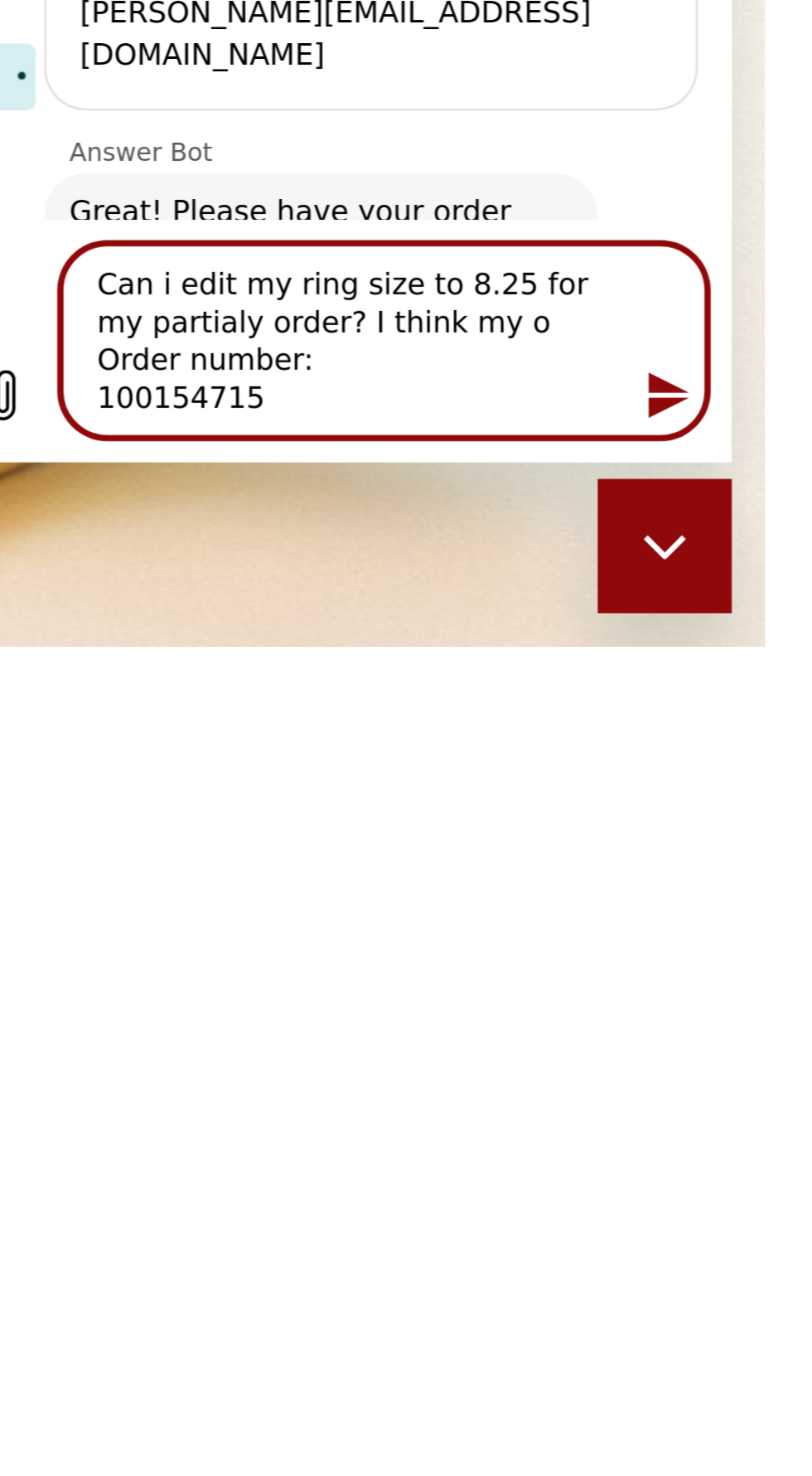
type textarea "Can i edit my ring size to 8.25 for my partialy order? I think my or Order numb…"
type textarea "x"
type textarea "Can i edit my ring size to 8.25 for my partialy order? I think my ord Order num…"
type textarea "x"
type textarea "Can i edit my ring size to 8.25 for my partialy order? I think my orde Order nu…"
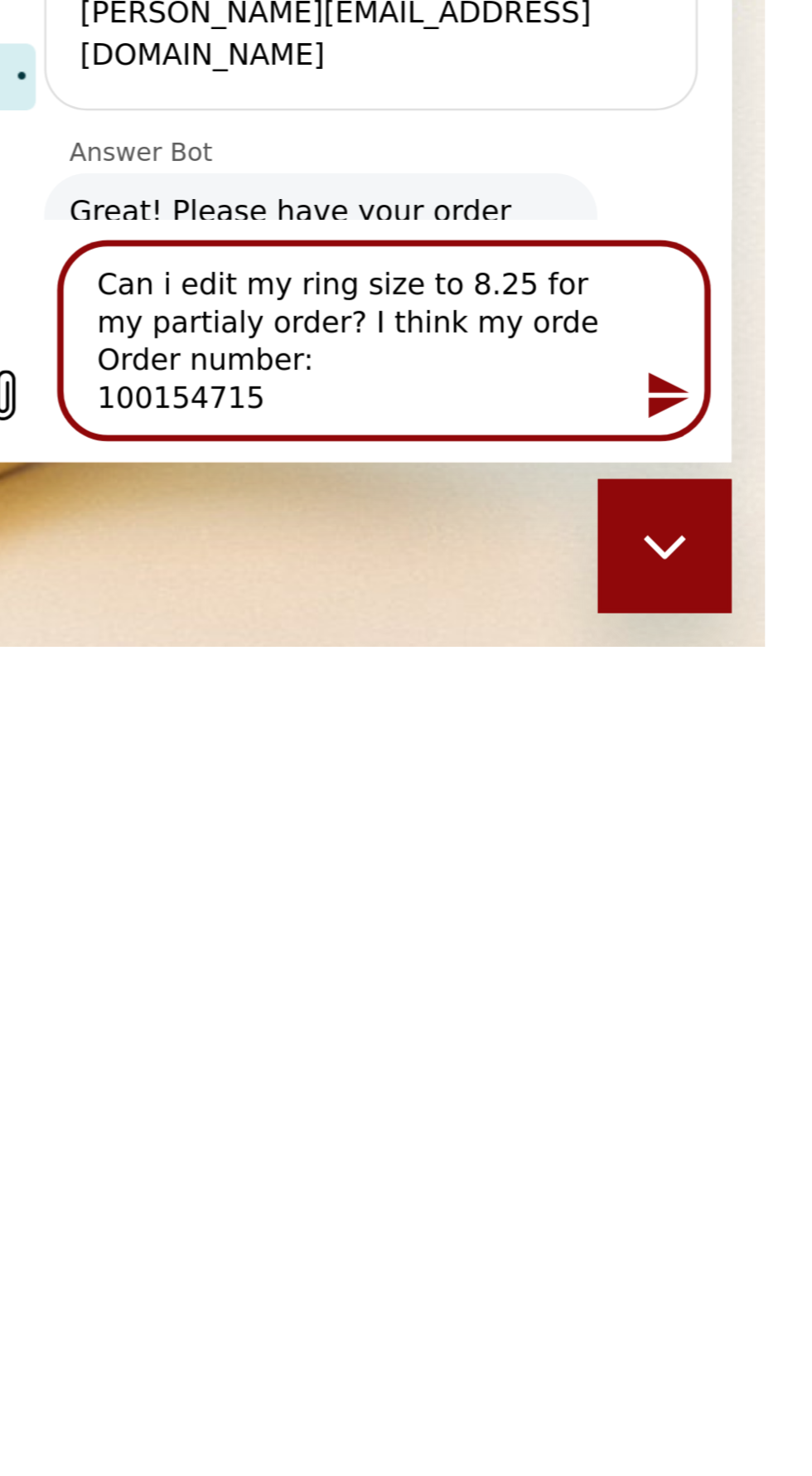
type textarea "x"
type textarea "Can i edit my ring size to 8.25 for my partialy order? I think my order Order n…"
type textarea "x"
type textarea "Can i edit my ring size to 8.25 for my partialy order? I think my order Order n…"
type textarea "x"
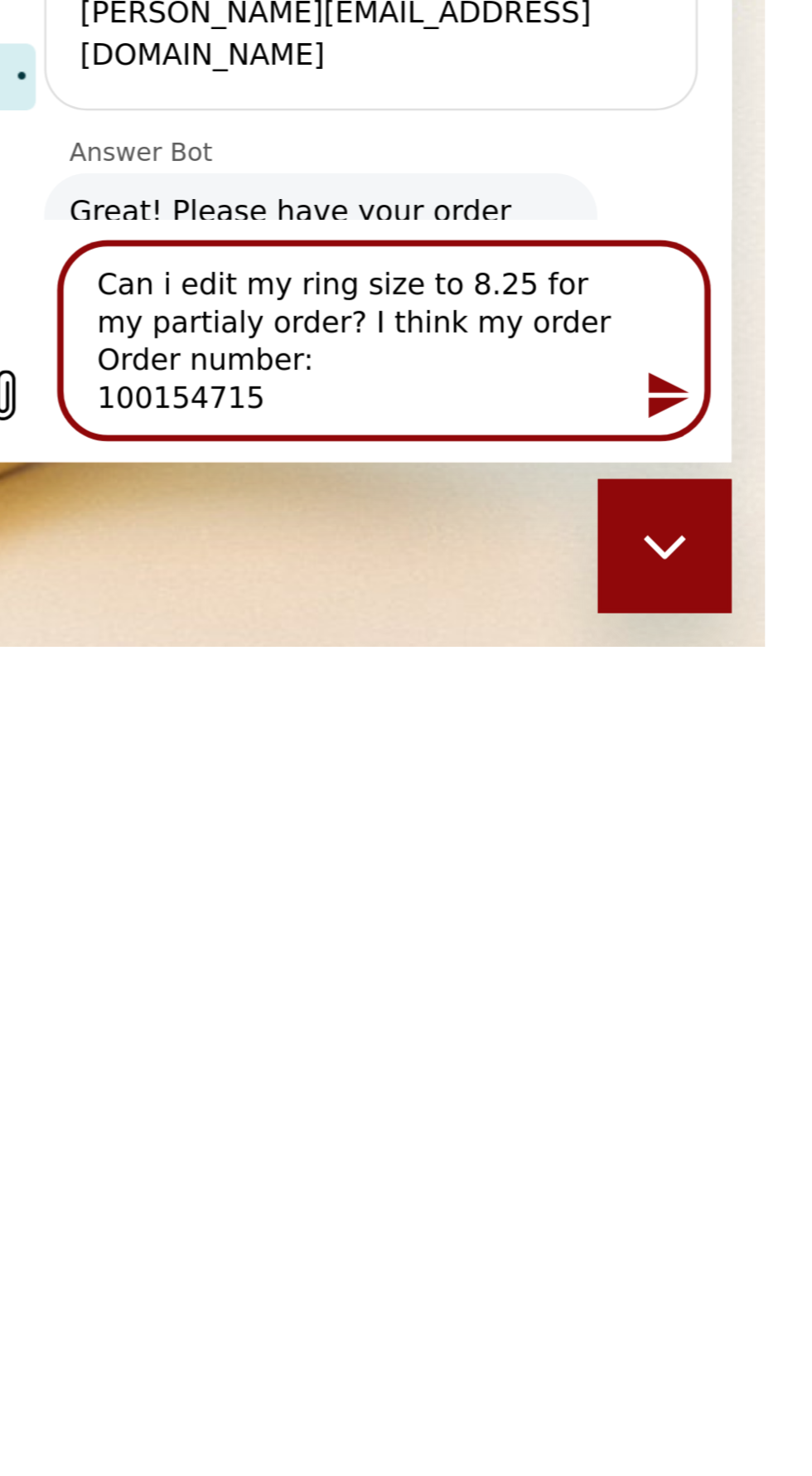
type textarea "Can i edit my ring size to 8.25 for my partialy order? I think my order n Order…"
type textarea "x"
type textarea "Can i edit my ring size to 8.25 for my partialy order? I think my order nu Orde…"
type textarea "x"
type textarea "Can i edit my ring size to 8.25 for my partialy order? I think my order num Ord…"
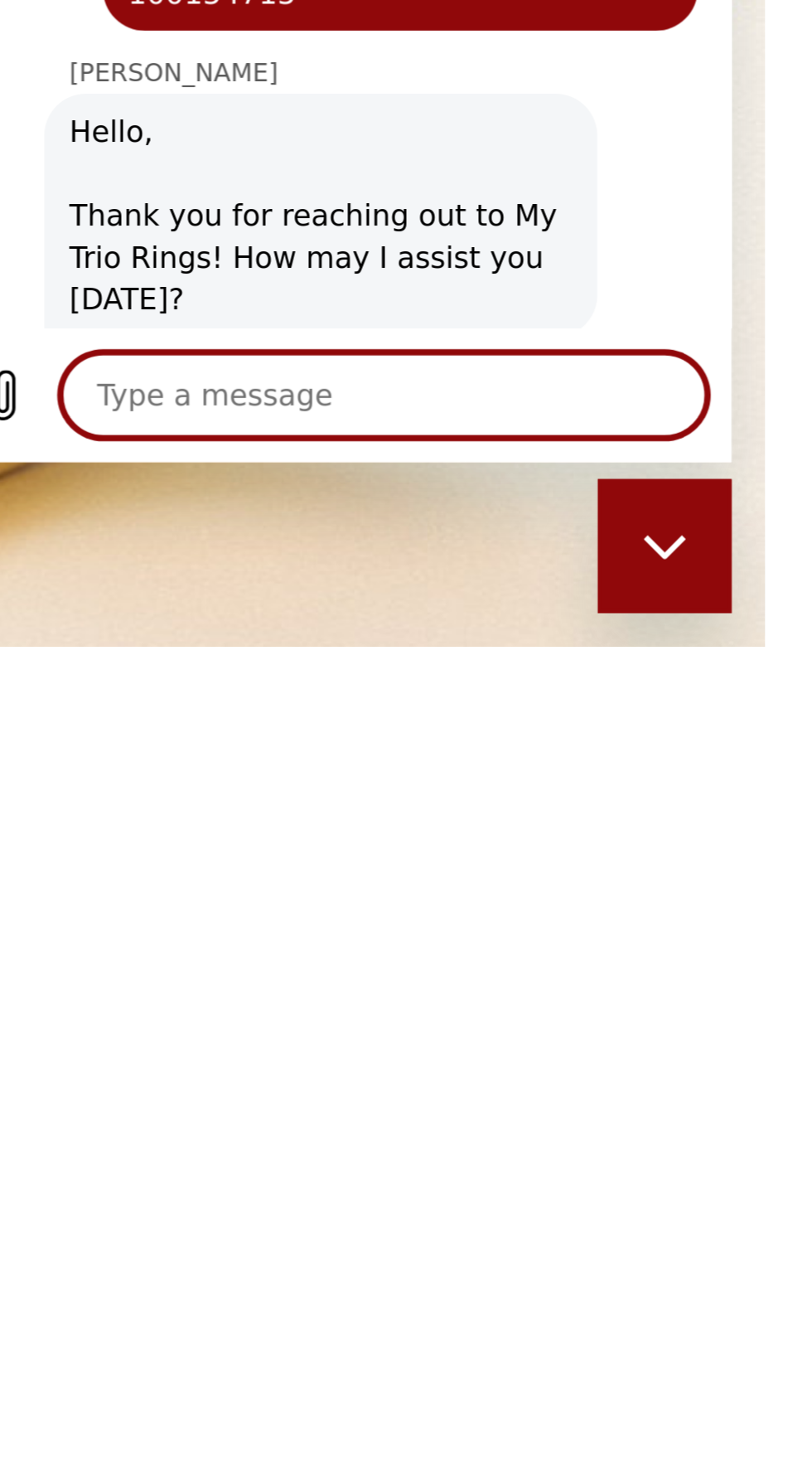
scroll to position [318, 0]
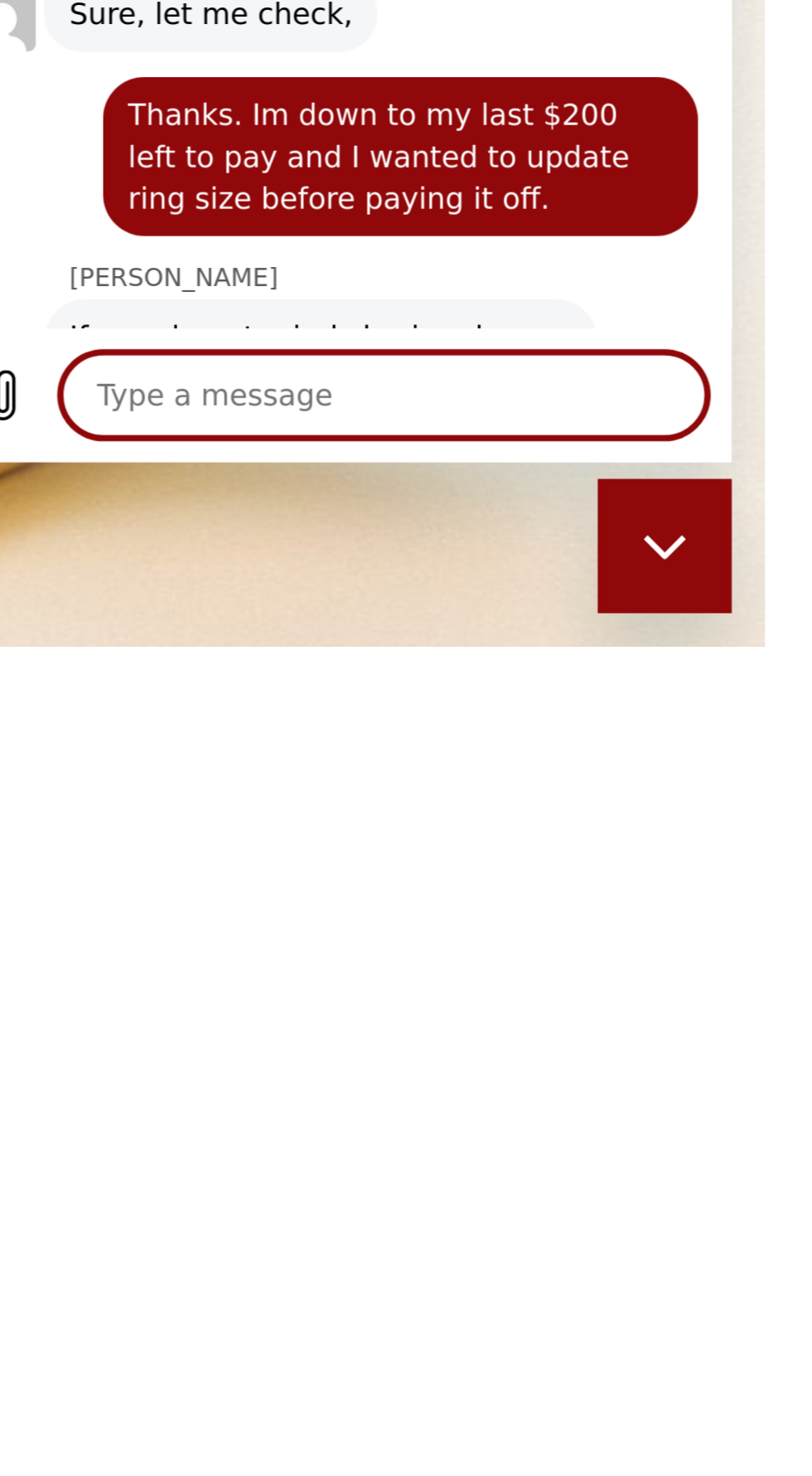
scroll to position [462, 0]
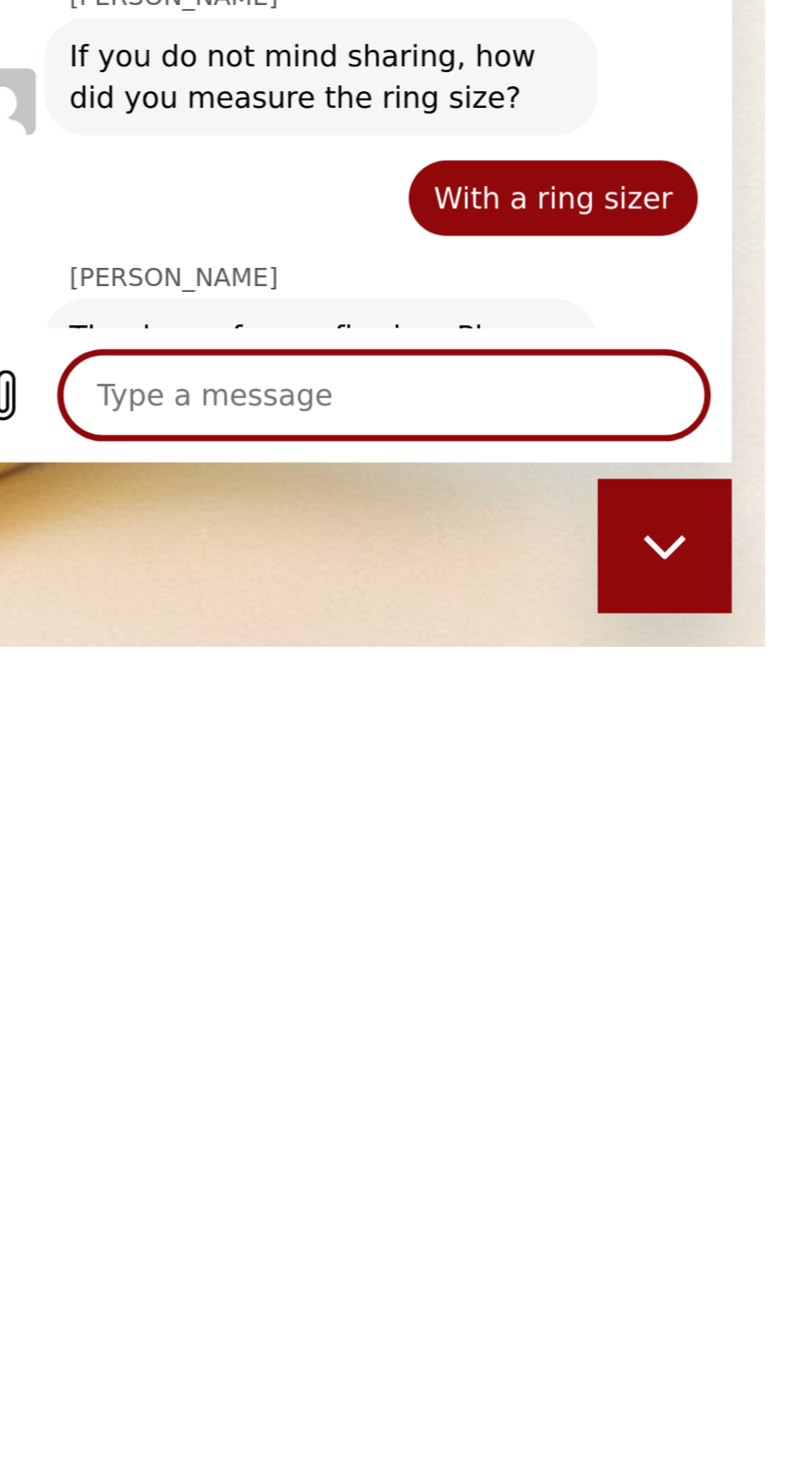
scroll to position [574, 0]
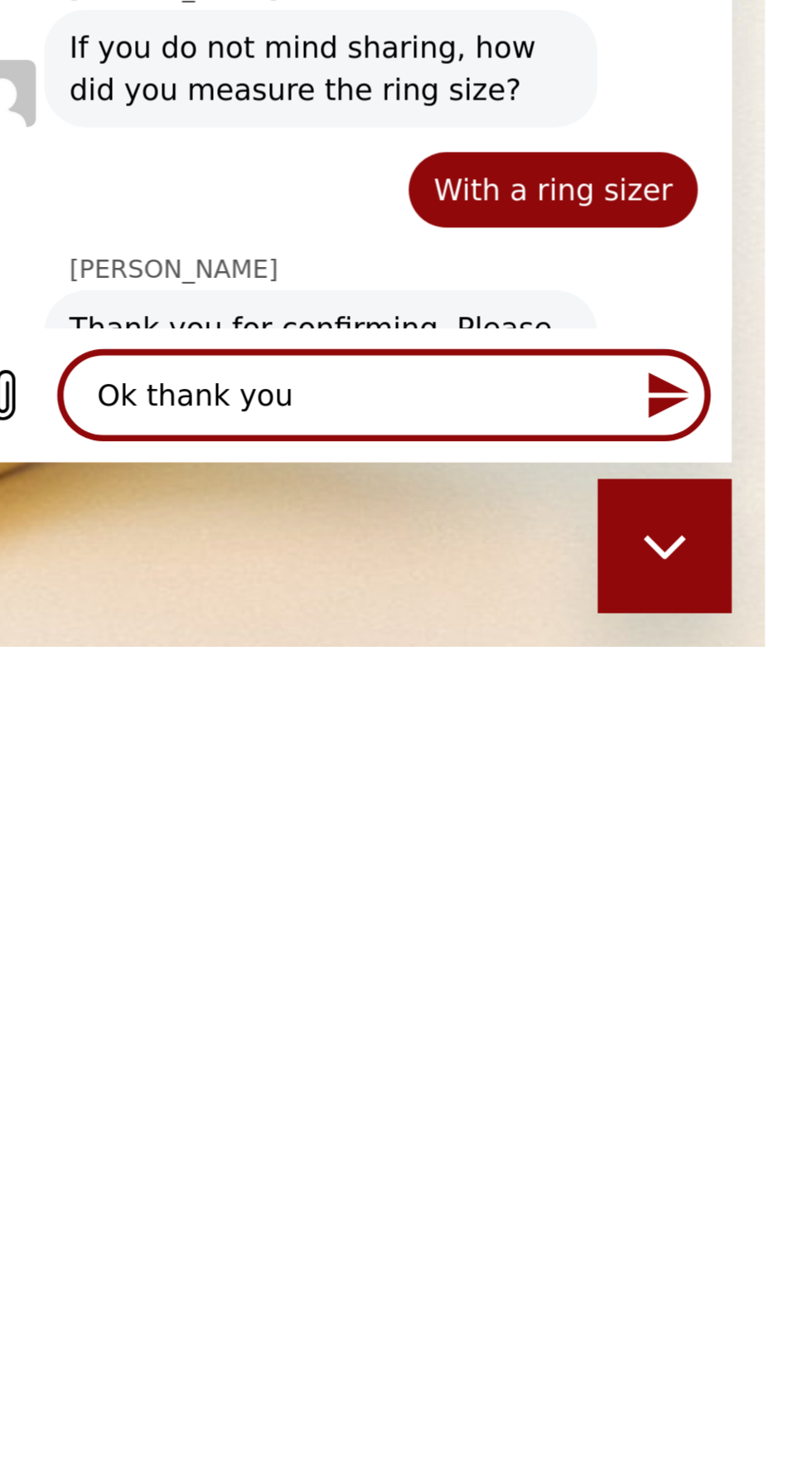
click at [622, 504] on icon "Close messaging window" at bounding box center [624, 505] width 17 height 11
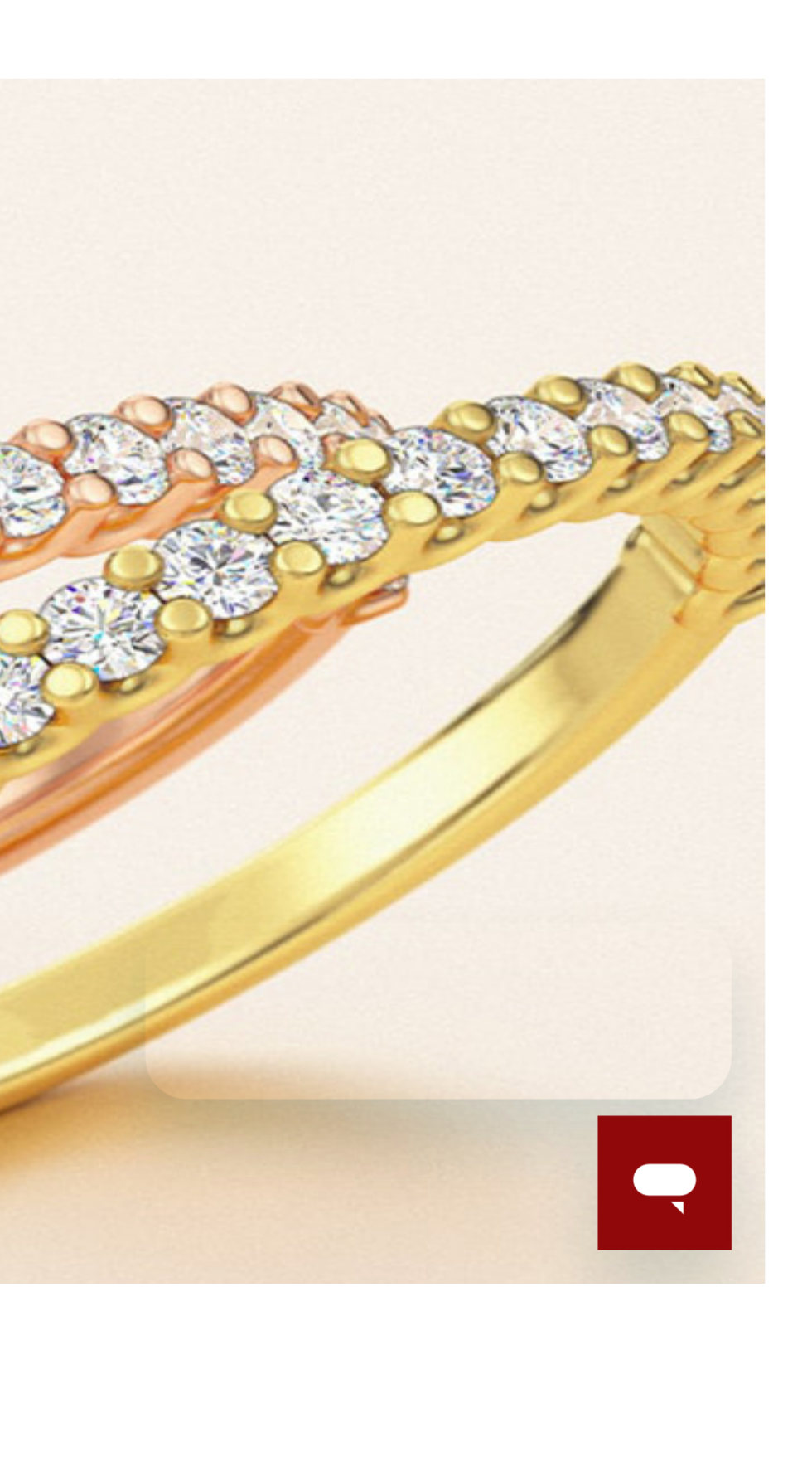
scroll to position [0, 0]
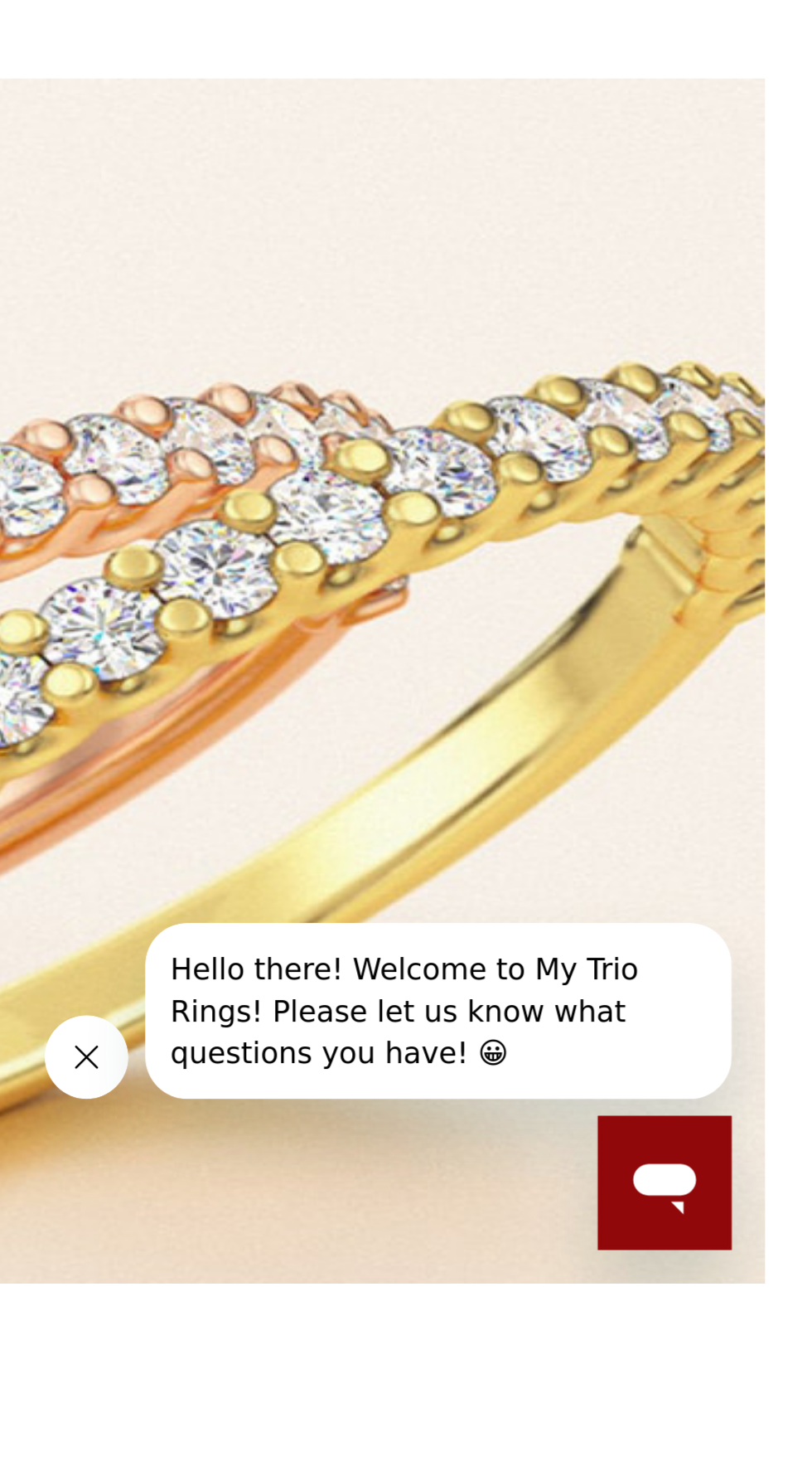
click at [622, 1141] on icon "Open messaging window" at bounding box center [624, 1144] width 25 height 20
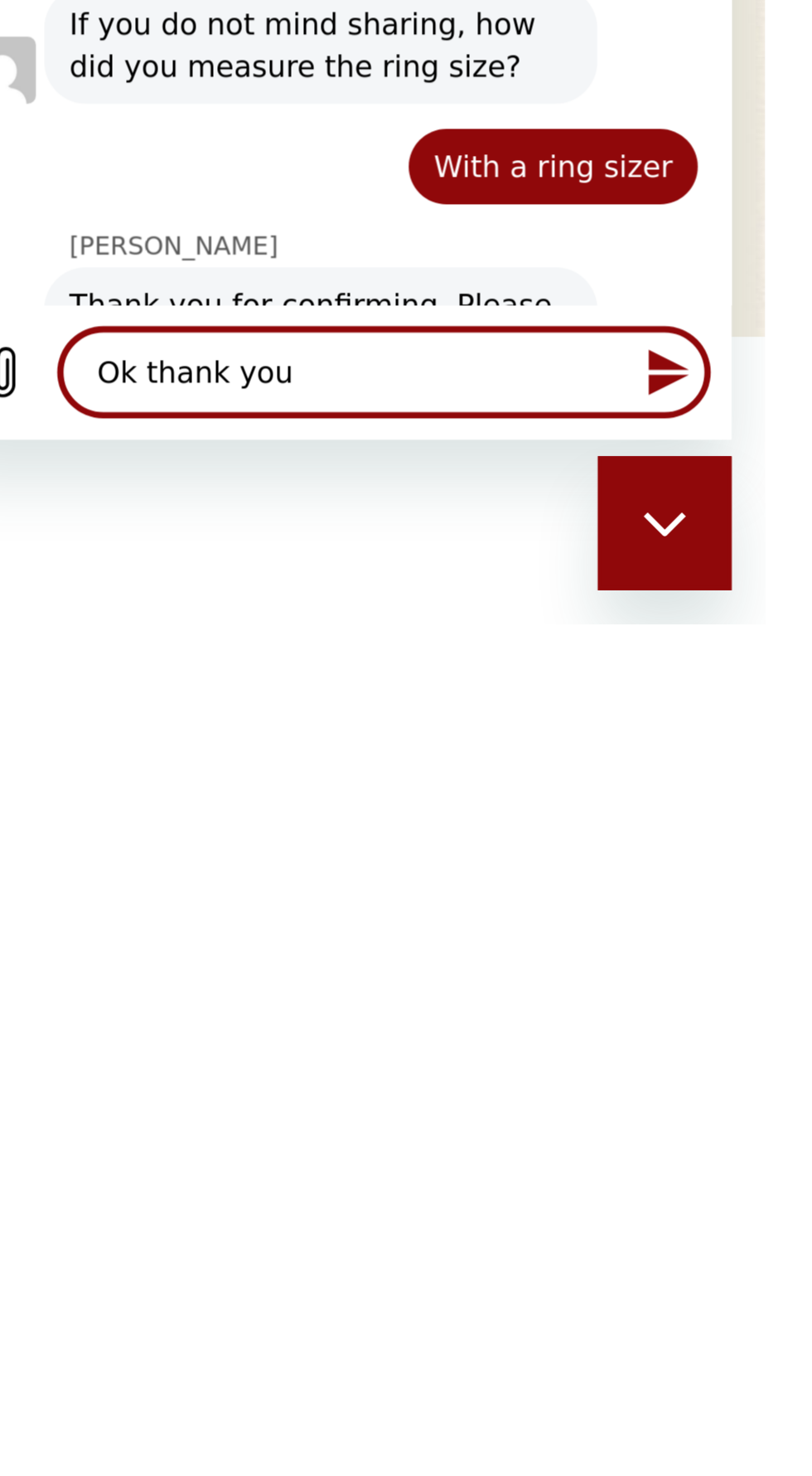
scroll to position [815, 0]
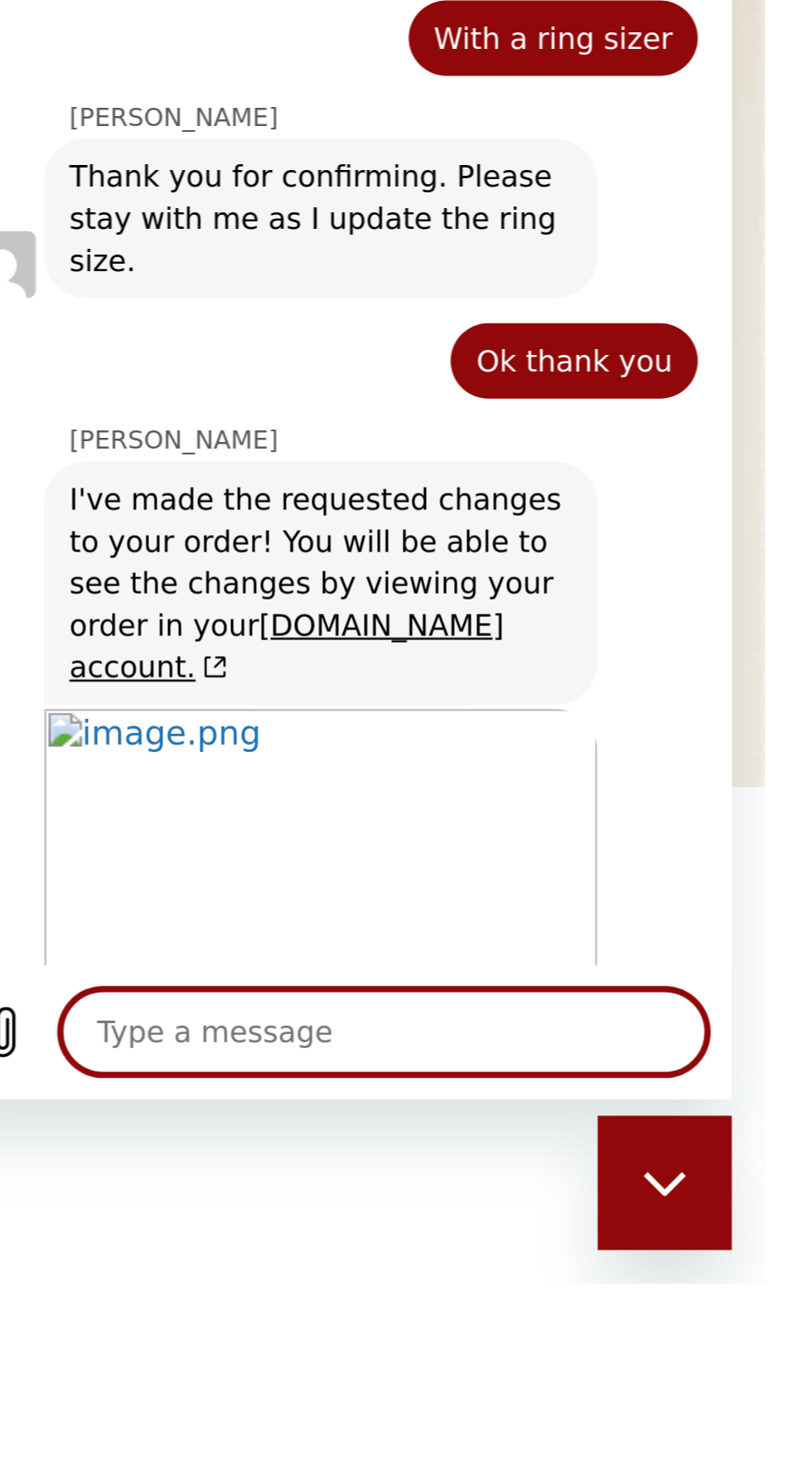
scroll to position [889, 0]
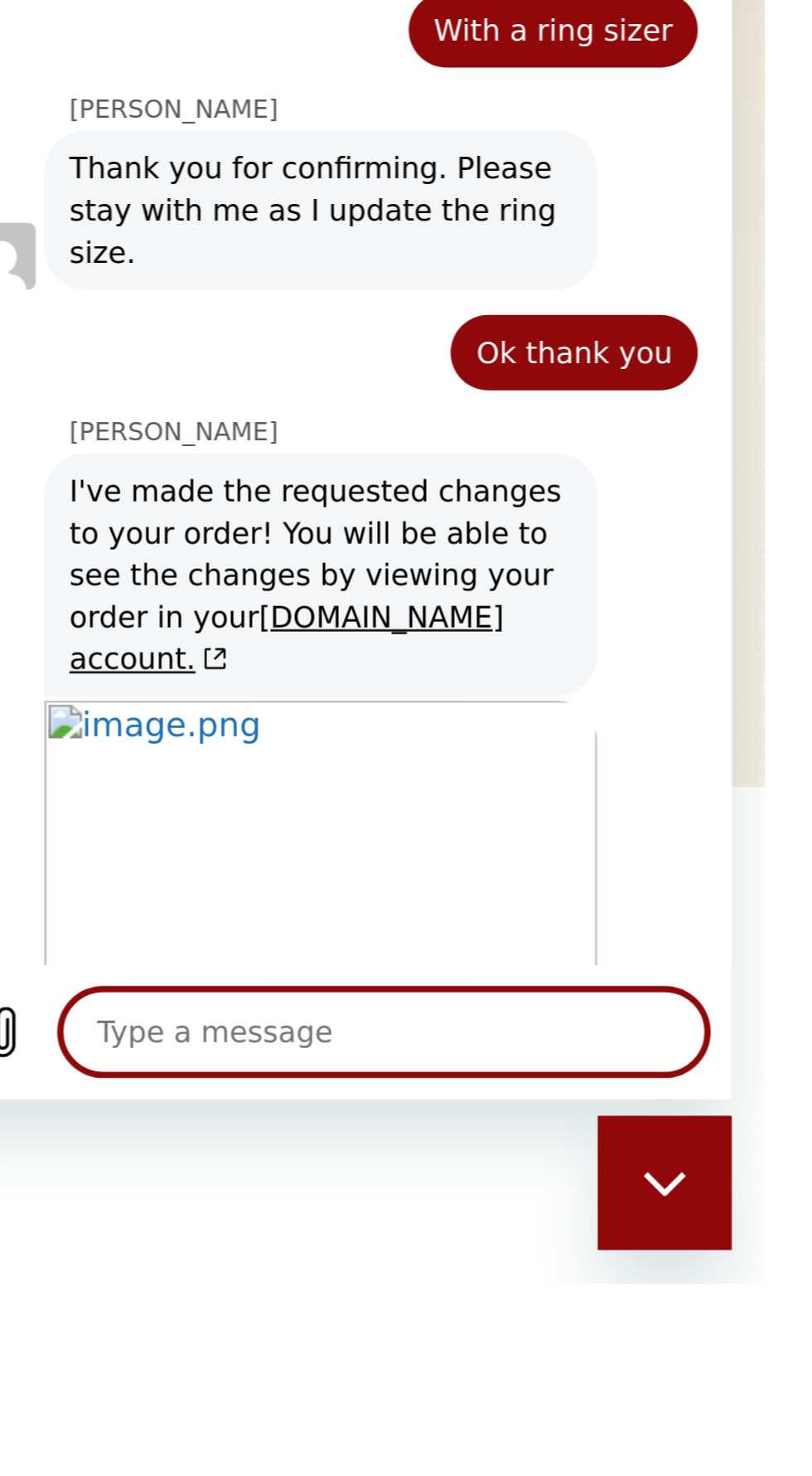
click at [152, 183] on textarea at bounding box center [114, 185] width 255 height 33
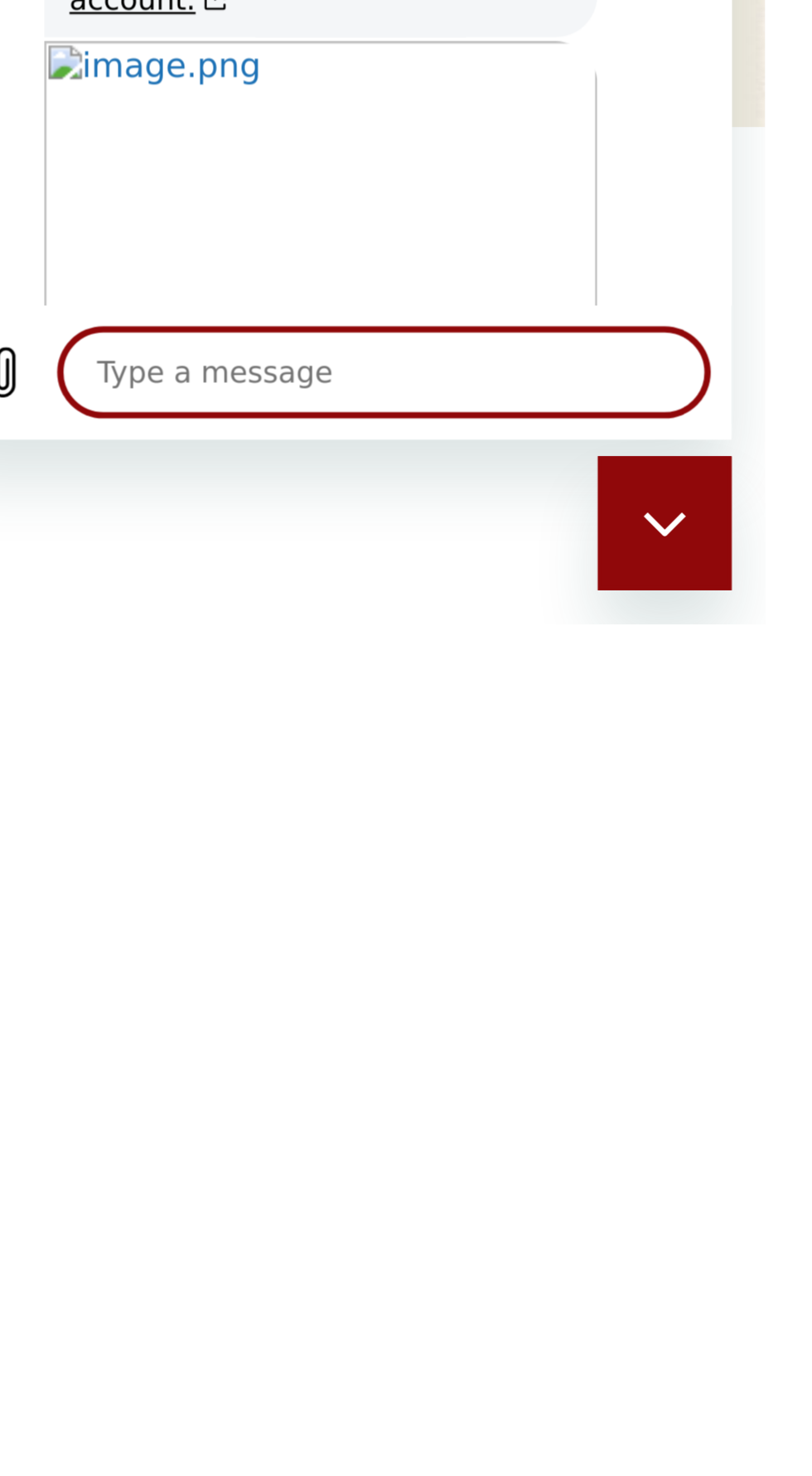
scroll to position [876, 0]
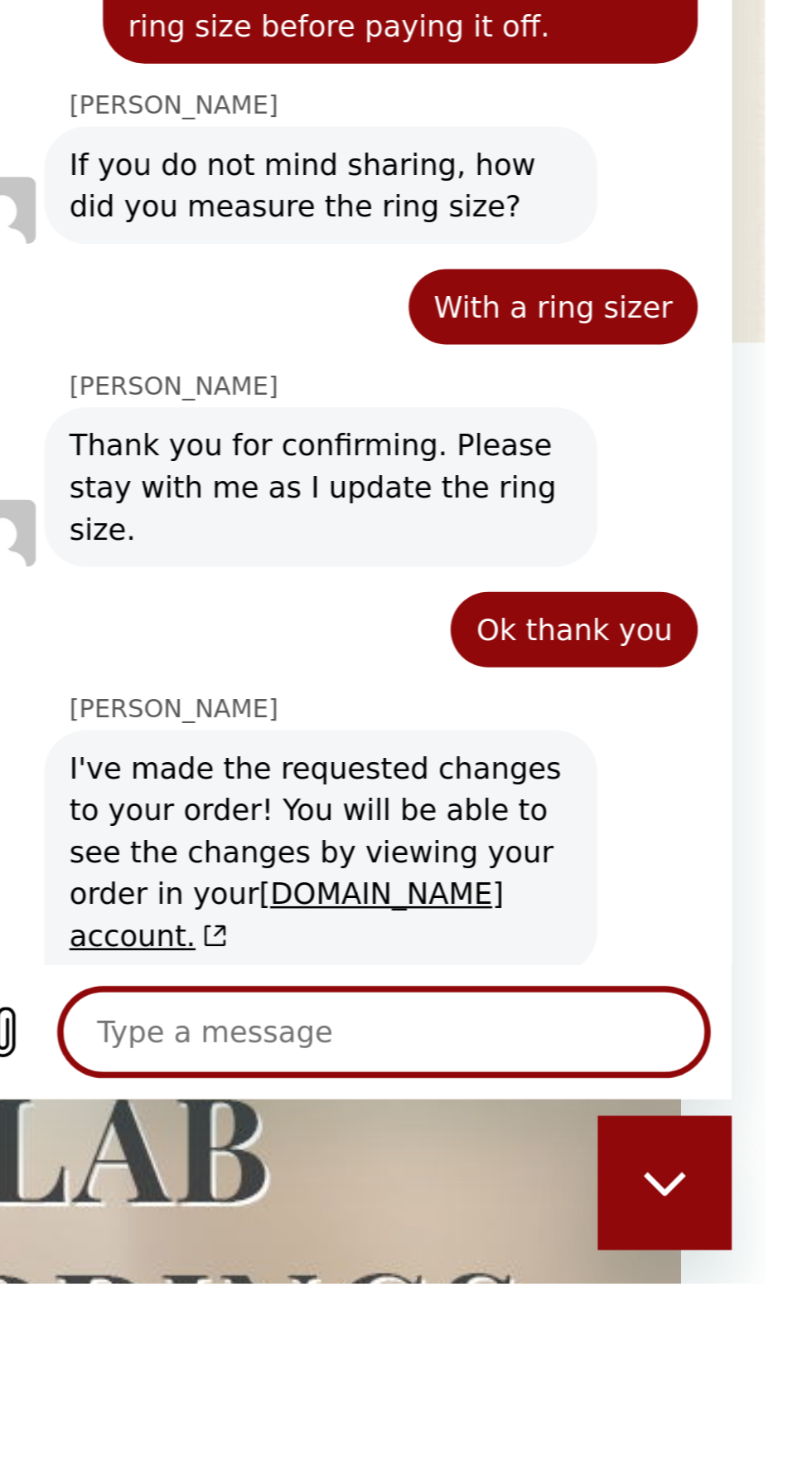
scroll to position [929, 0]
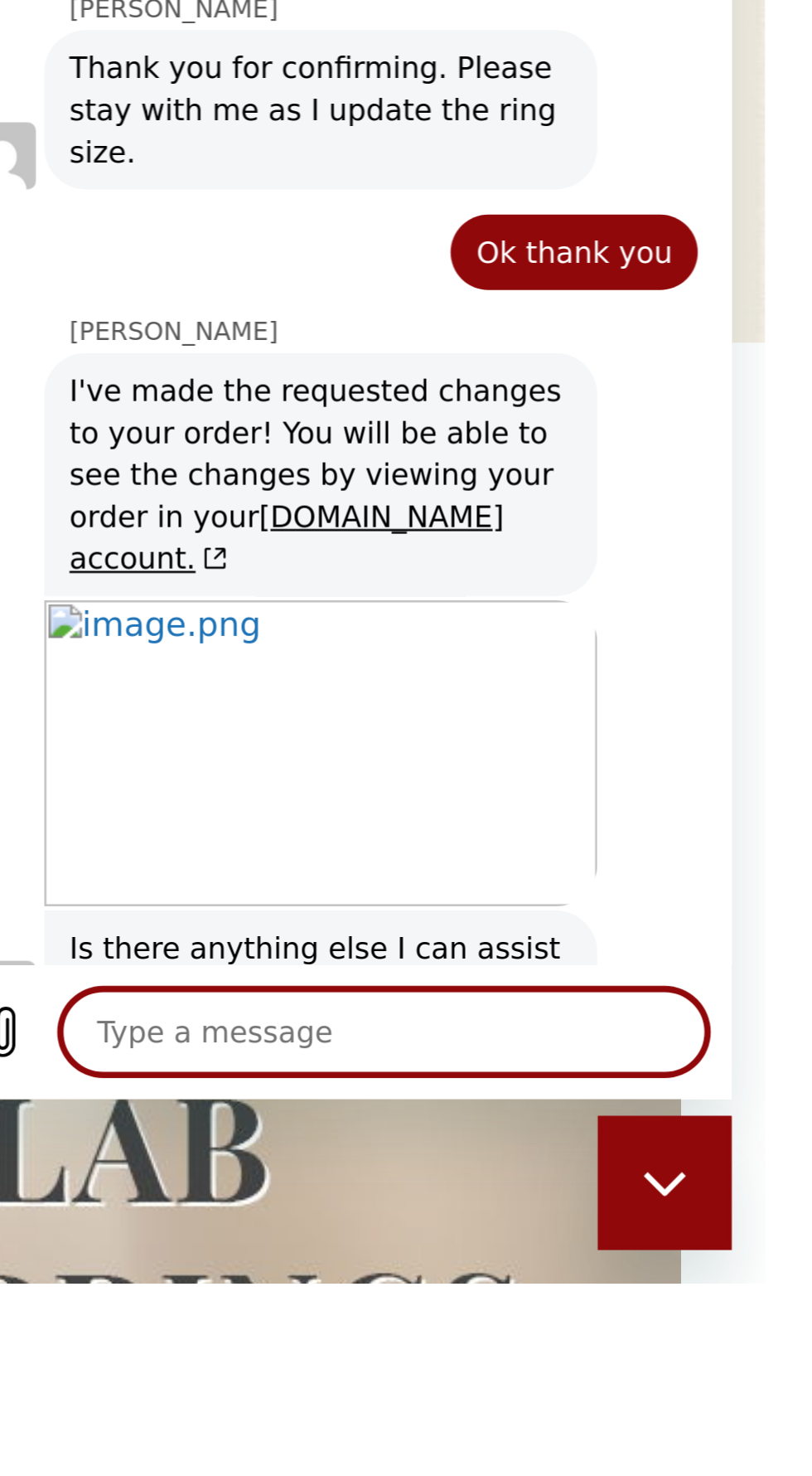
click at [619, 1143] on icon "Close messaging window" at bounding box center [624, 1141] width 17 height 11
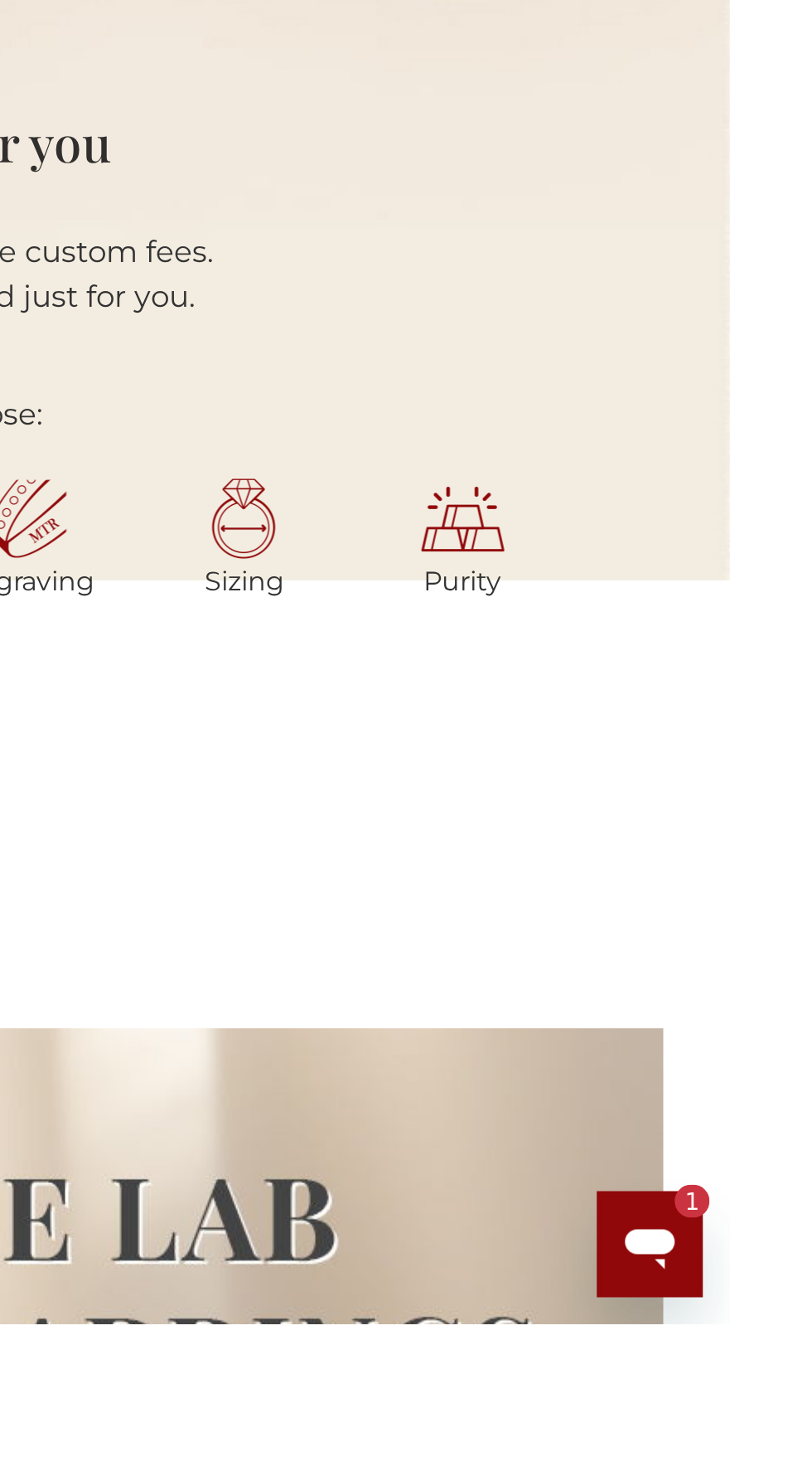
scroll to position [990, 0]
